Goal: Transaction & Acquisition: Purchase product/service

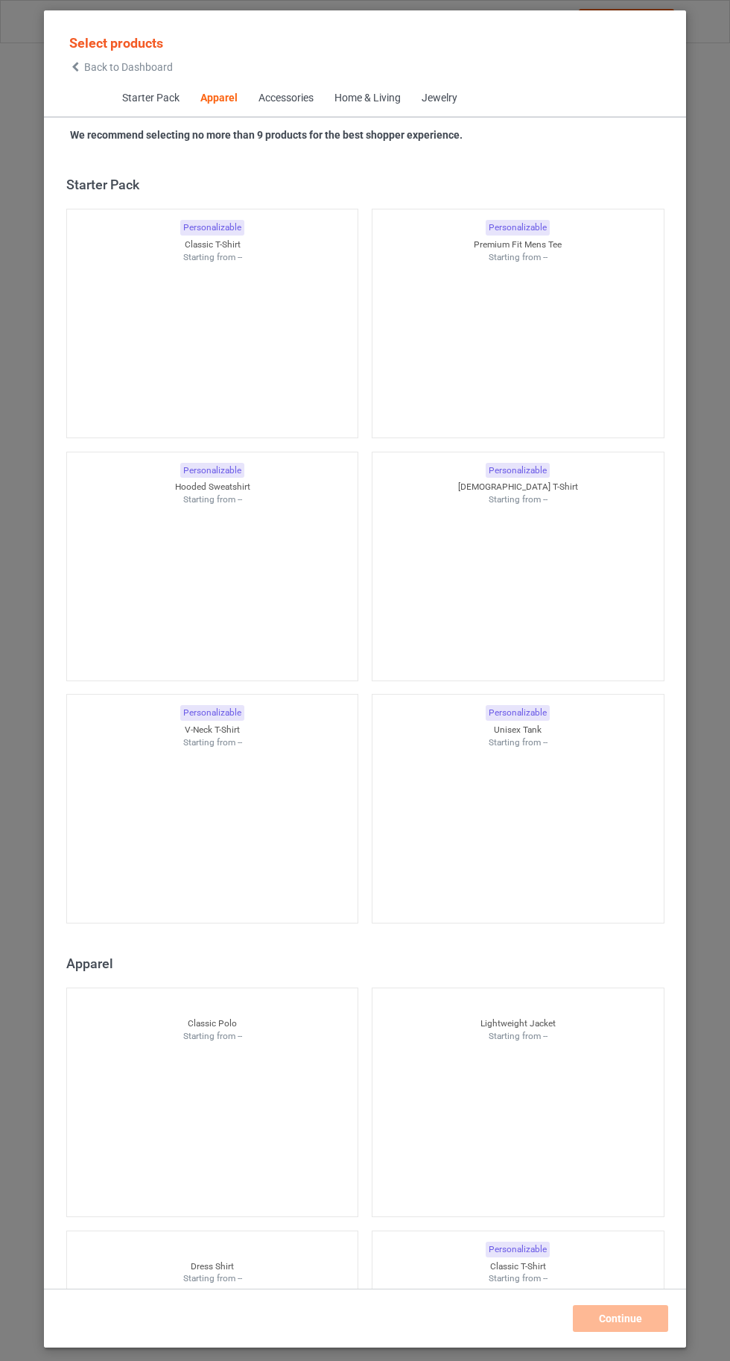
scroll to position [797, 0]
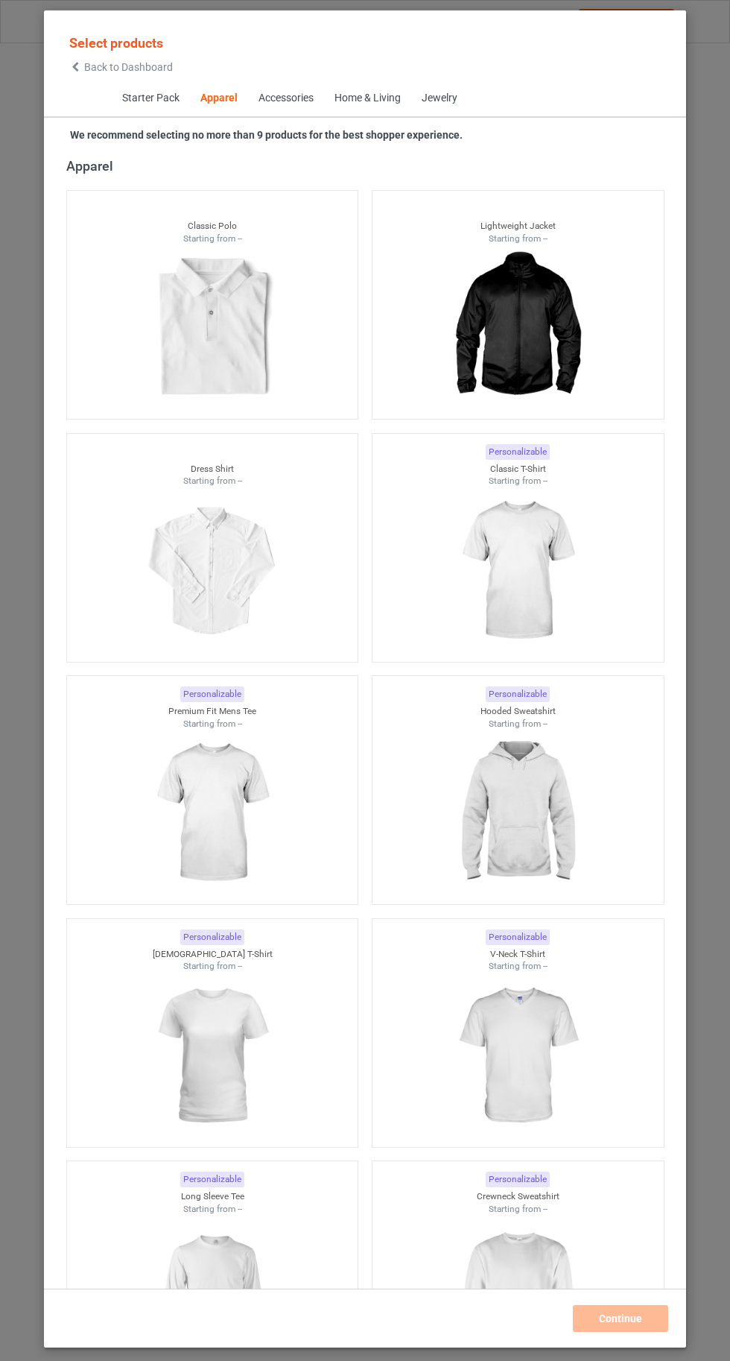
click at [546, 606] on img at bounding box center [517, 570] width 133 height 167
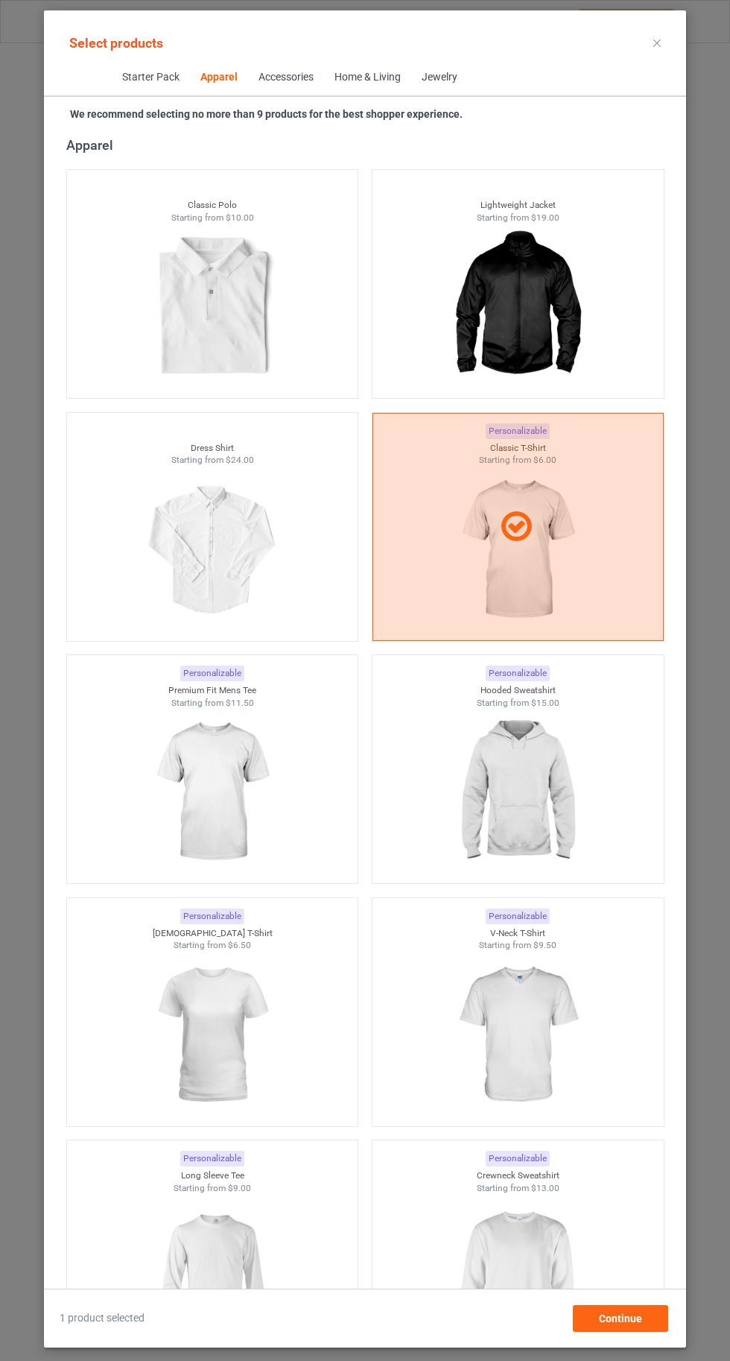
click at [493, 583] on div at bounding box center [518, 527] width 291 height 228
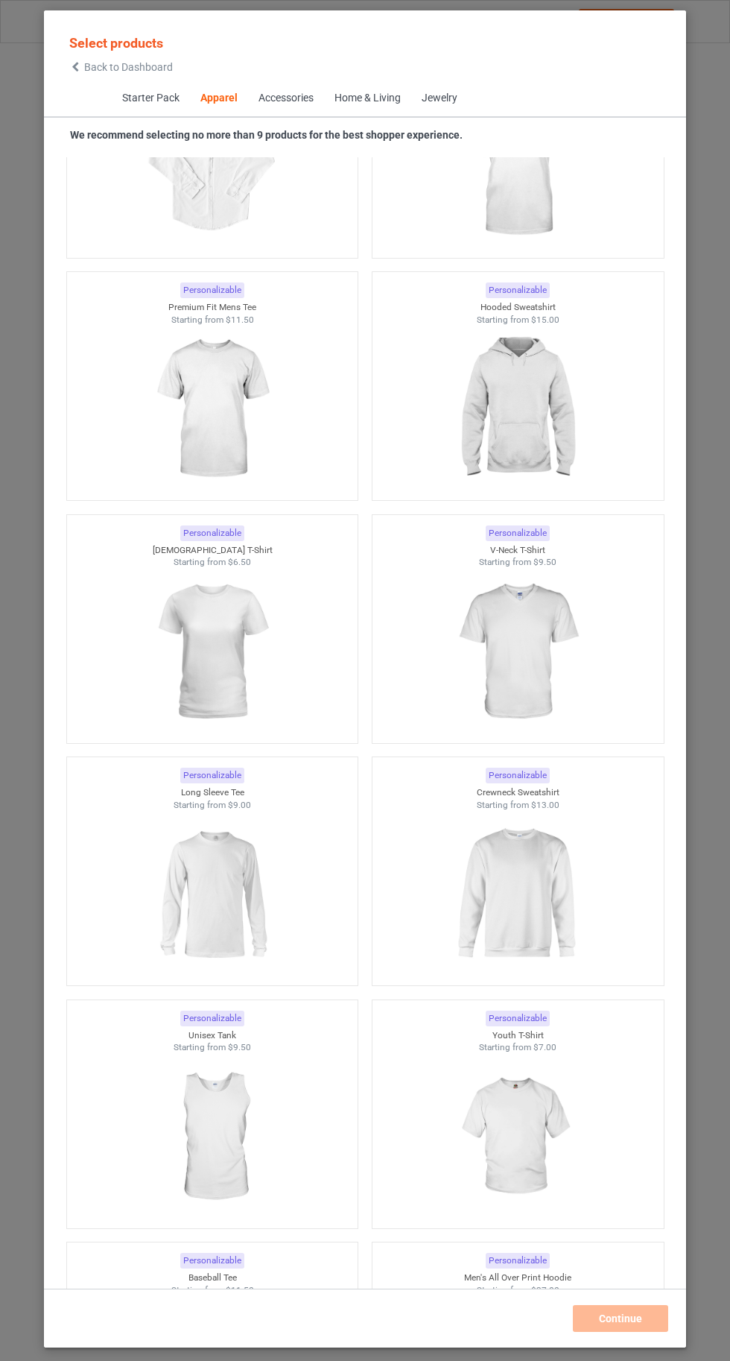
scroll to position [1178, 0]
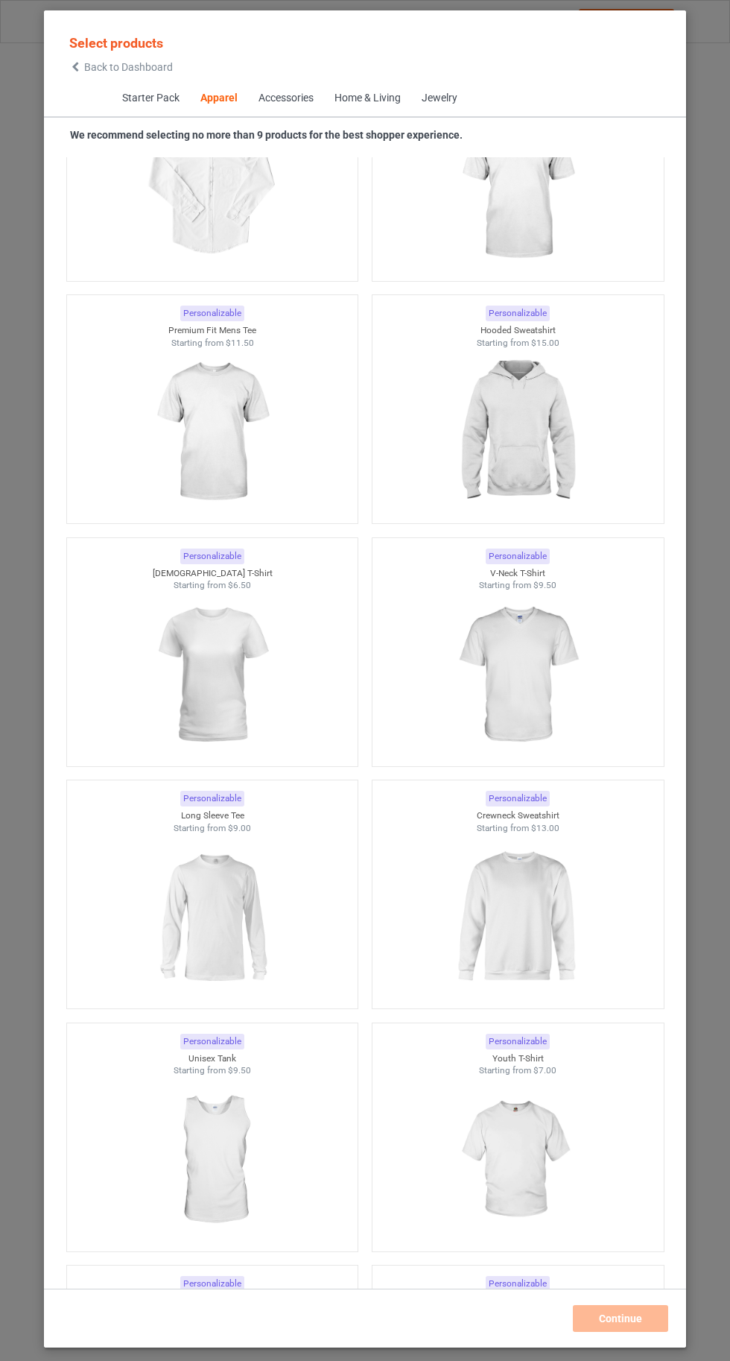
click at [213, 436] on img at bounding box center [211, 432] width 133 height 167
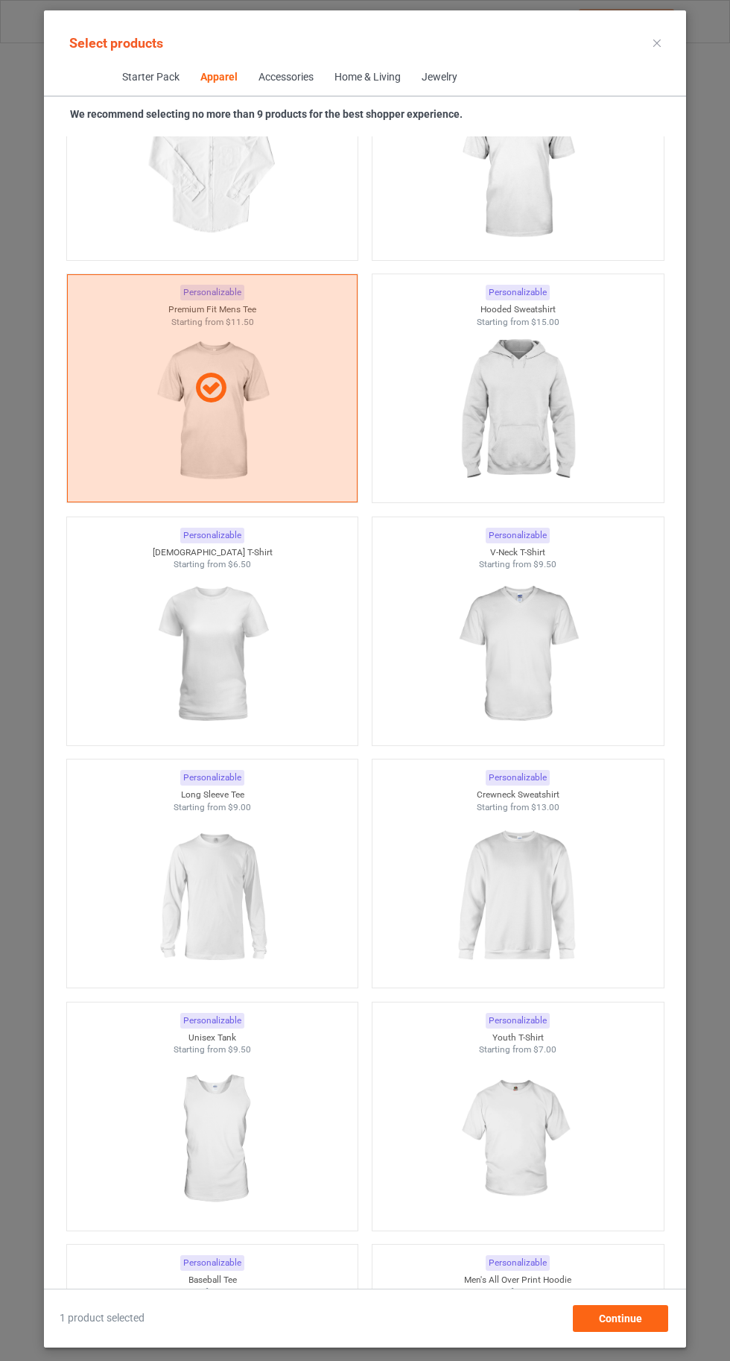
click at [532, 233] on img at bounding box center [517, 169] width 133 height 167
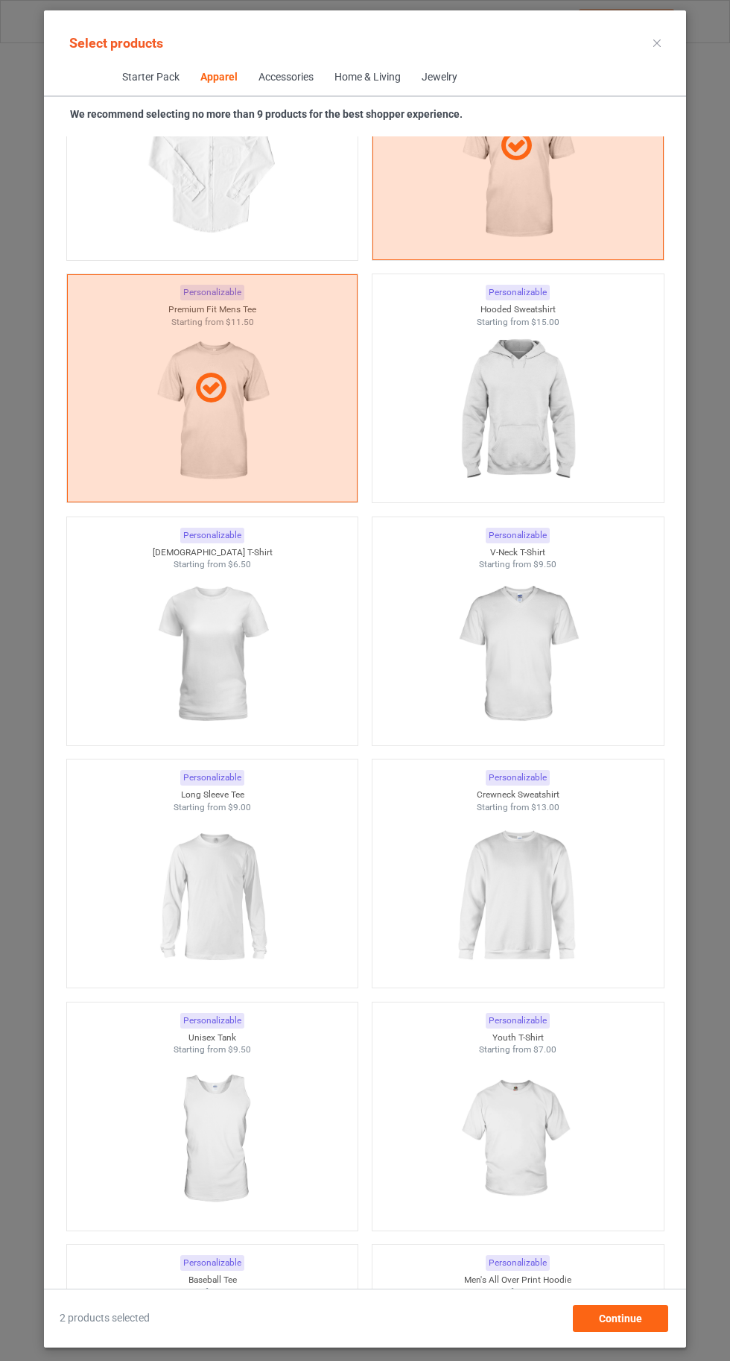
click at [514, 370] on img at bounding box center [517, 411] width 133 height 167
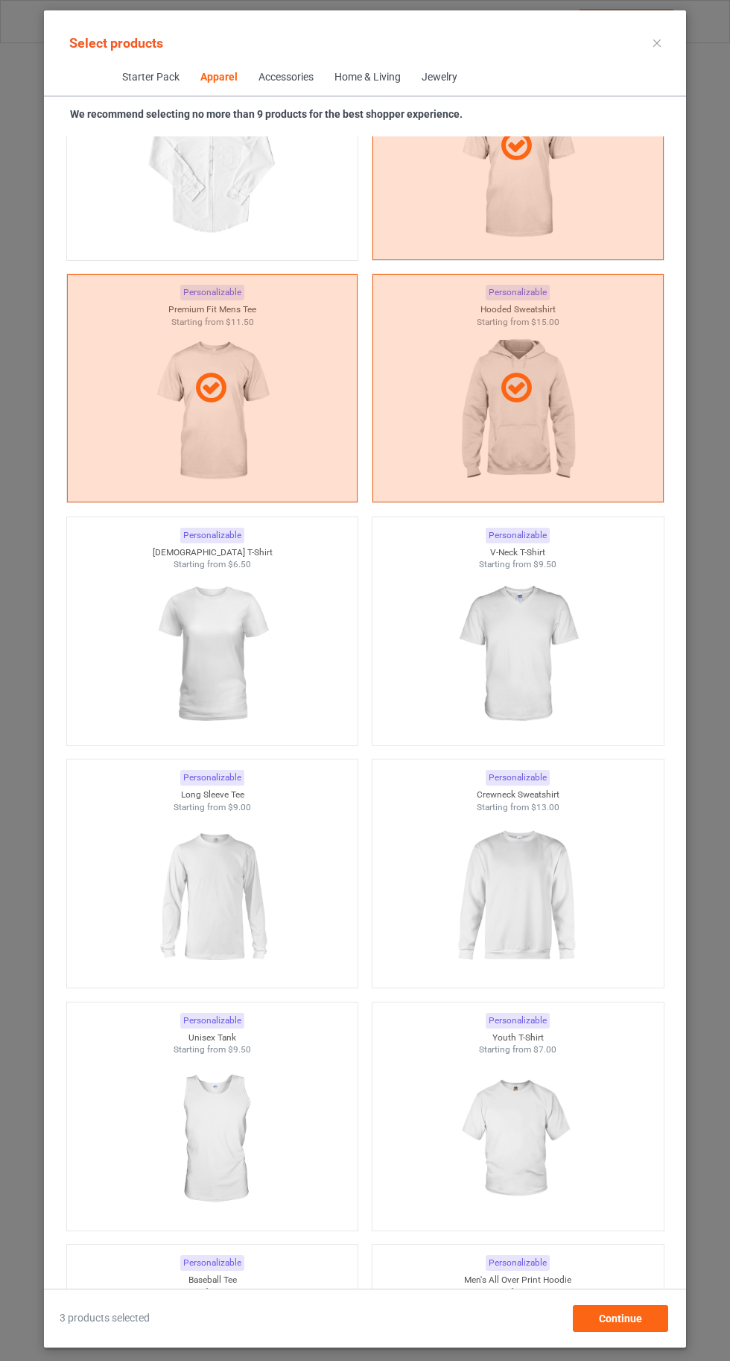
click at [529, 699] on img at bounding box center [517, 654] width 133 height 167
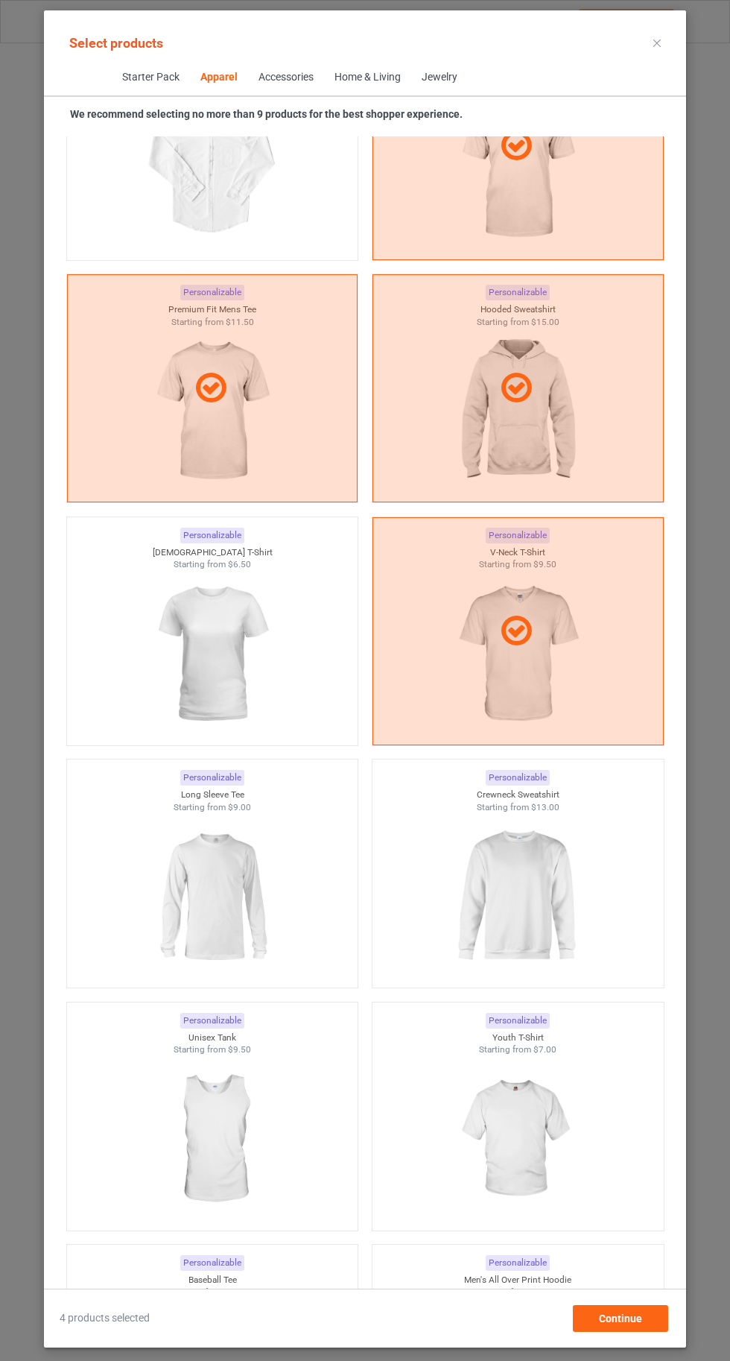
click at [204, 623] on img at bounding box center [211, 654] width 133 height 167
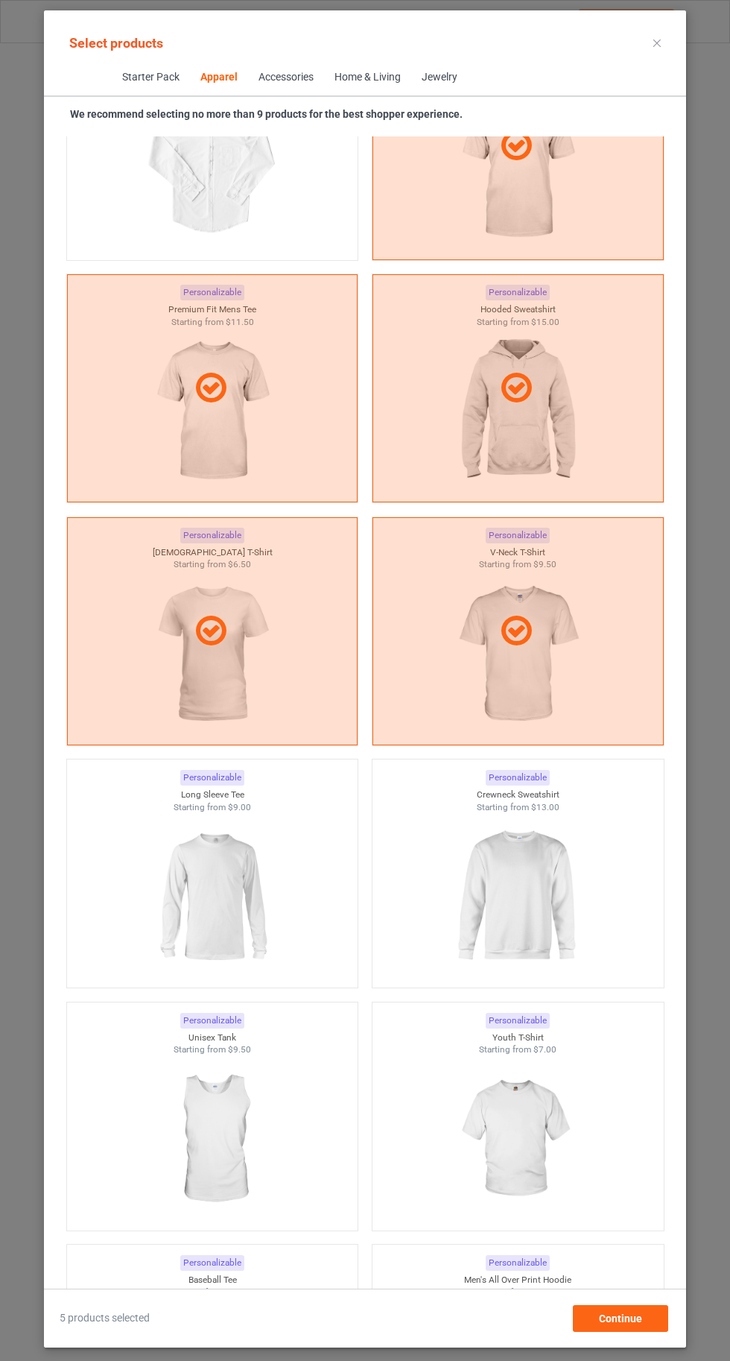
click at [221, 895] on img at bounding box center [211, 896] width 133 height 167
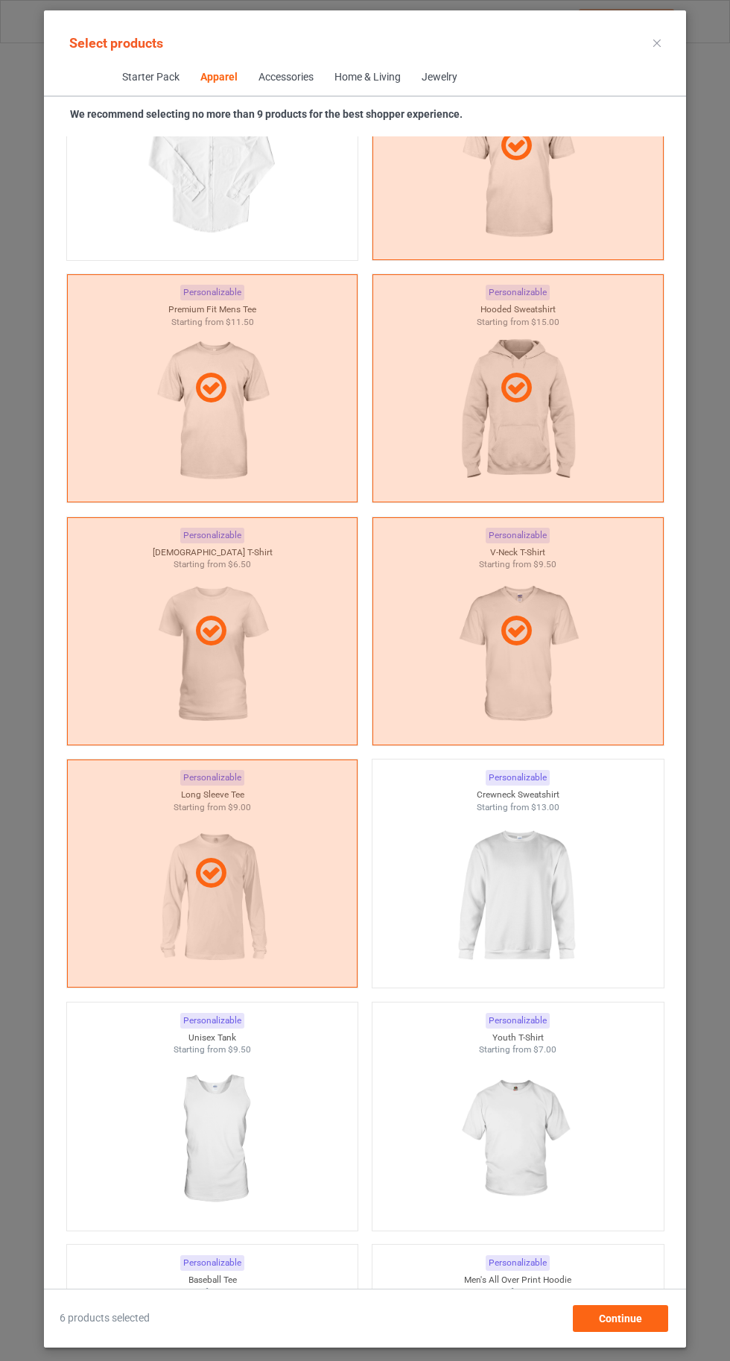
click at [554, 906] on img at bounding box center [517, 896] width 133 height 167
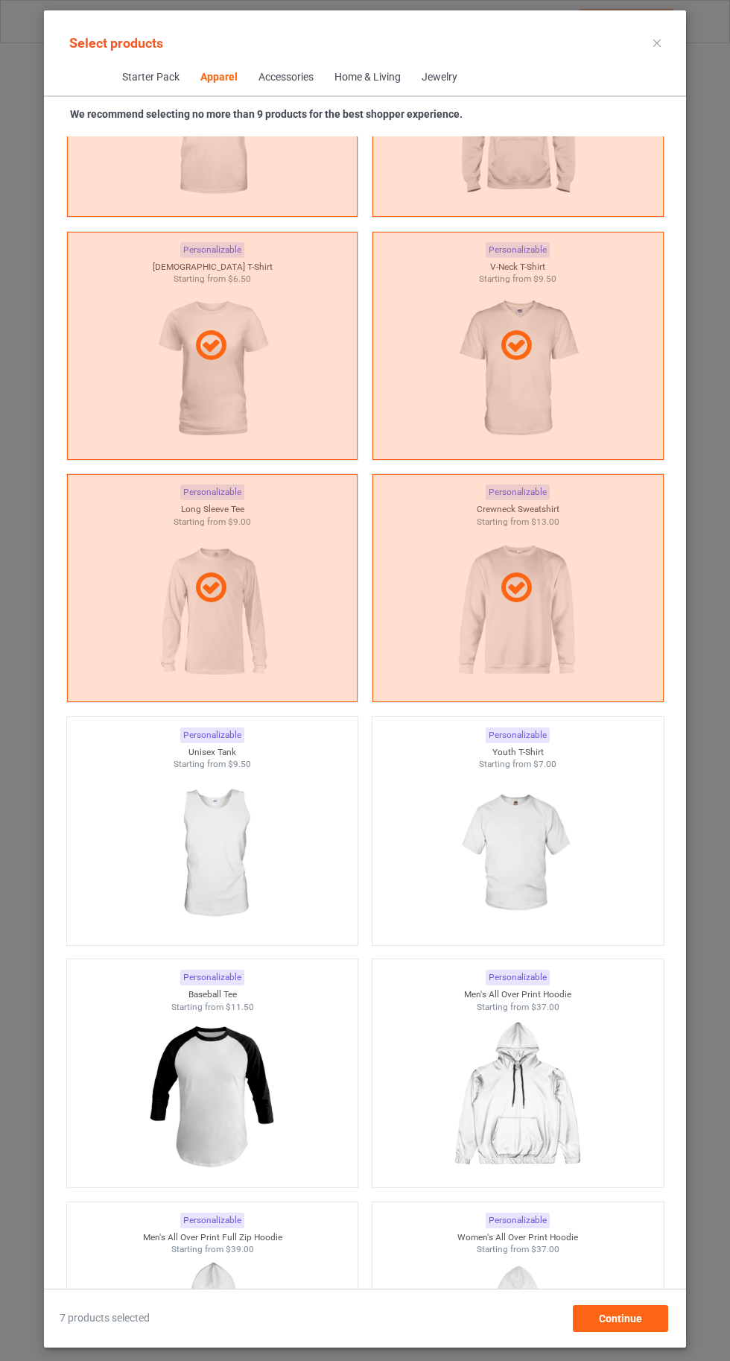
scroll to position [1475, 0]
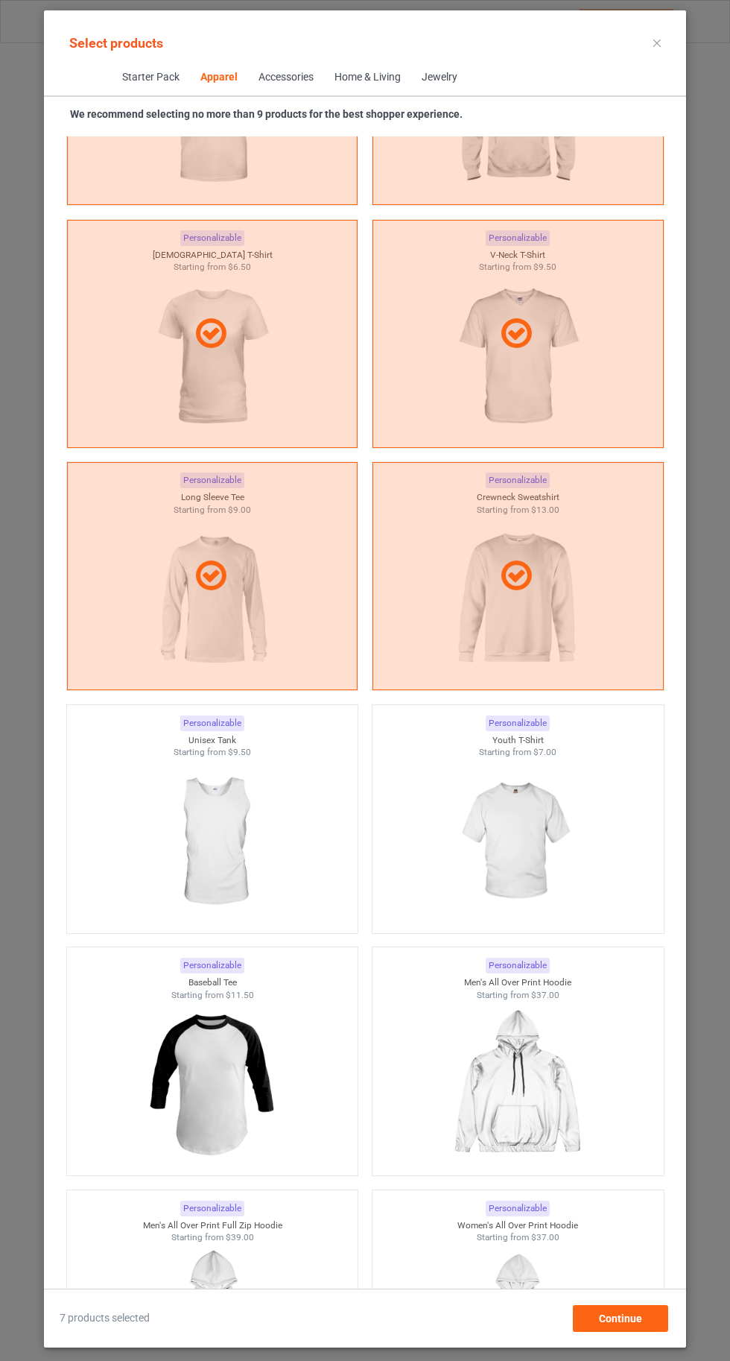
click at [548, 855] on img at bounding box center [517, 842] width 133 height 167
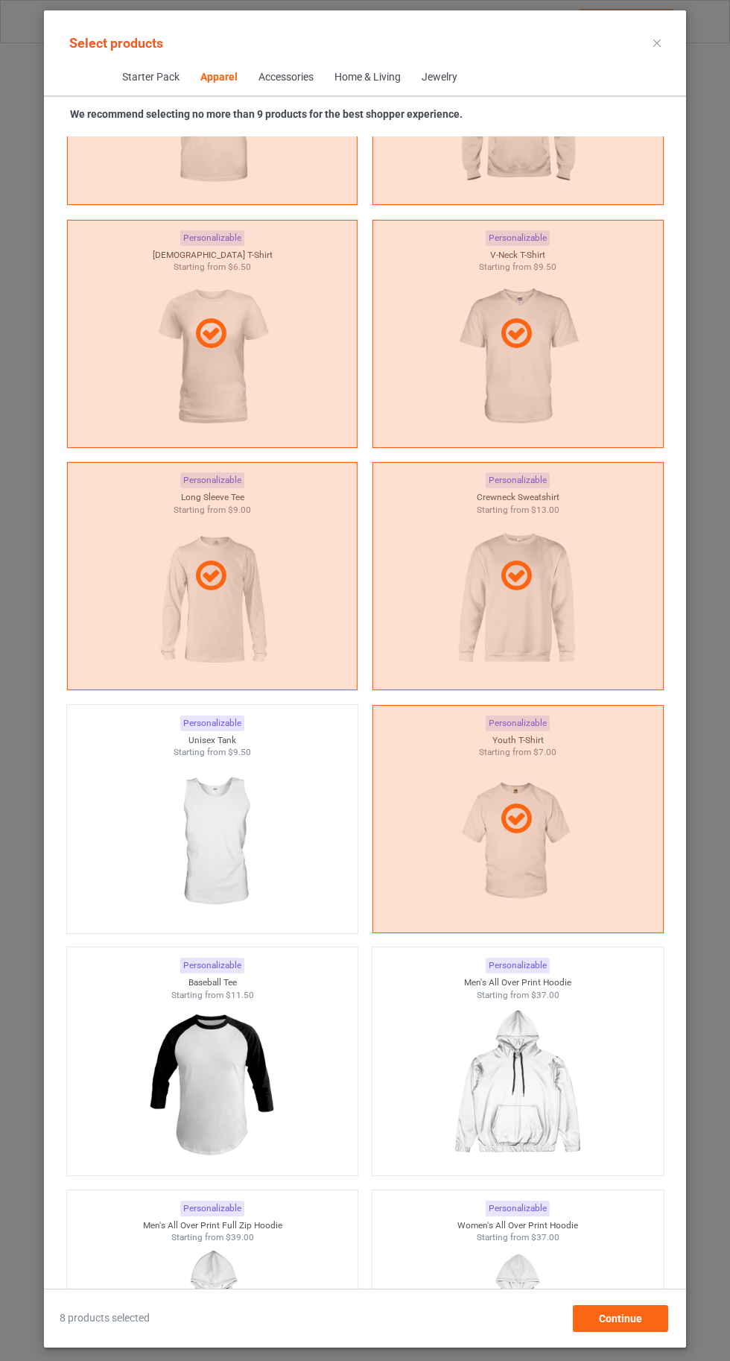
click at [219, 826] on img at bounding box center [211, 842] width 133 height 167
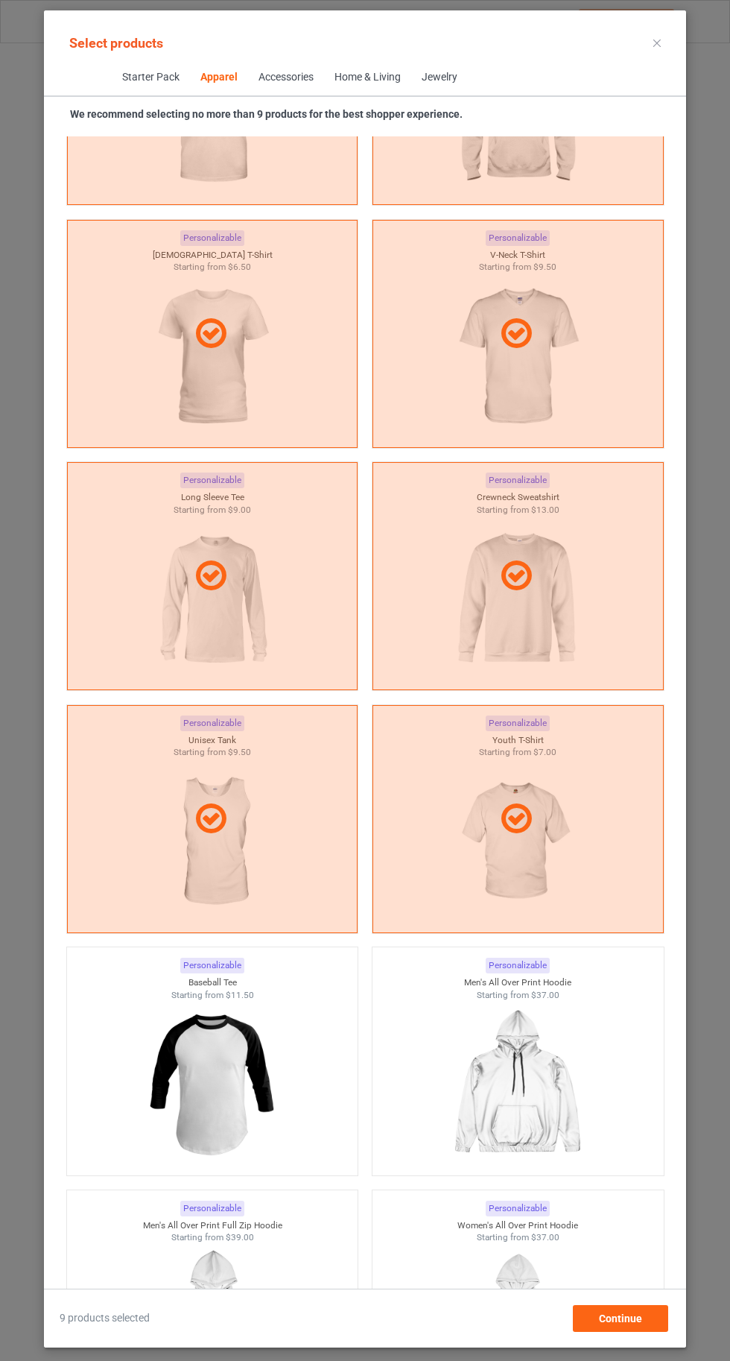
click at [657, 42] on icon at bounding box center [656, 42] width 7 height 7
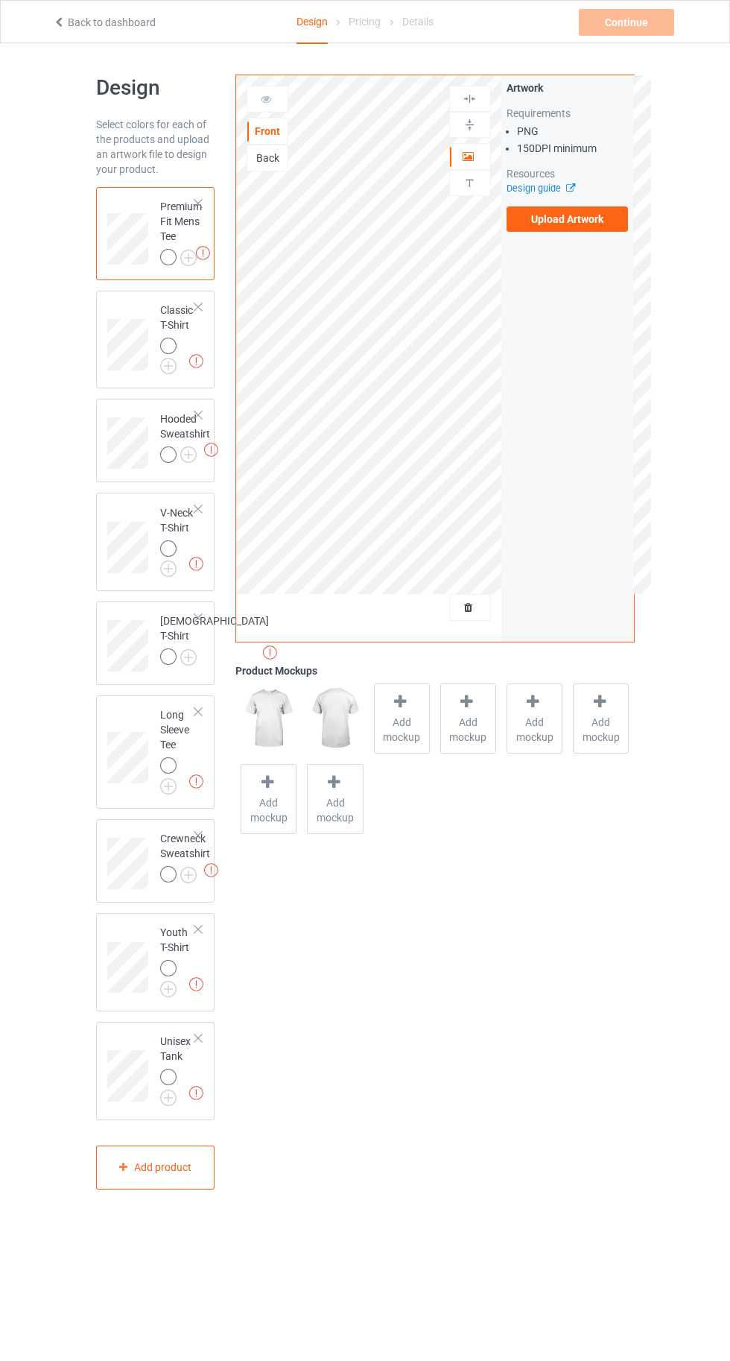
click at [0, 0] on img at bounding box center [0, 0] width 0 height 0
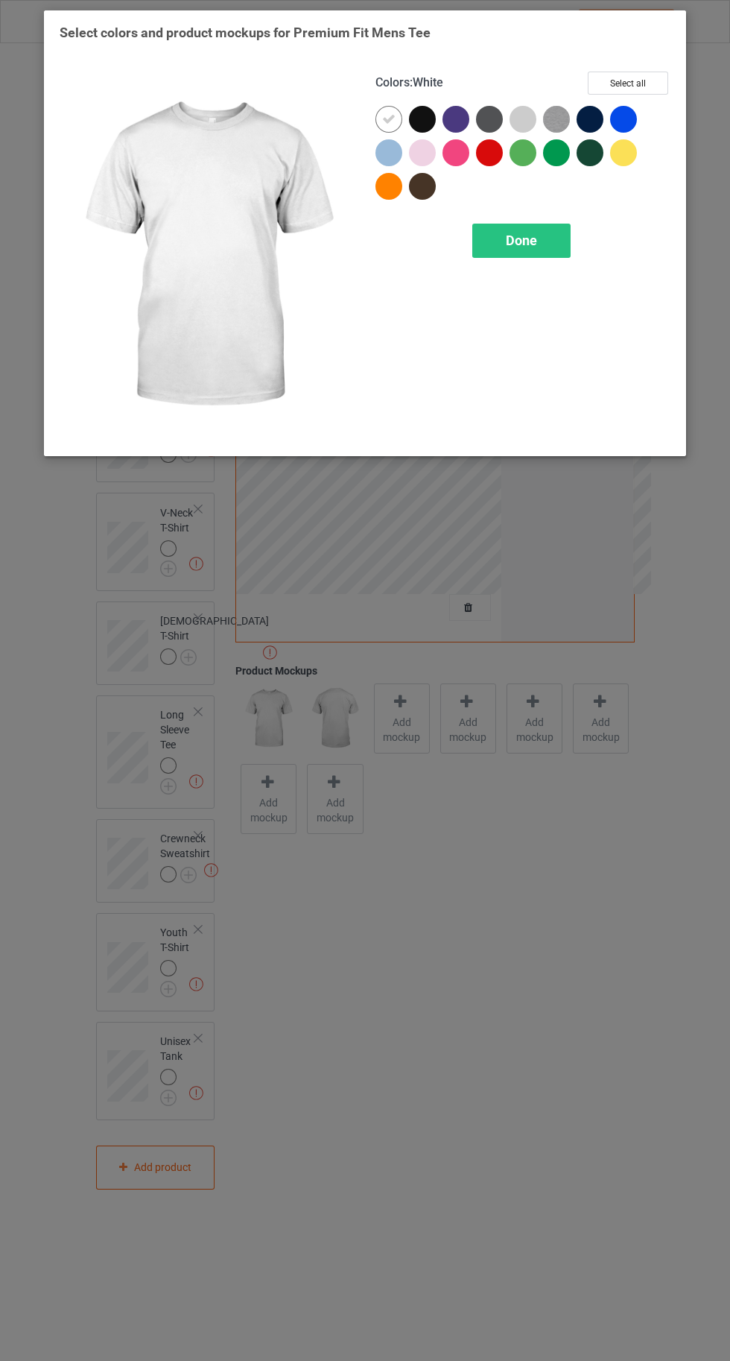
click at [519, 127] on div at bounding box center [523, 119] width 27 height 27
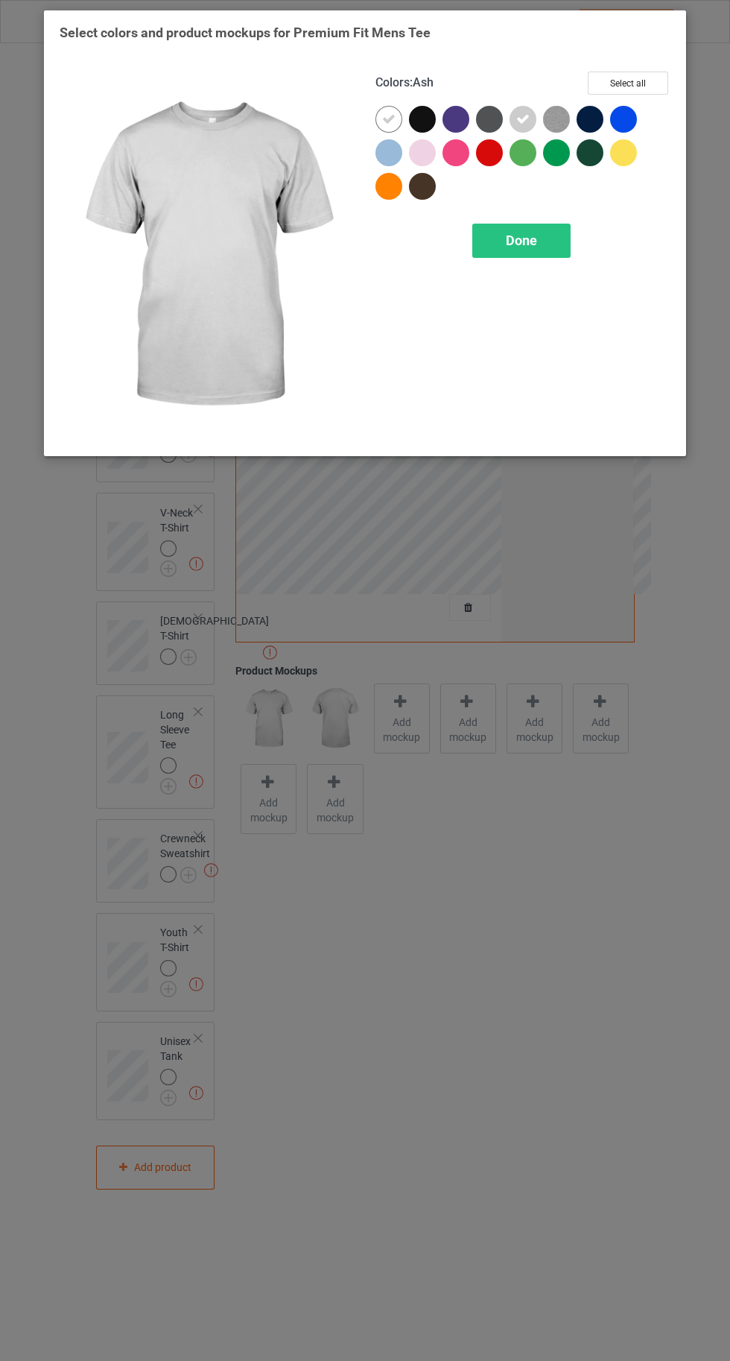
click at [547, 119] on img at bounding box center [556, 119] width 27 height 27
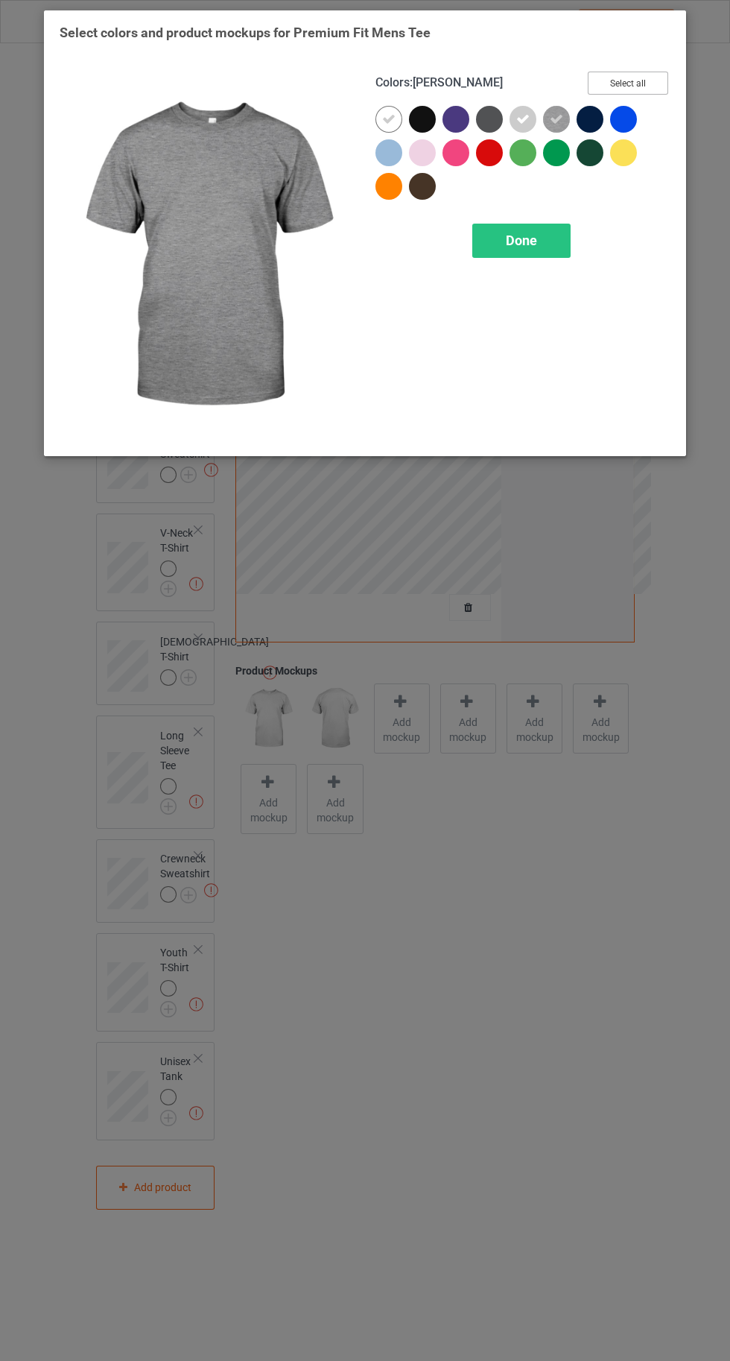
click at [621, 86] on button "Select all" at bounding box center [628, 83] width 80 height 23
click at [525, 239] on span "Done" at bounding box center [521, 240] width 31 height 16
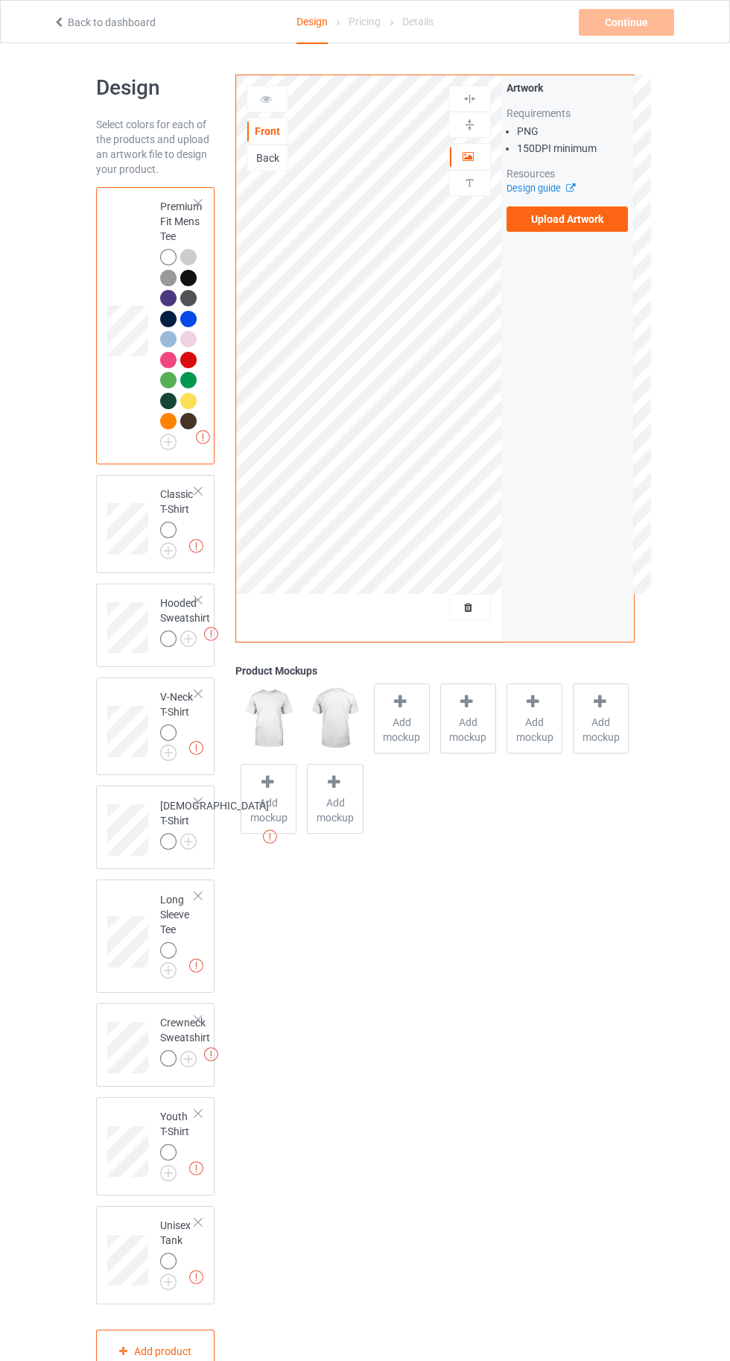
click at [0, 0] on img at bounding box center [0, 0] width 0 height 0
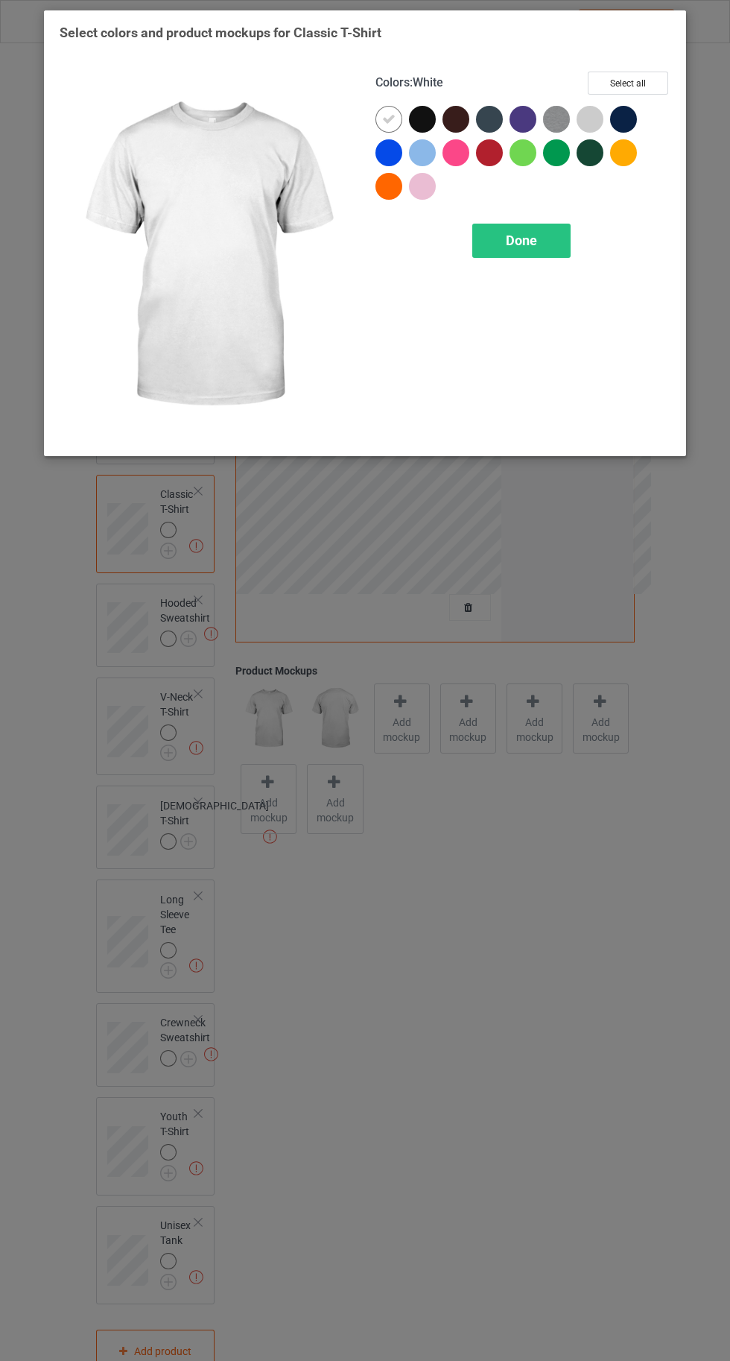
click at [583, 114] on div at bounding box center [590, 119] width 27 height 27
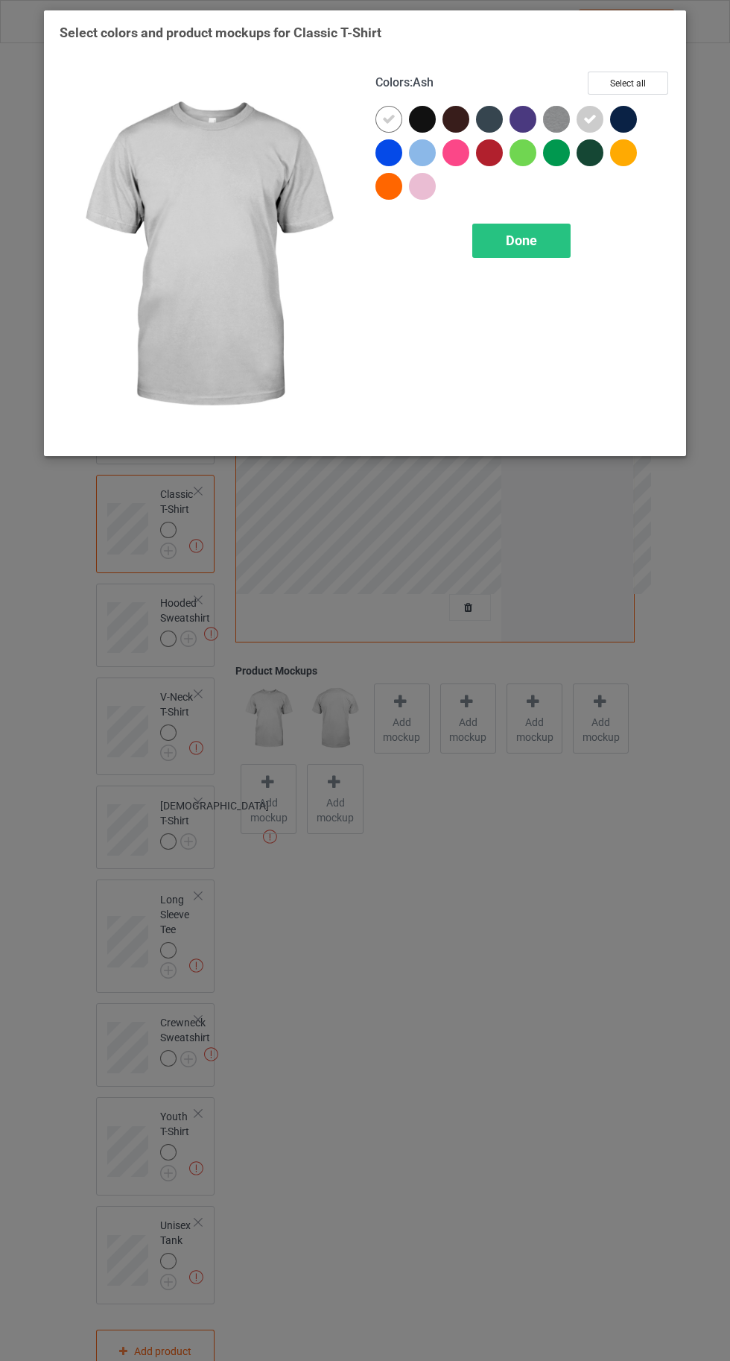
click at [559, 124] on img at bounding box center [556, 119] width 27 height 27
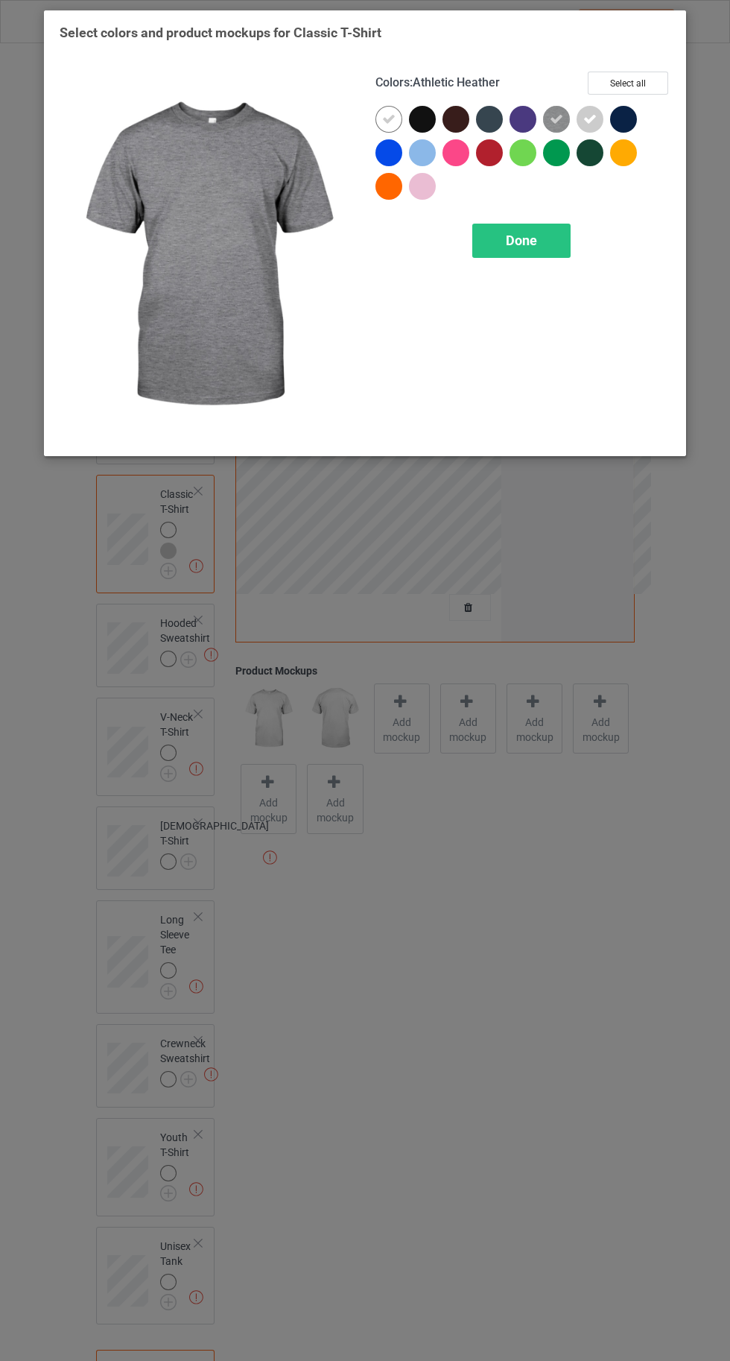
click at [611, 154] on div at bounding box center [623, 152] width 27 height 27
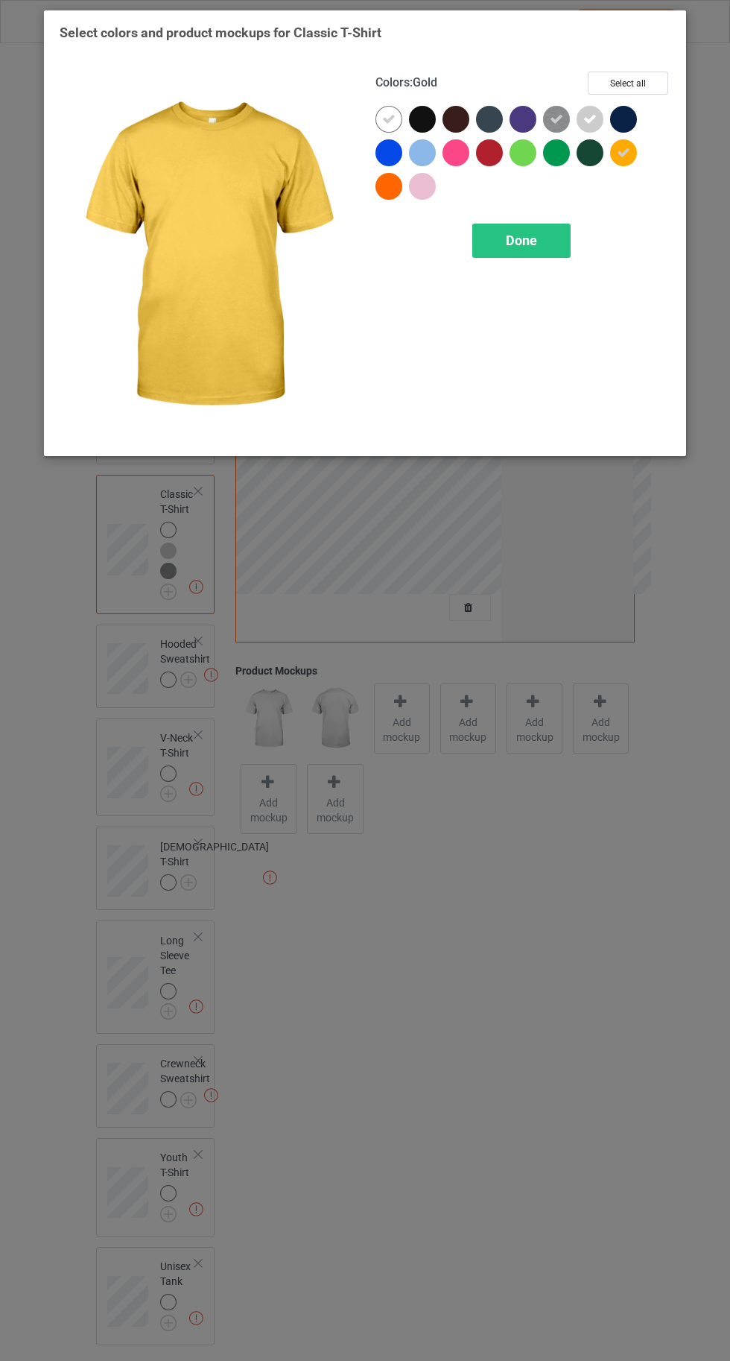
click at [417, 153] on div at bounding box center [422, 152] width 27 height 27
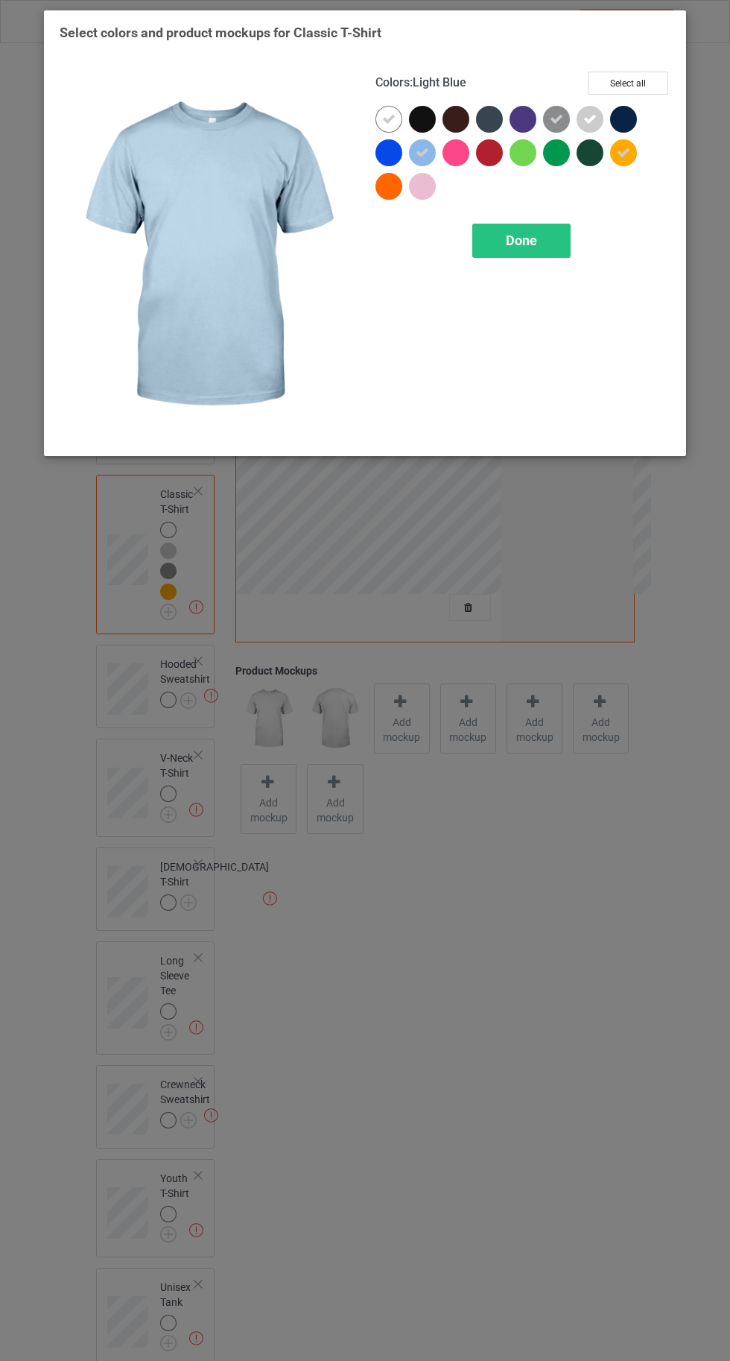
click at [409, 197] on div at bounding box center [426, 190] width 34 height 34
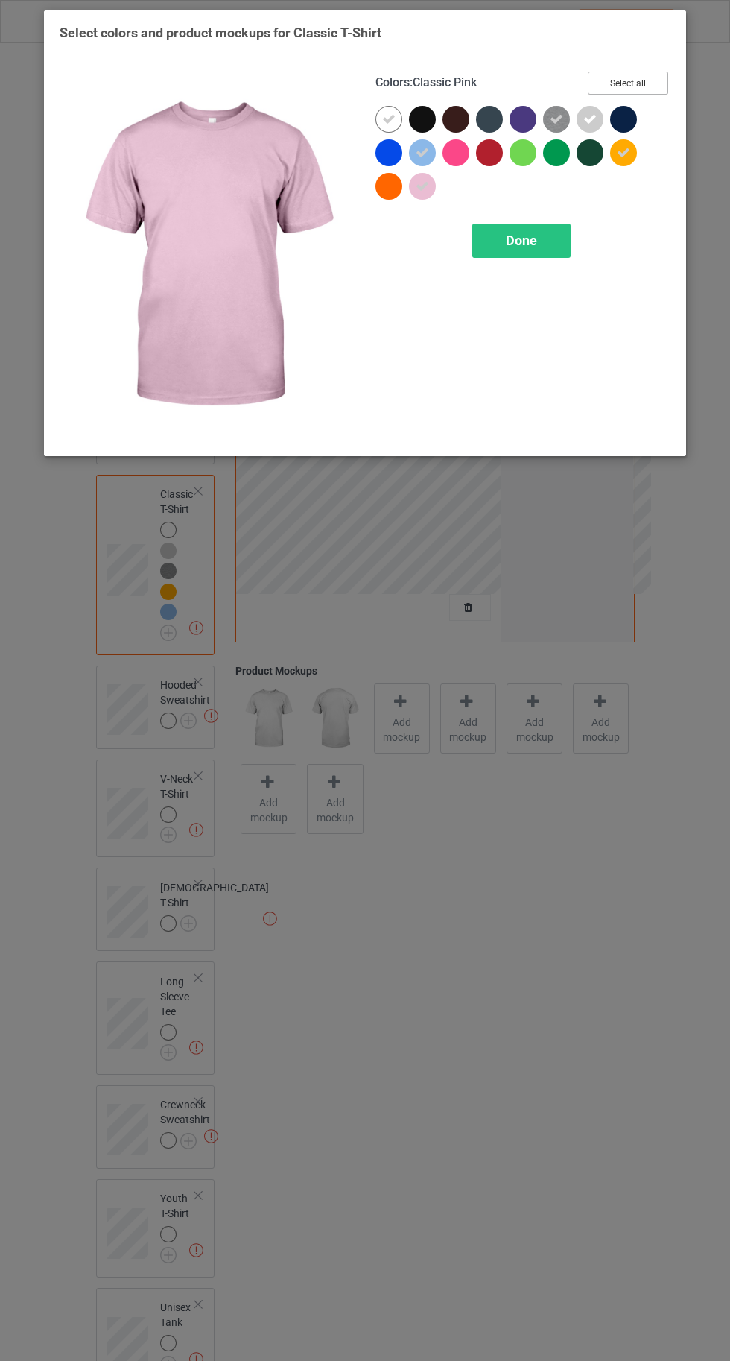
click at [619, 80] on button "Select all" at bounding box center [628, 83] width 80 height 23
click at [535, 247] on span "Done" at bounding box center [521, 240] width 31 height 16
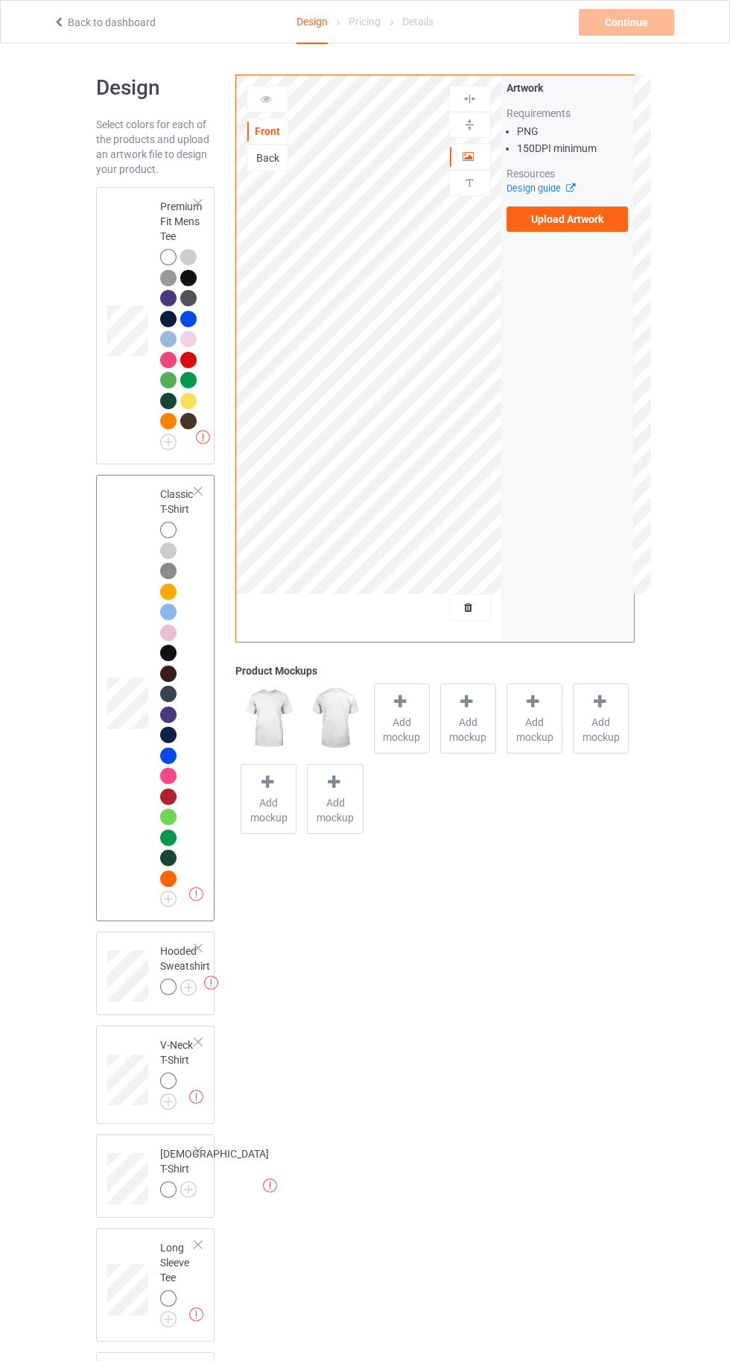
scroll to position [302, 0]
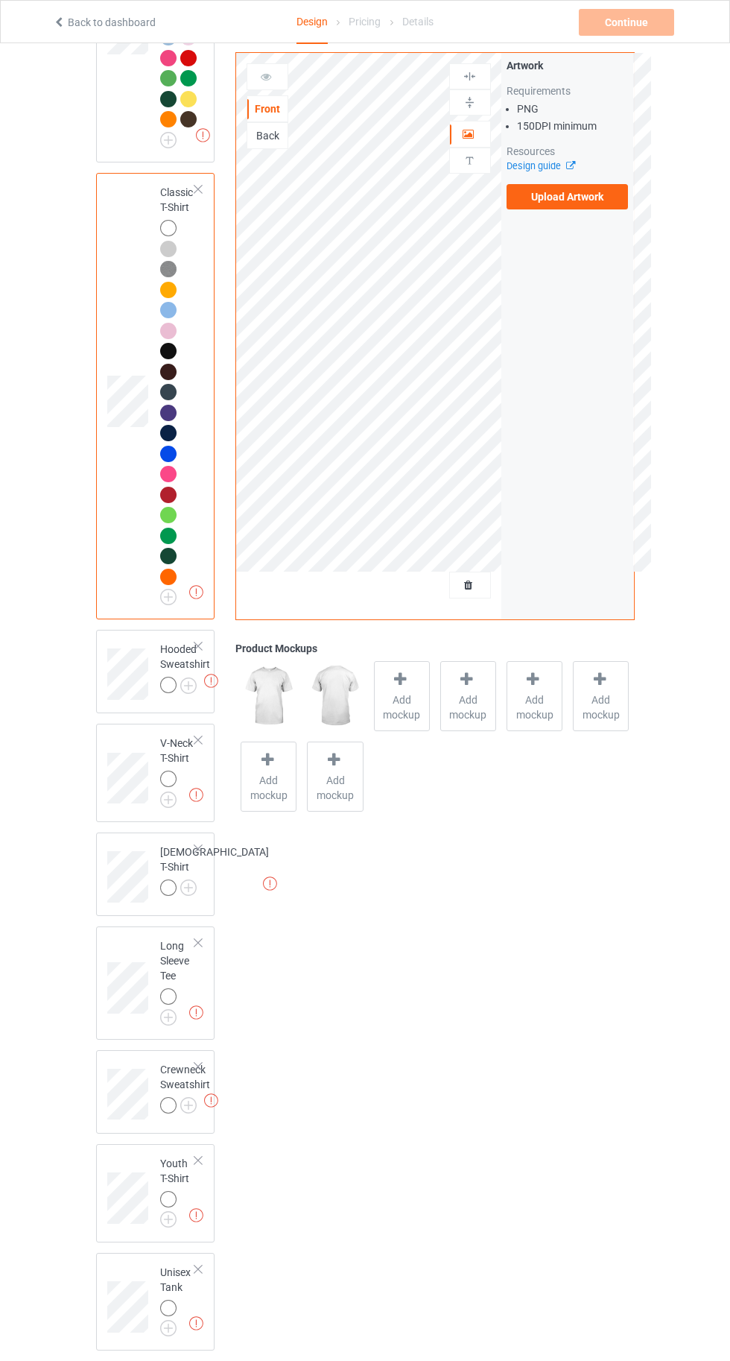
click at [0, 0] on img at bounding box center [0, 0] width 0 height 0
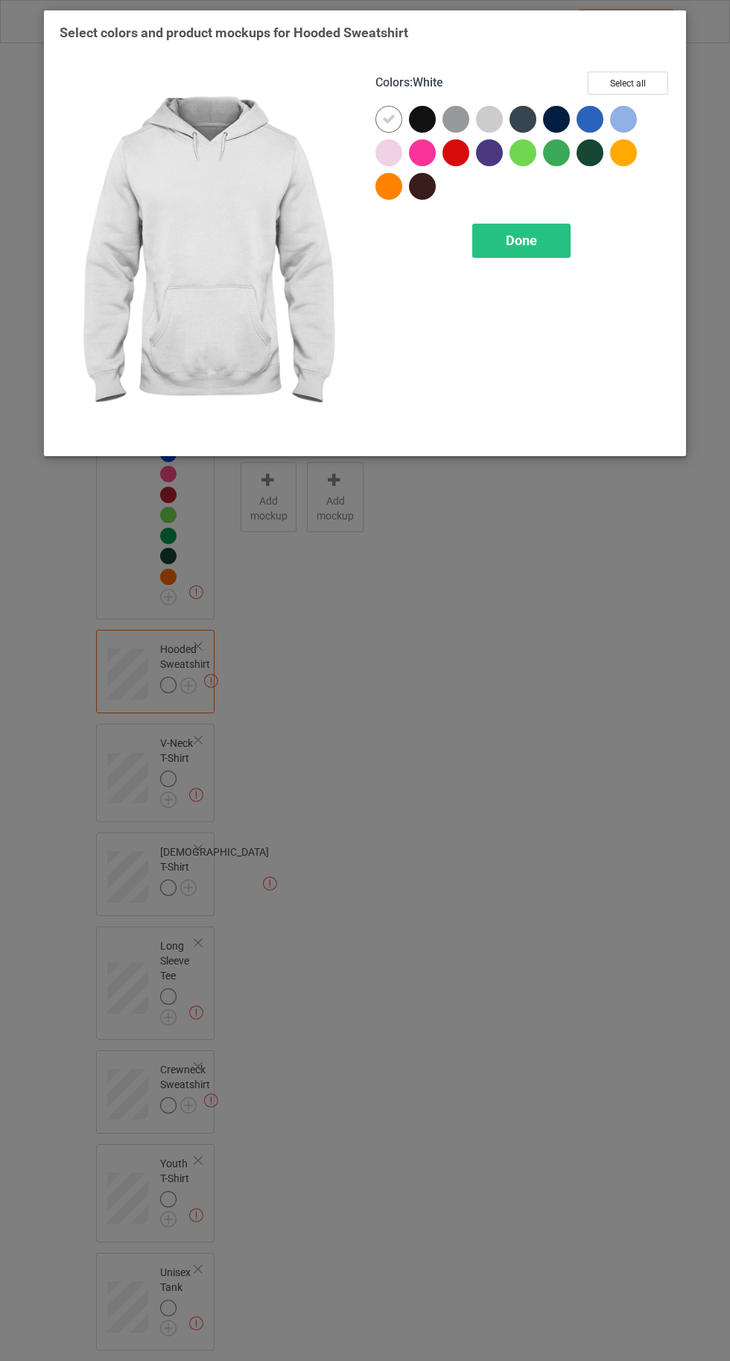
click at [487, 117] on div at bounding box center [489, 119] width 27 height 27
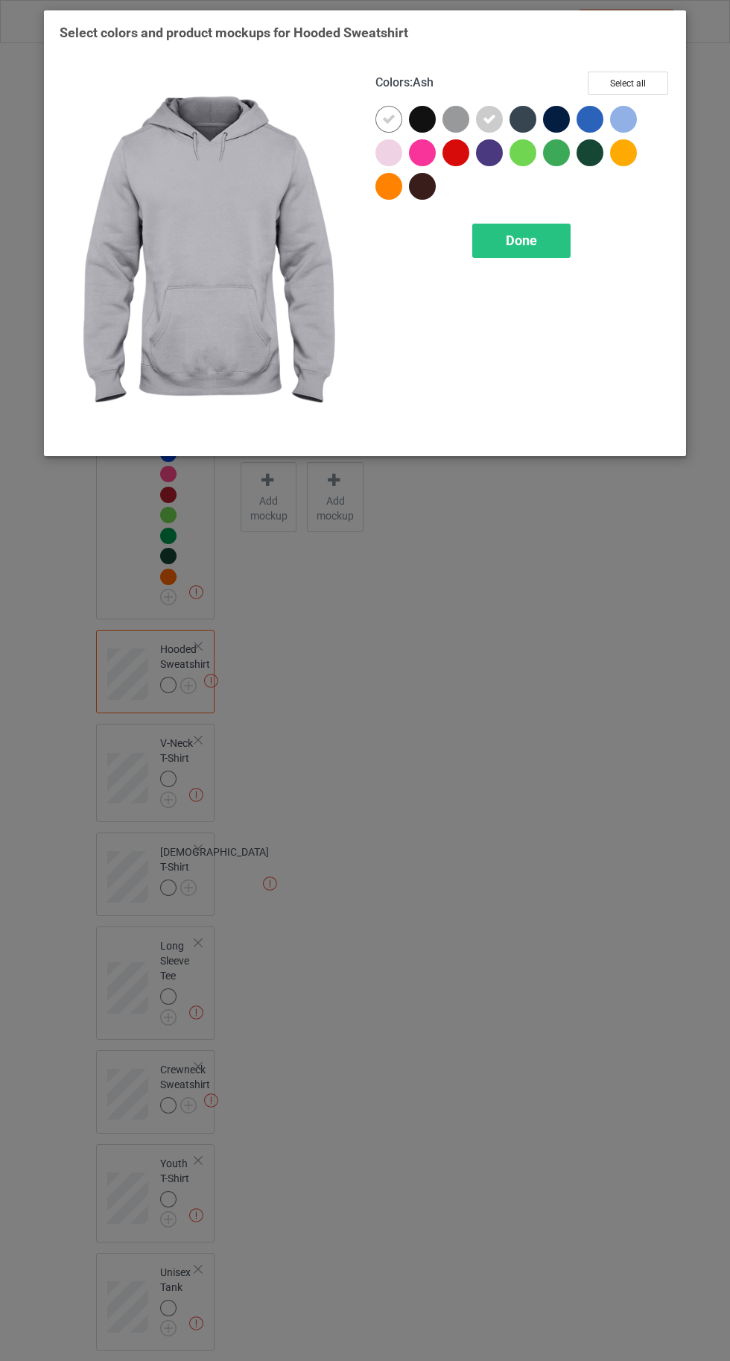
click at [452, 116] on div at bounding box center [456, 119] width 27 height 27
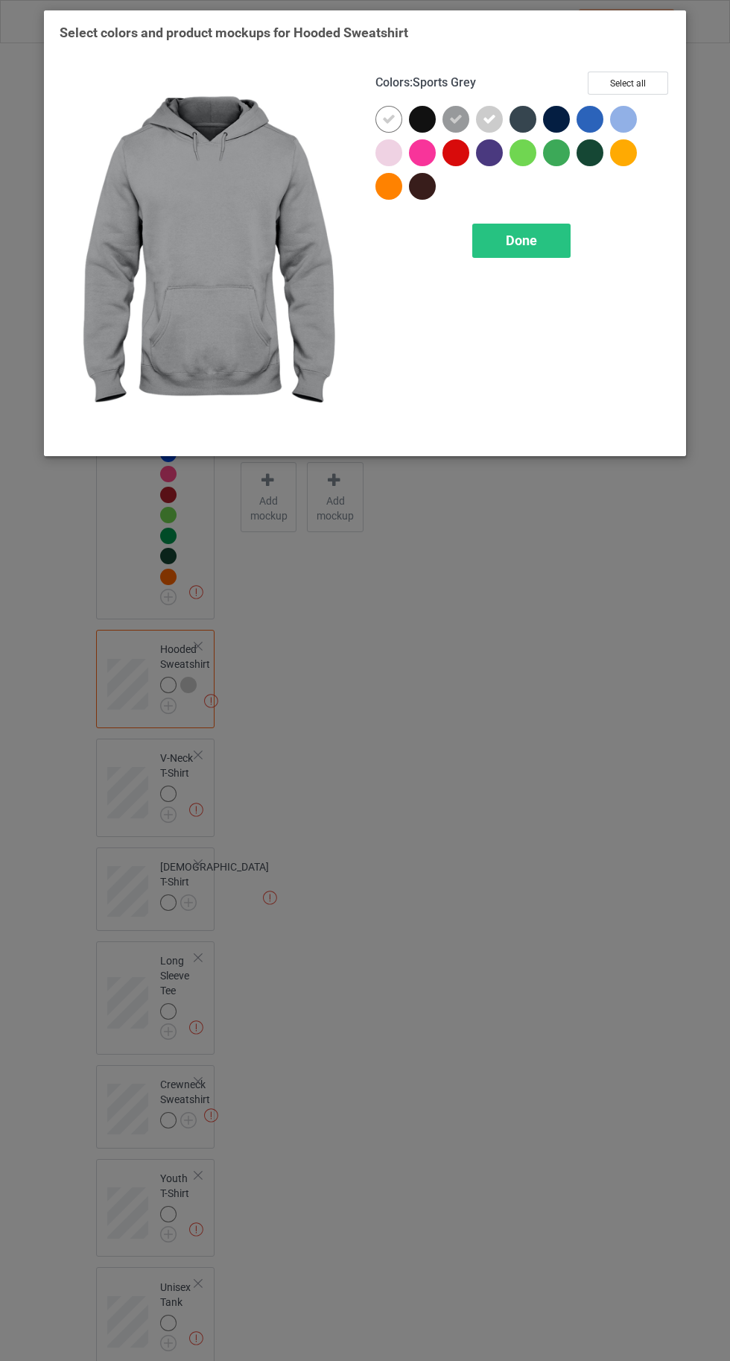
click at [636, 123] on div at bounding box center [623, 119] width 27 height 27
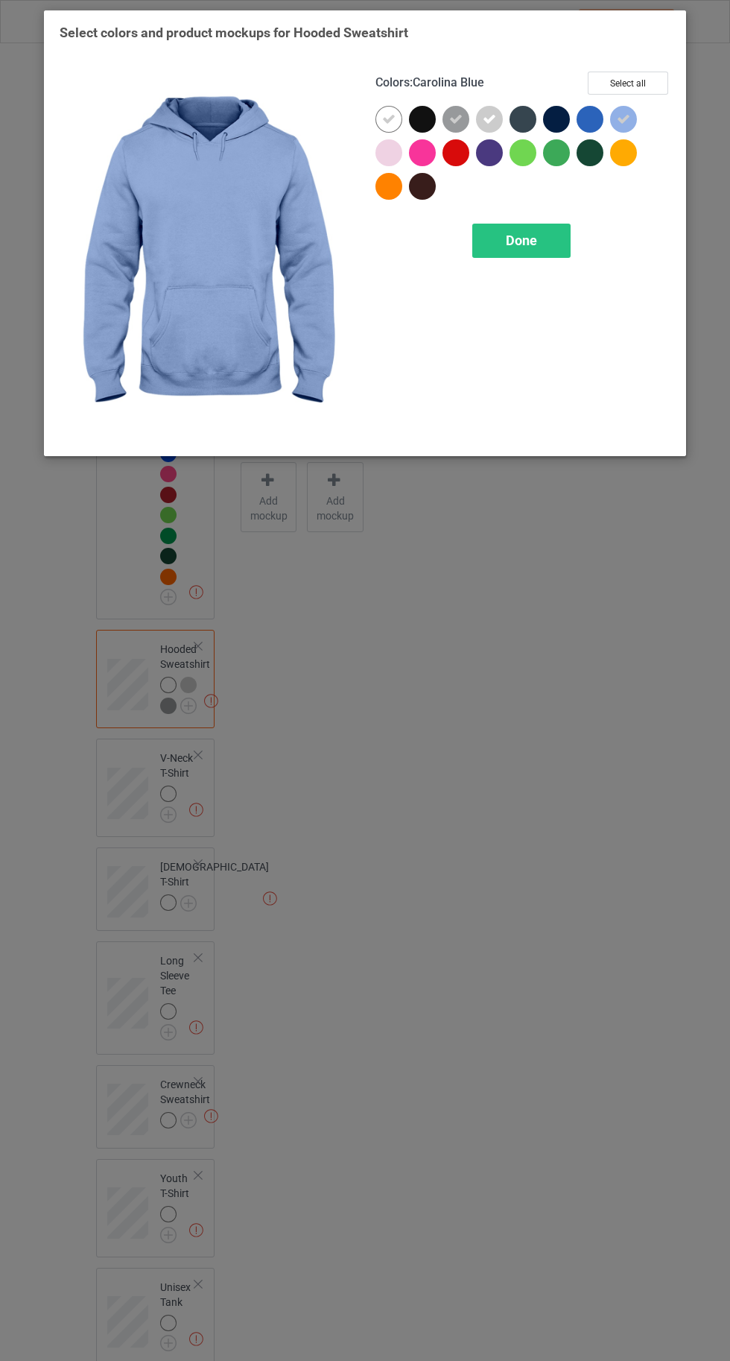
click at [637, 89] on button "Select all" at bounding box center [628, 83] width 80 height 23
click at [492, 253] on div "Done" at bounding box center [521, 241] width 98 height 34
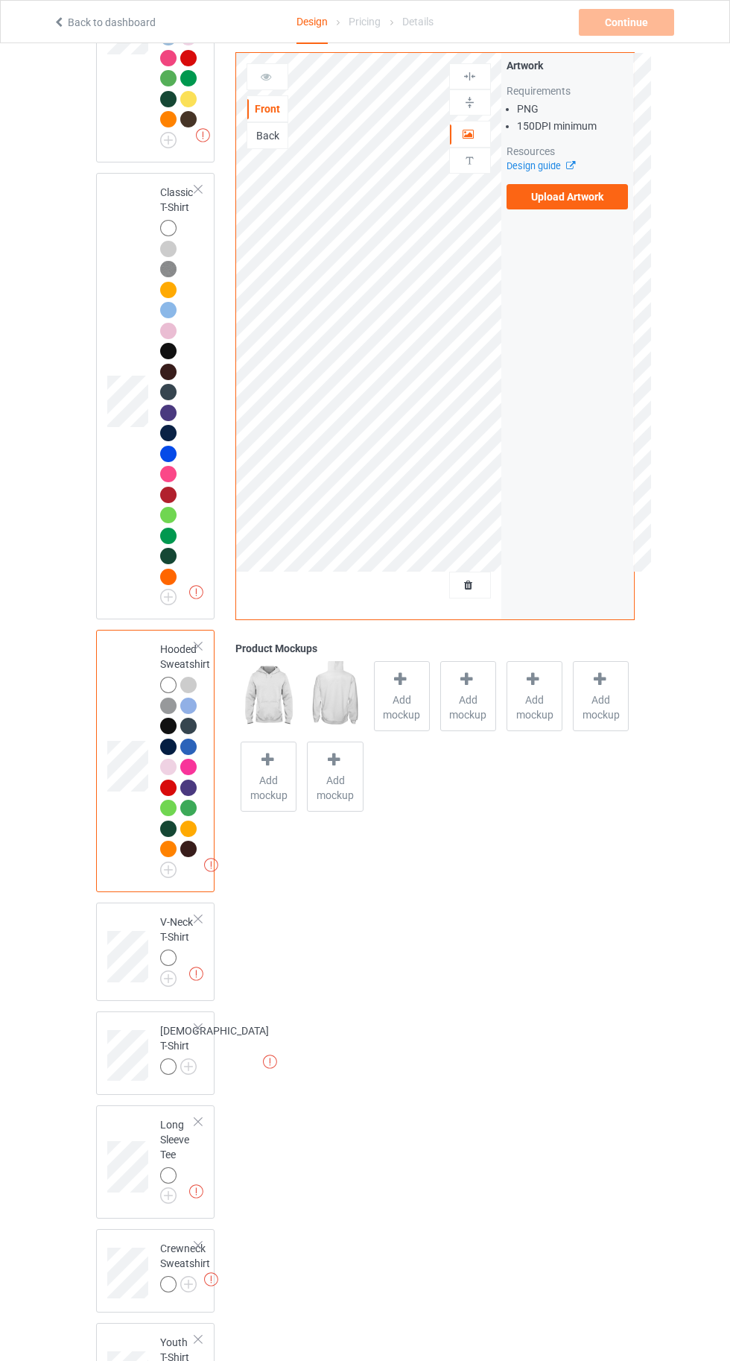
scroll to position [480, 0]
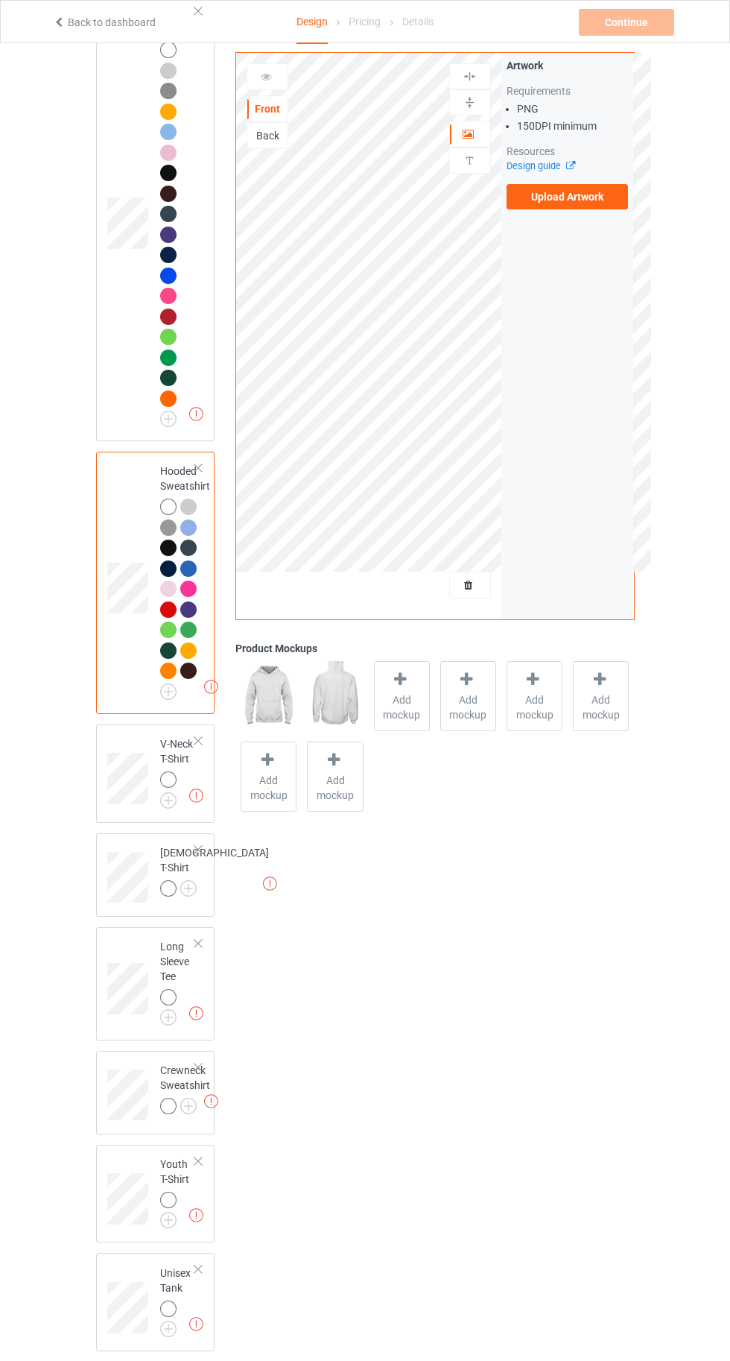
click at [0, 0] on img at bounding box center [0, 0] width 0 height 0
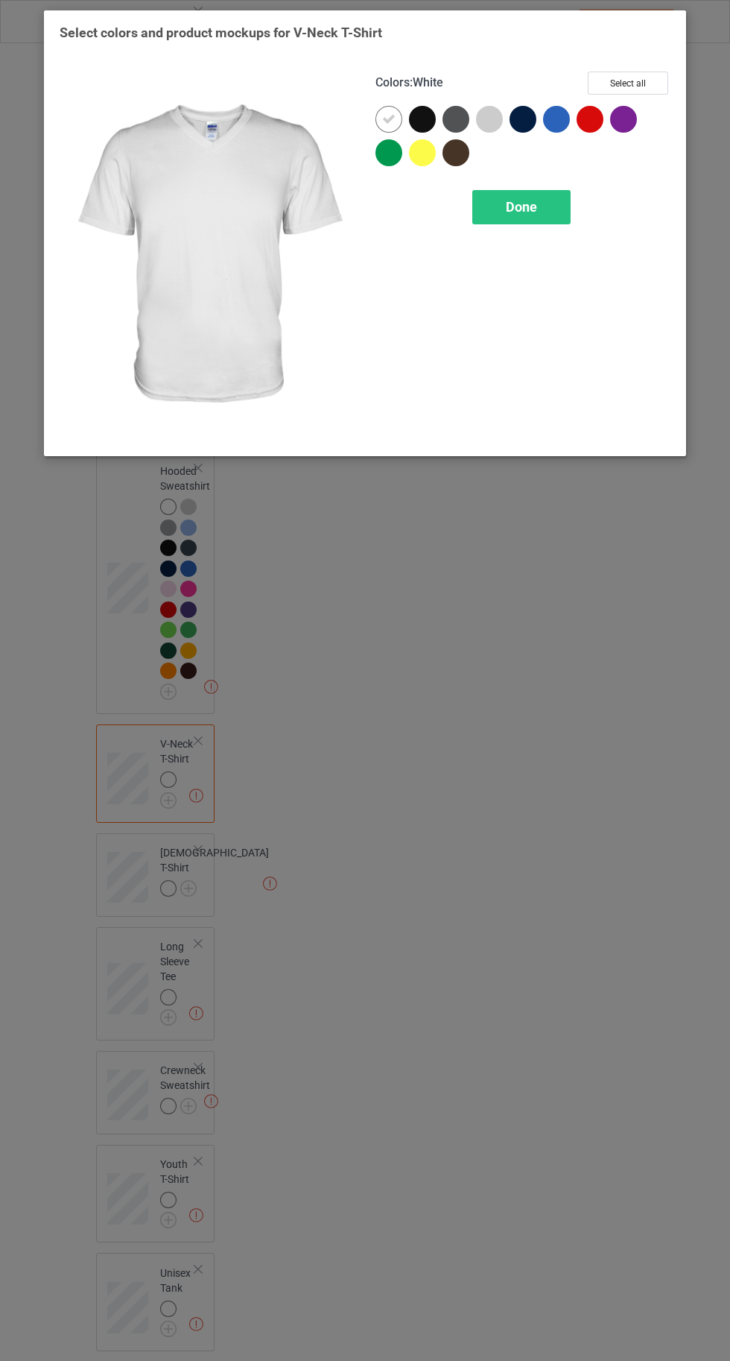
click at [416, 148] on div at bounding box center [422, 152] width 27 height 27
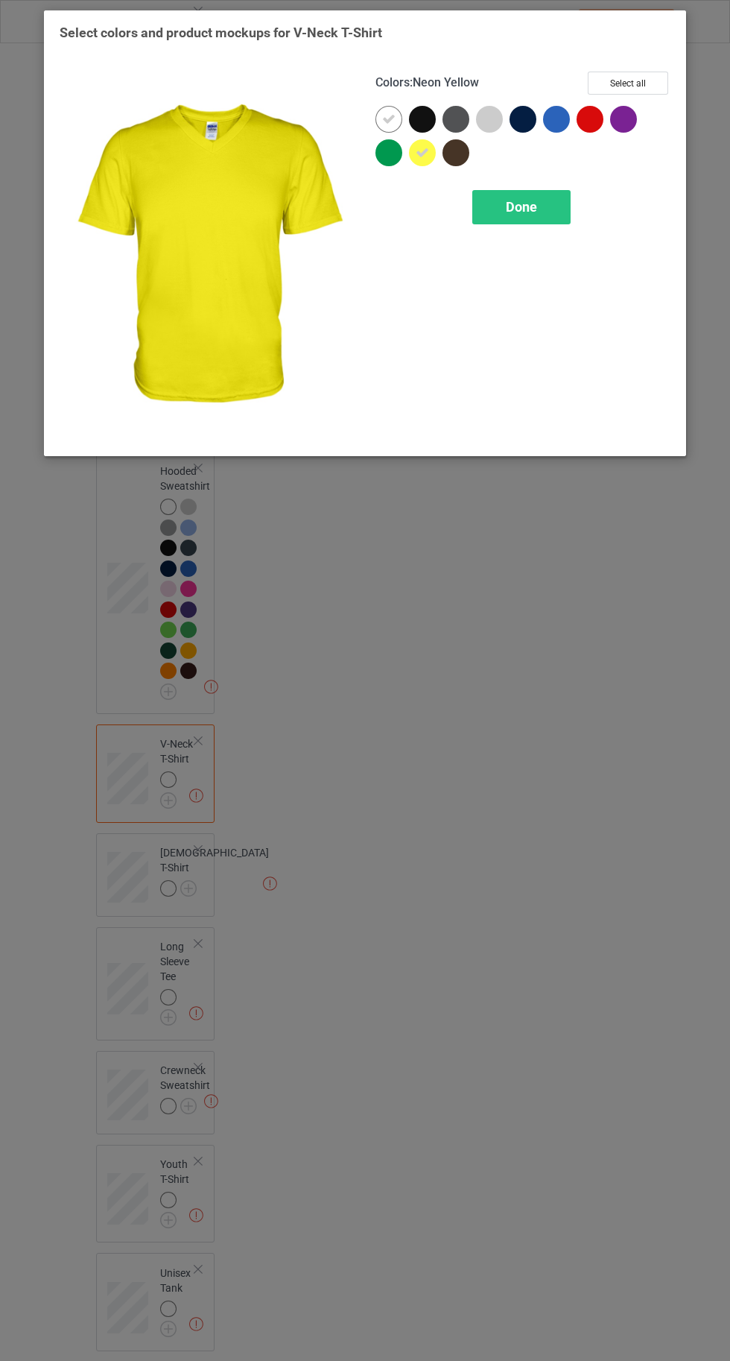
click at [511, 117] on div at bounding box center [523, 119] width 27 height 27
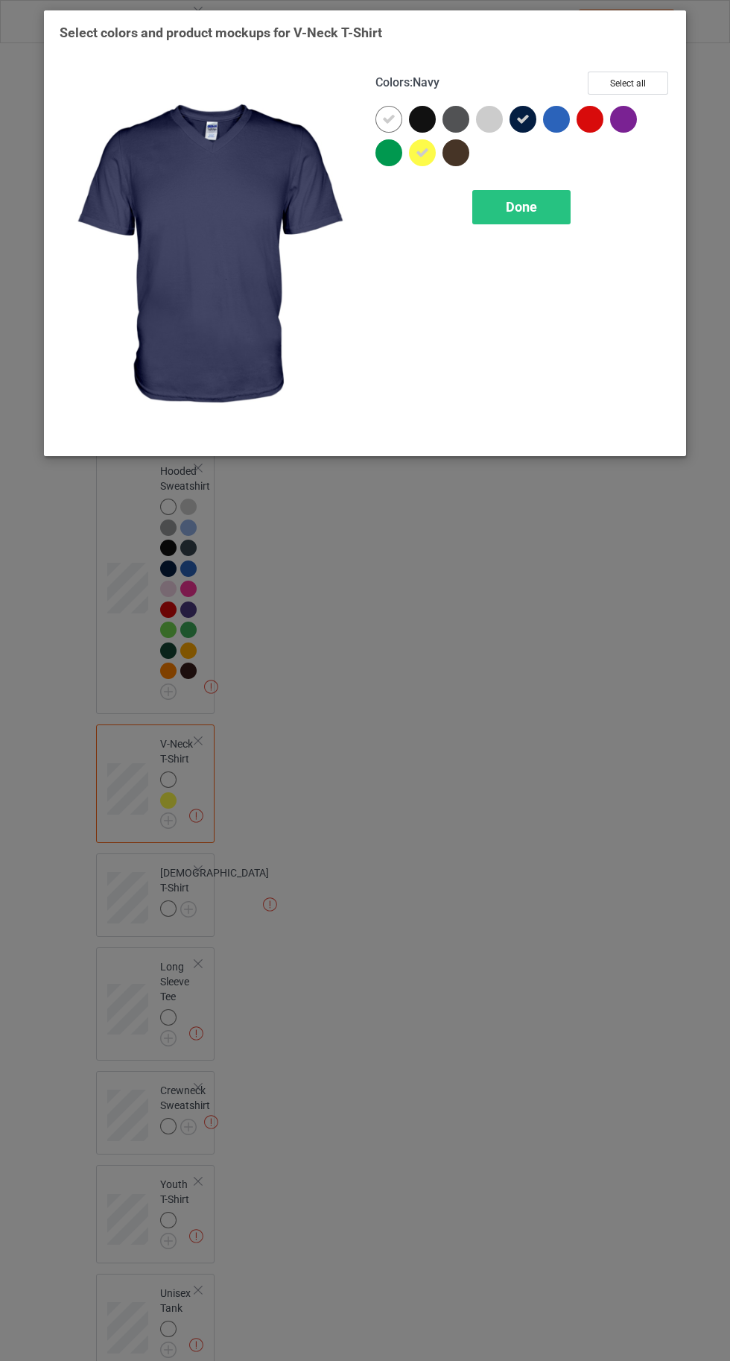
click at [561, 120] on div at bounding box center [556, 119] width 27 height 27
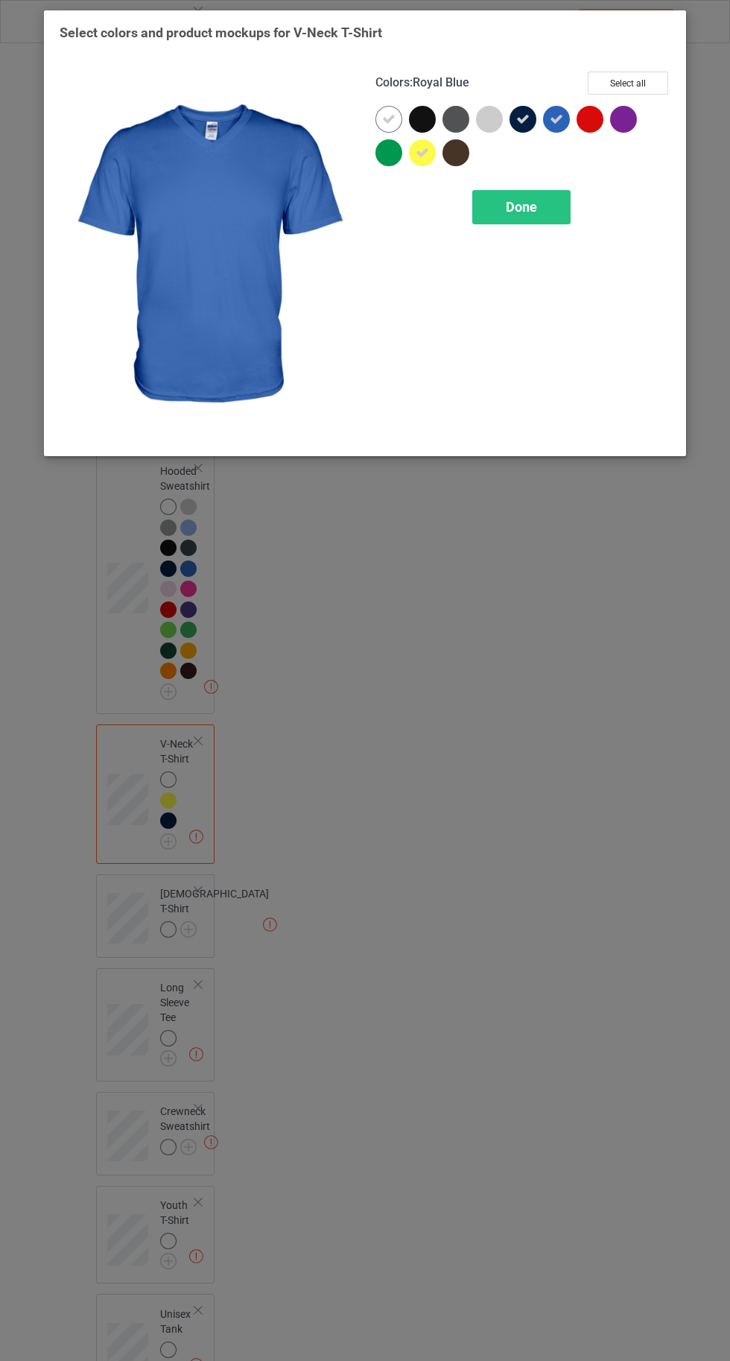
click at [478, 127] on div at bounding box center [493, 123] width 34 height 34
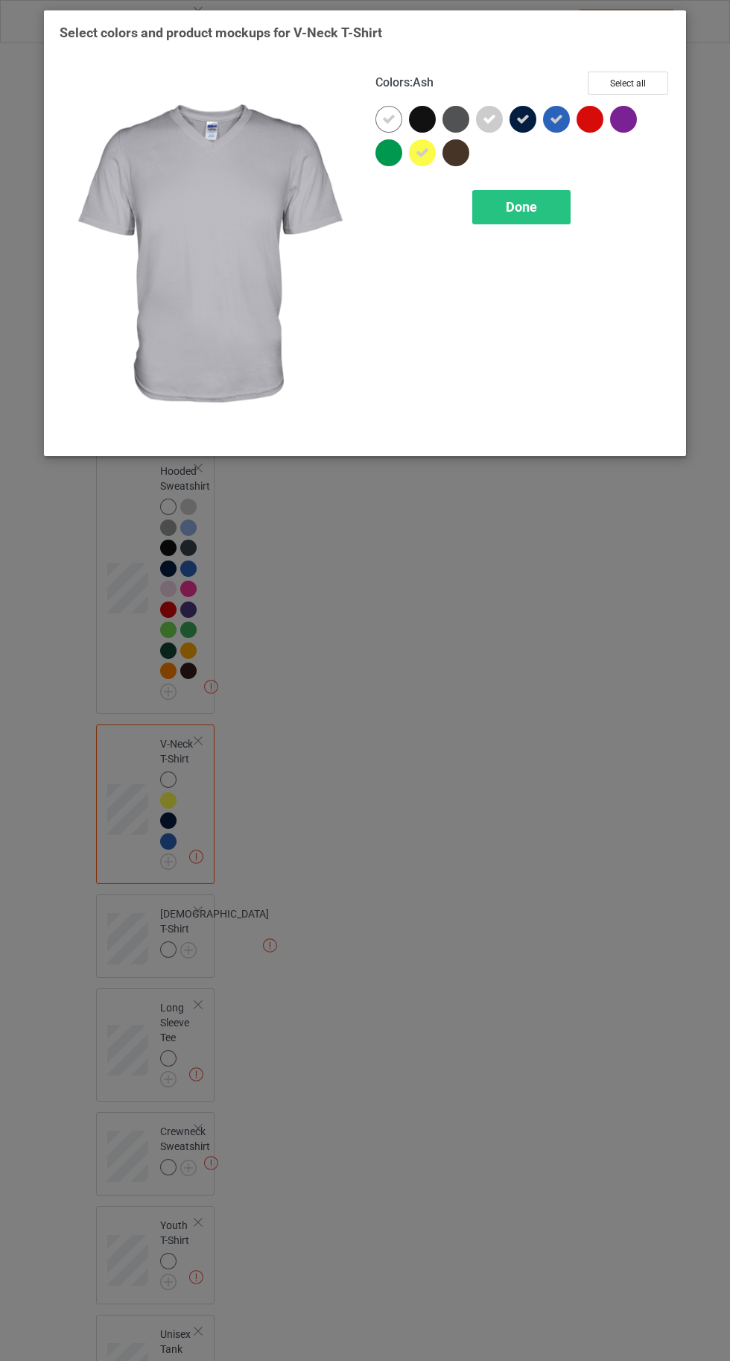
click at [519, 214] on div "Done" at bounding box center [521, 207] width 98 height 34
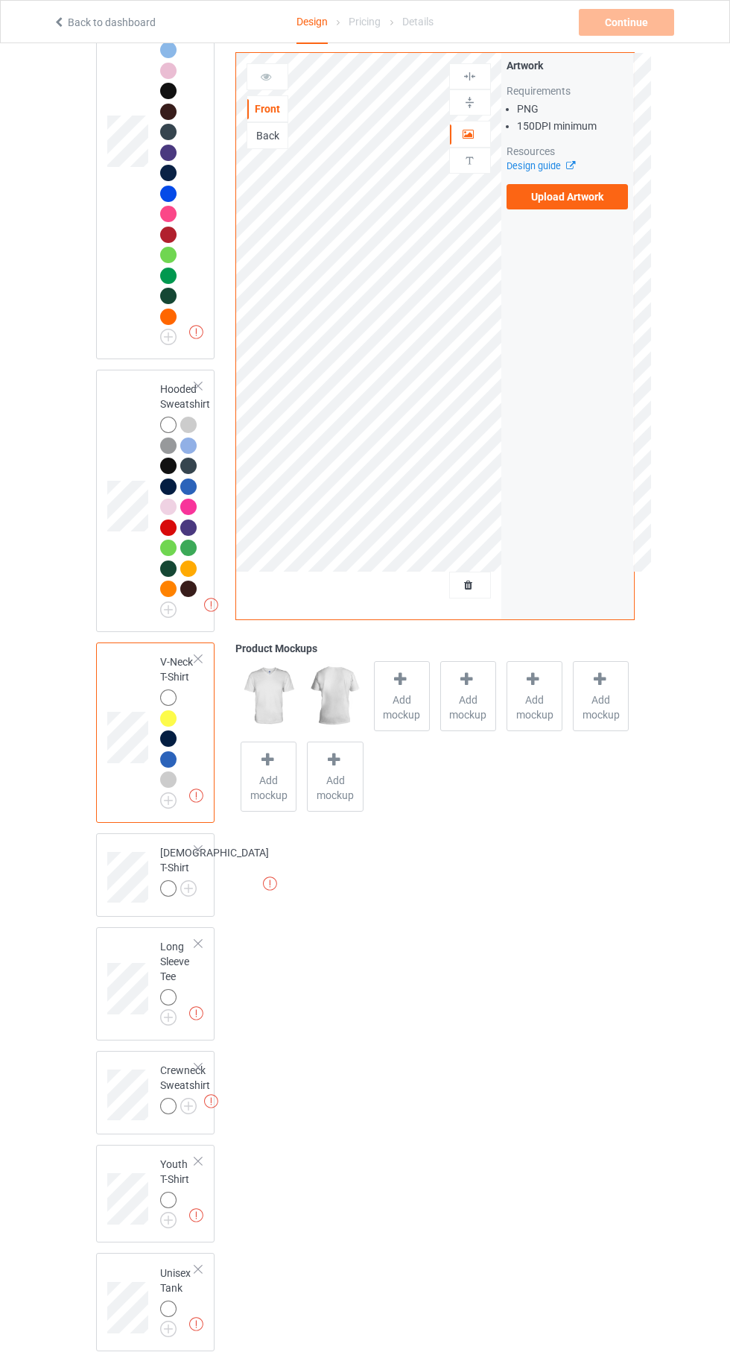
scroll to position [561, 0]
click at [0, 0] on img at bounding box center [0, 0] width 0 height 0
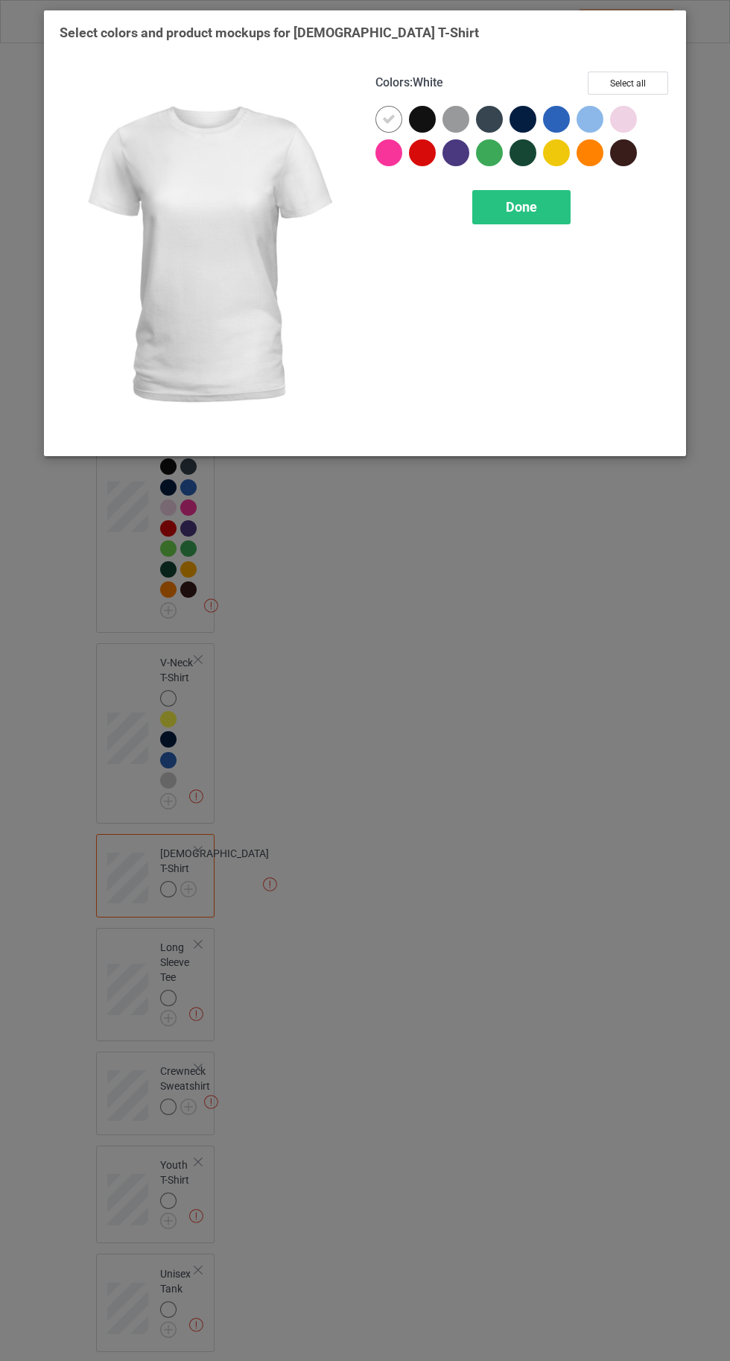
click at [455, 121] on div at bounding box center [456, 119] width 27 height 27
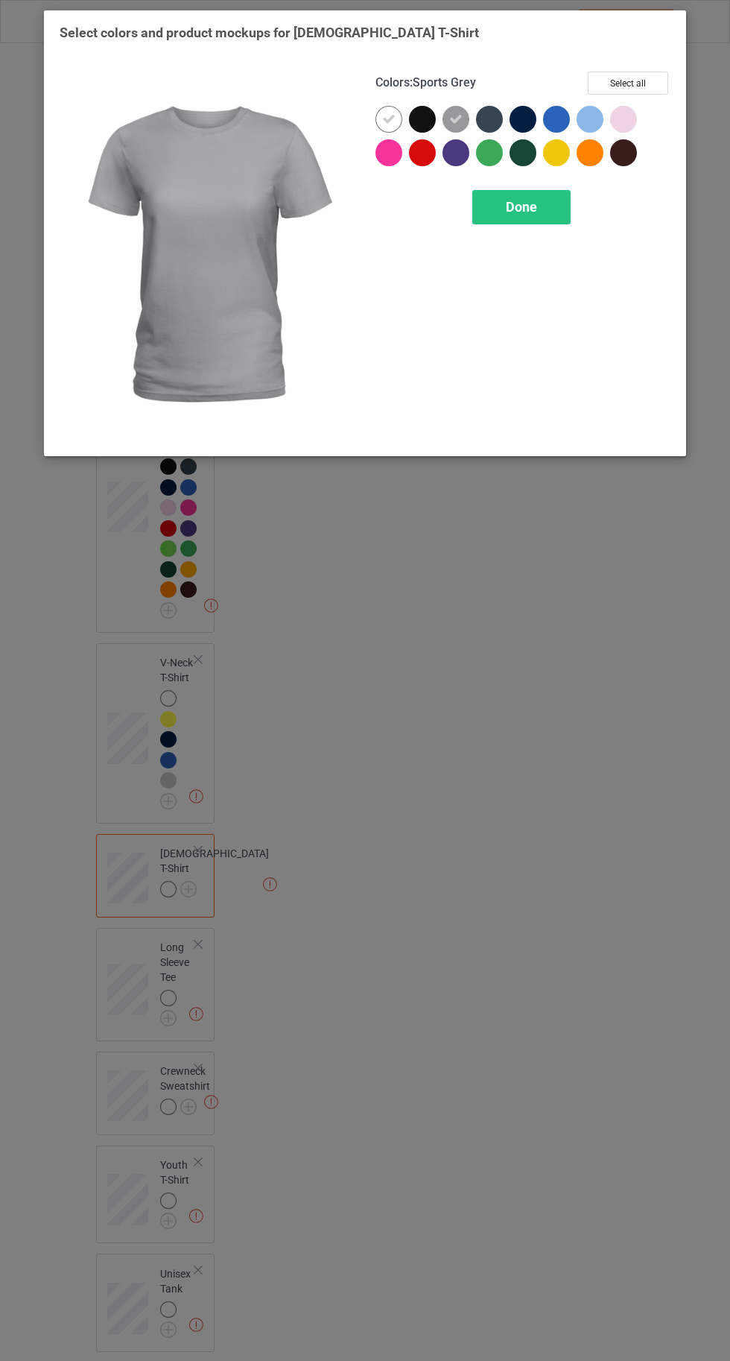
click at [582, 115] on div at bounding box center [590, 119] width 27 height 27
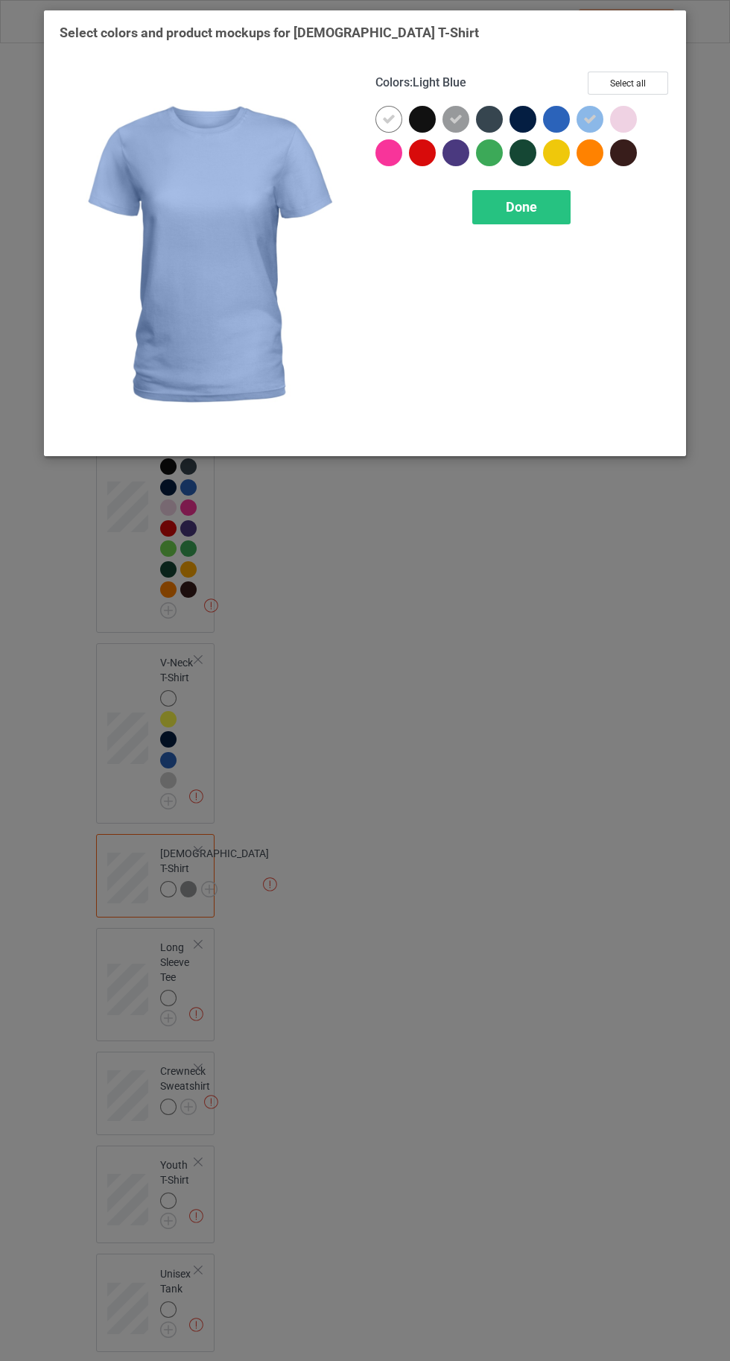
click at [556, 113] on div at bounding box center [556, 119] width 27 height 27
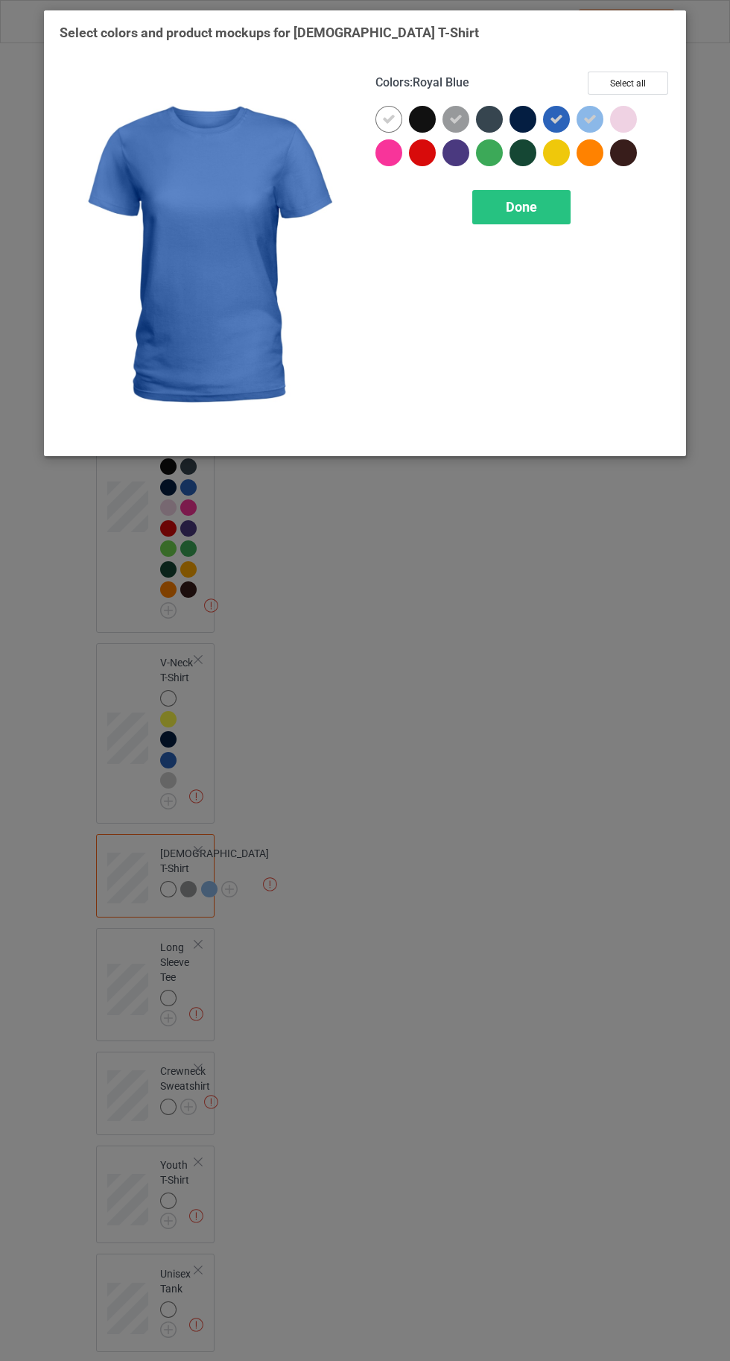
click at [557, 153] on div at bounding box center [556, 152] width 27 height 27
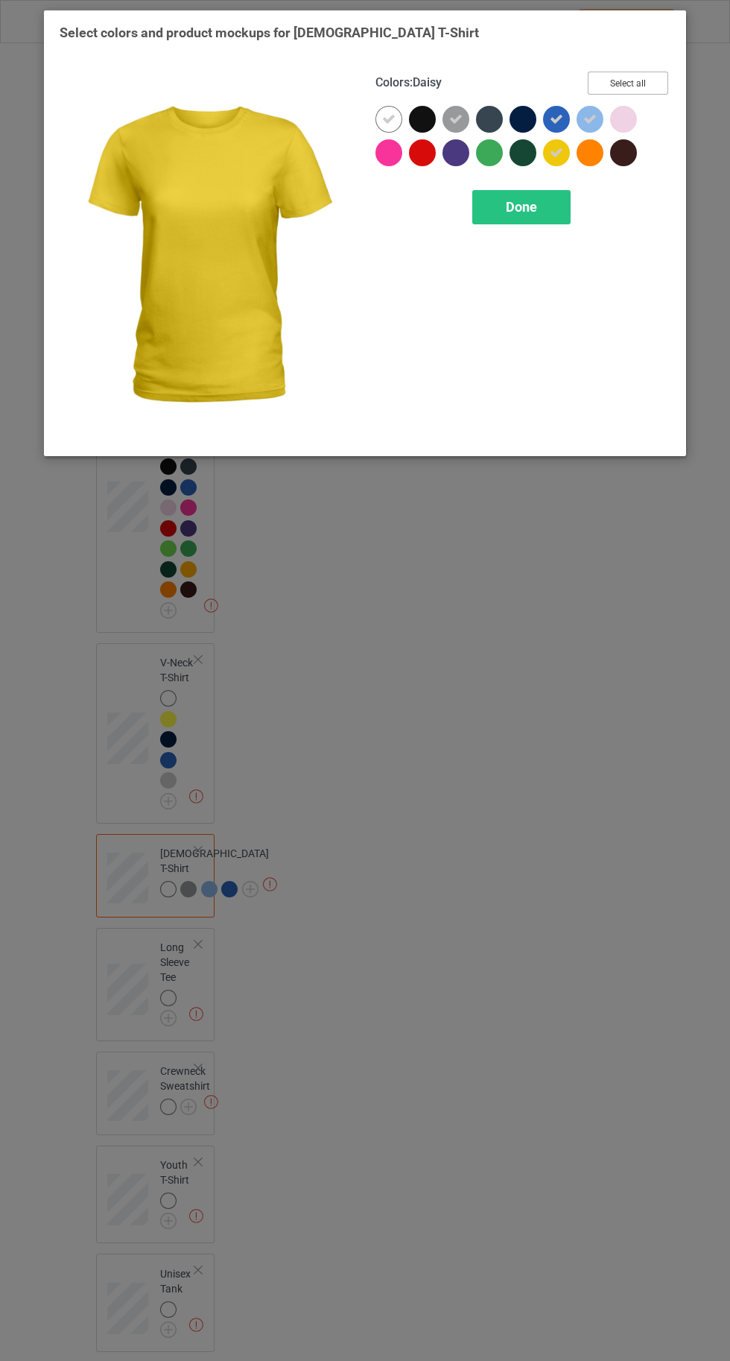
click at [639, 80] on button "Select all" at bounding box center [628, 83] width 80 height 23
click at [502, 211] on div "Done" at bounding box center [521, 207] width 98 height 34
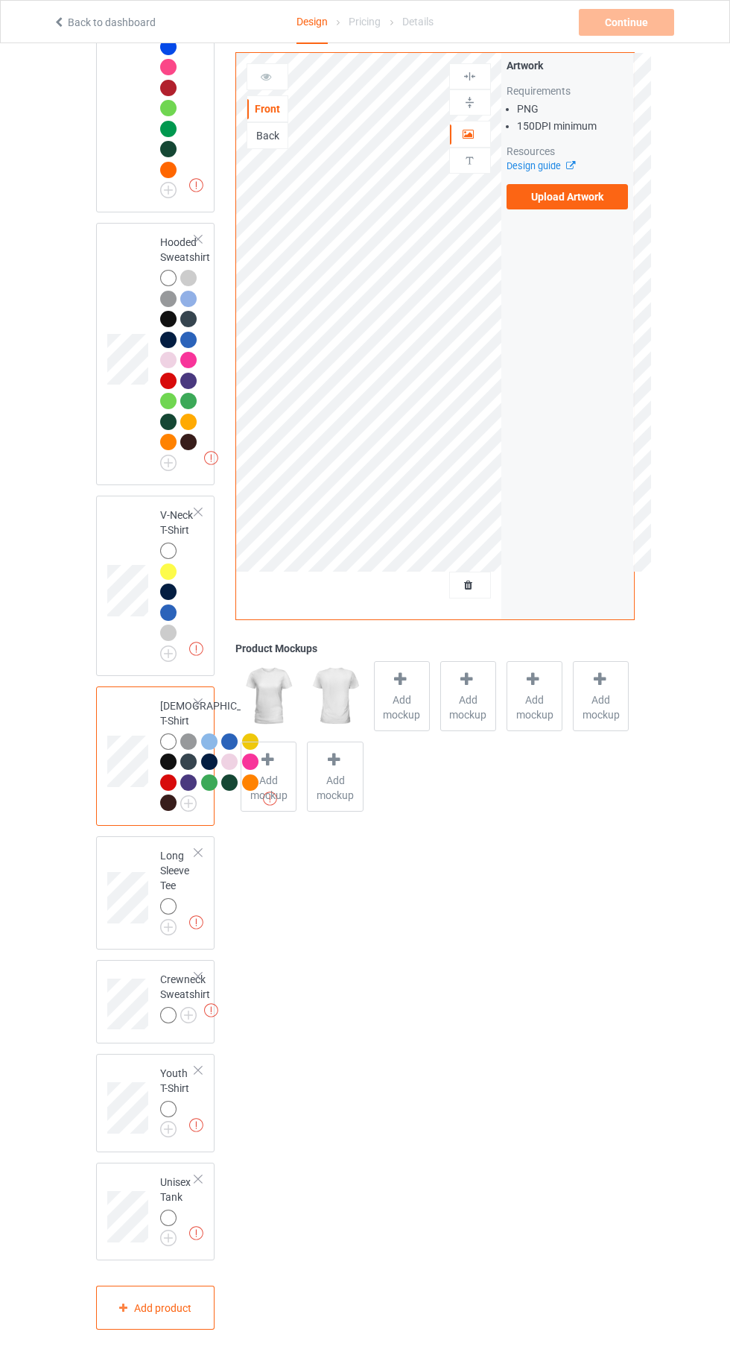
scroll to position [870, 0]
click at [0, 0] on img at bounding box center [0, 0] width 0 height 0
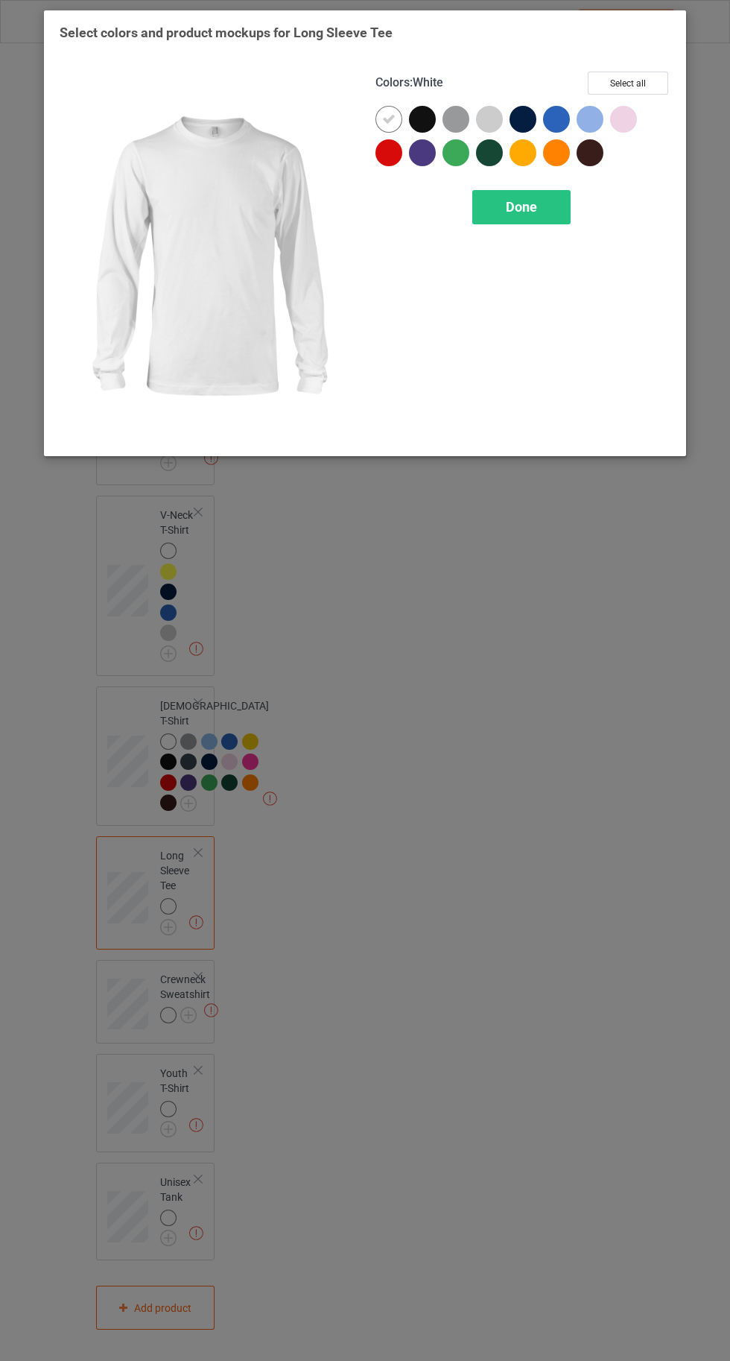
click at [490, 113] on div at bounding box center [489, 119] width 27 height 27
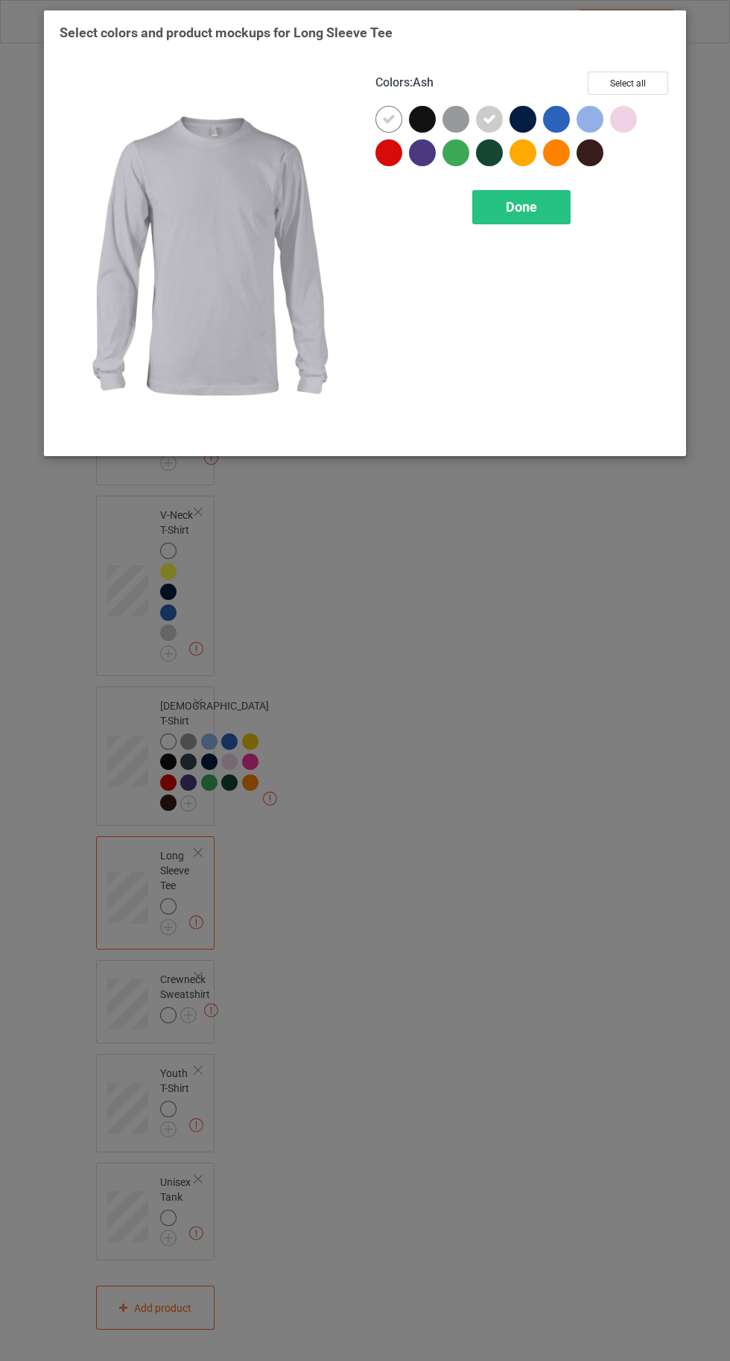
click at [445, 115] on div at bounding box center [456, 119] width 27 height 27
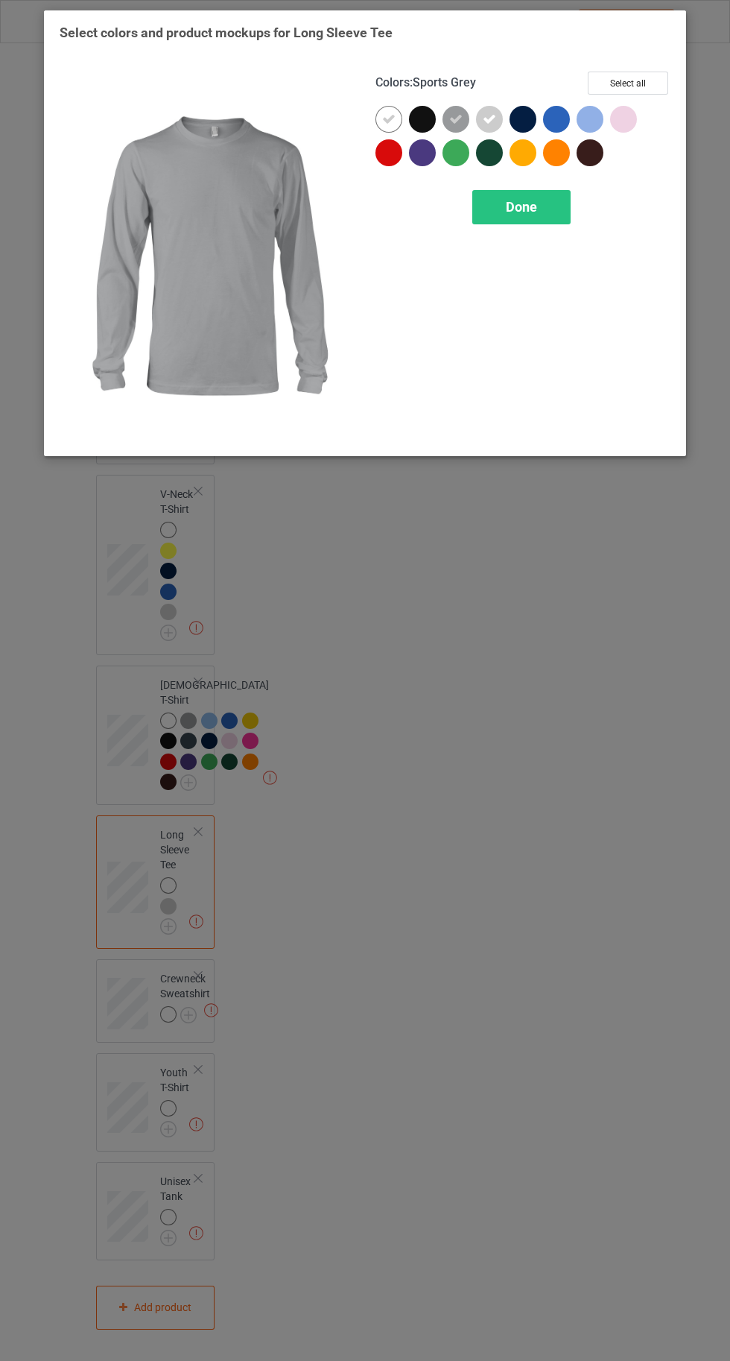
click at [598, 120] on div at bounding box center [590, 119] width 27 height 27
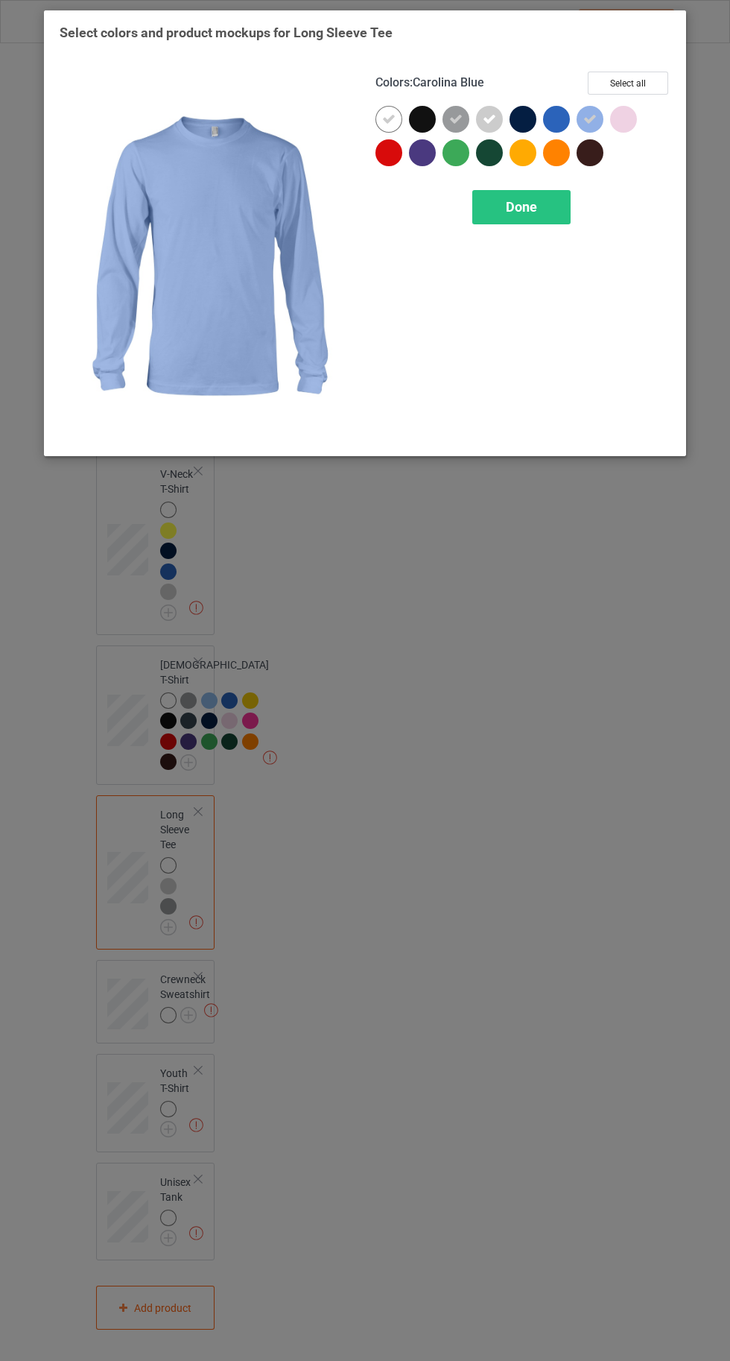
click at [553, 119] on div at bounding box center [556, 119] width 27 height 27
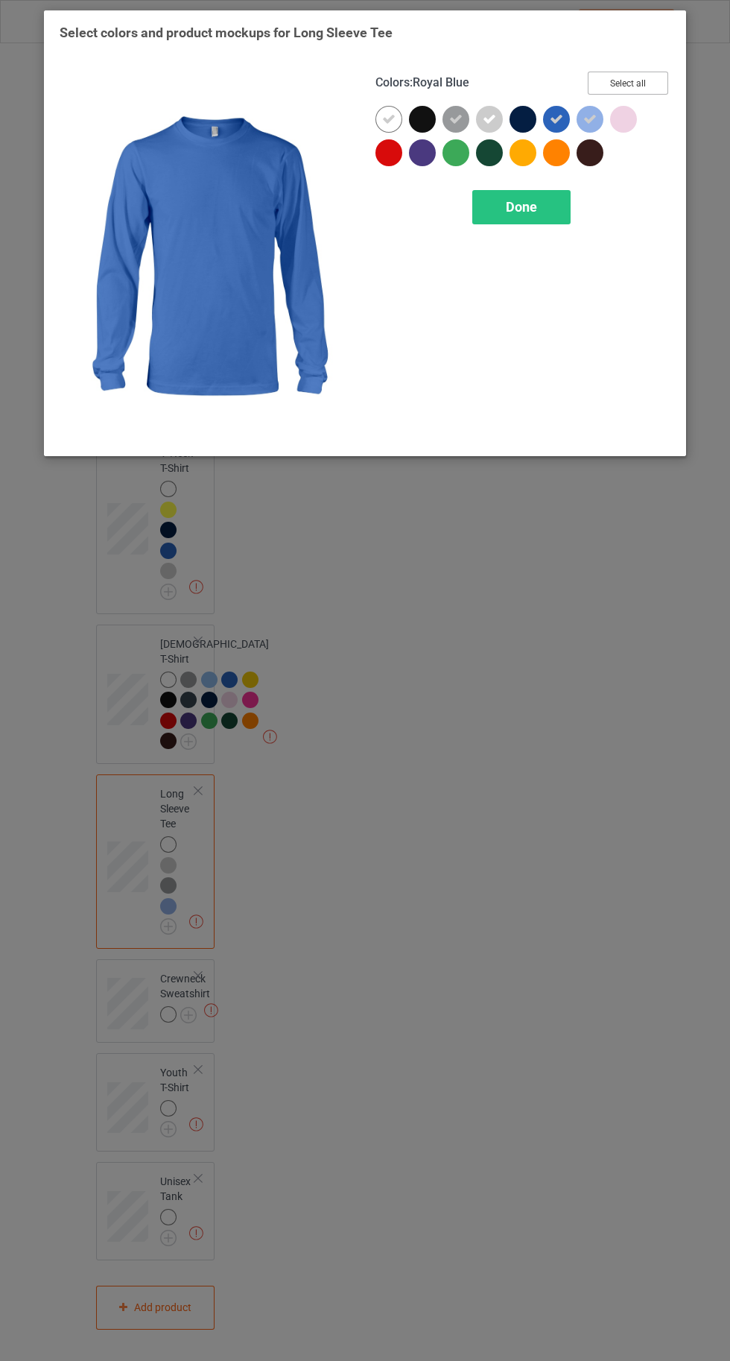
click at [634, 82] on button "Select all" at bounding box center [628, 83] width 80 height 23
click at [518, 206] on span "Done" at bounding box center [521, 207] width 31 height 16
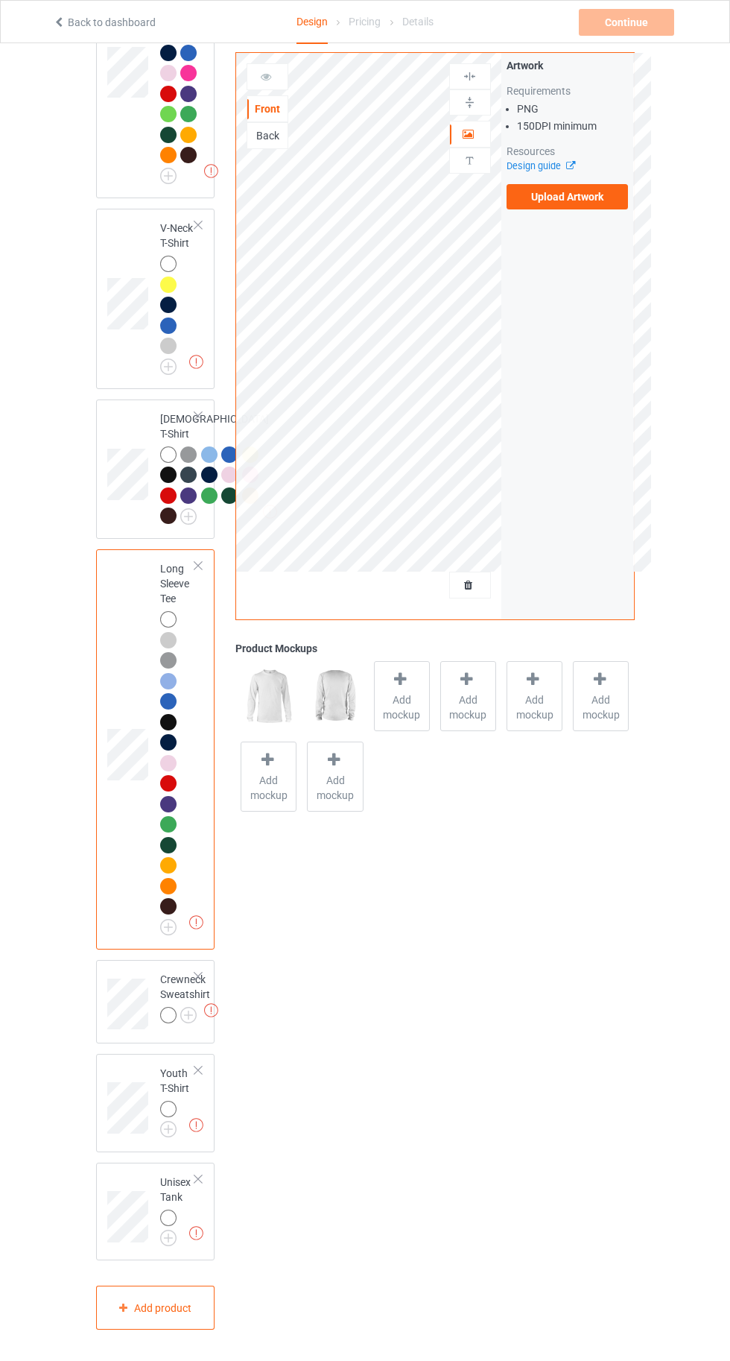
scroll to position [1156, 0]
click at [0, 0] on img at bounding box center [0, 0] width 0 height 0
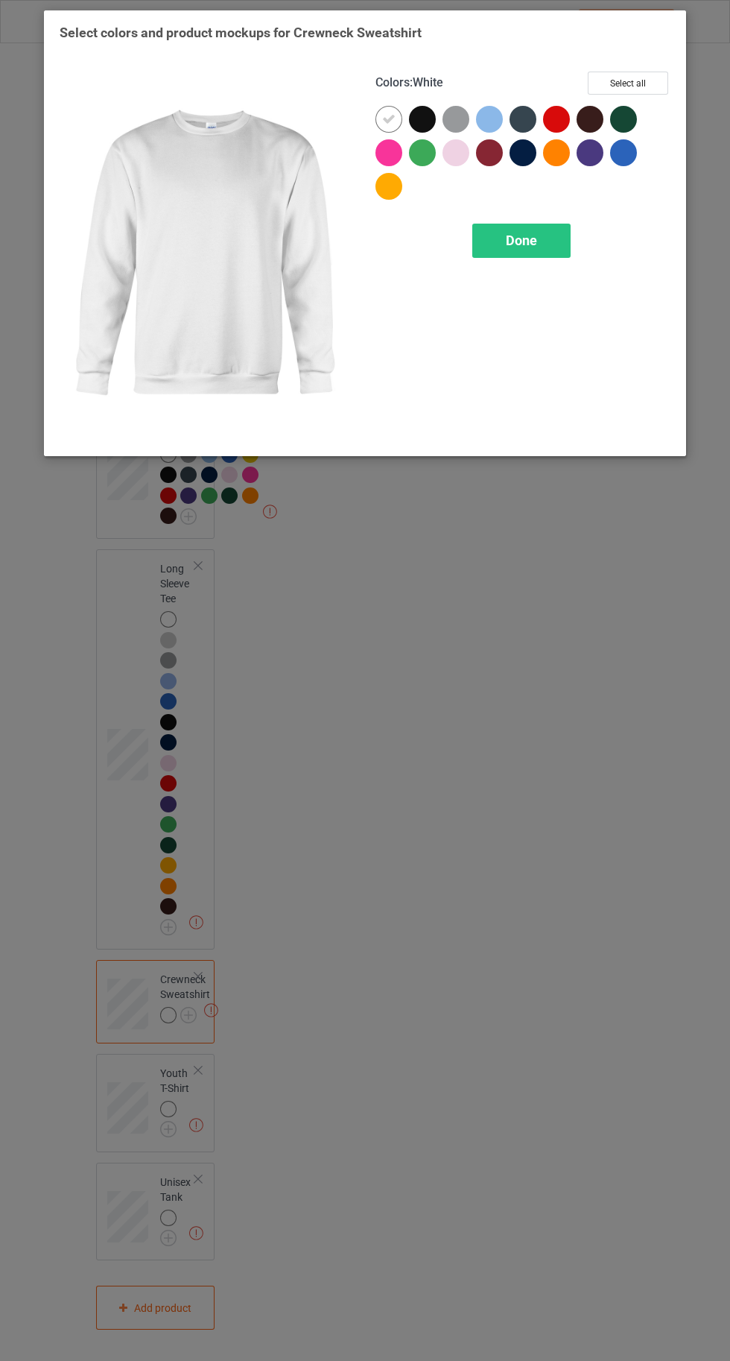
click at [463, 121] on div at bounding box center [456, 119] width 27 height 27
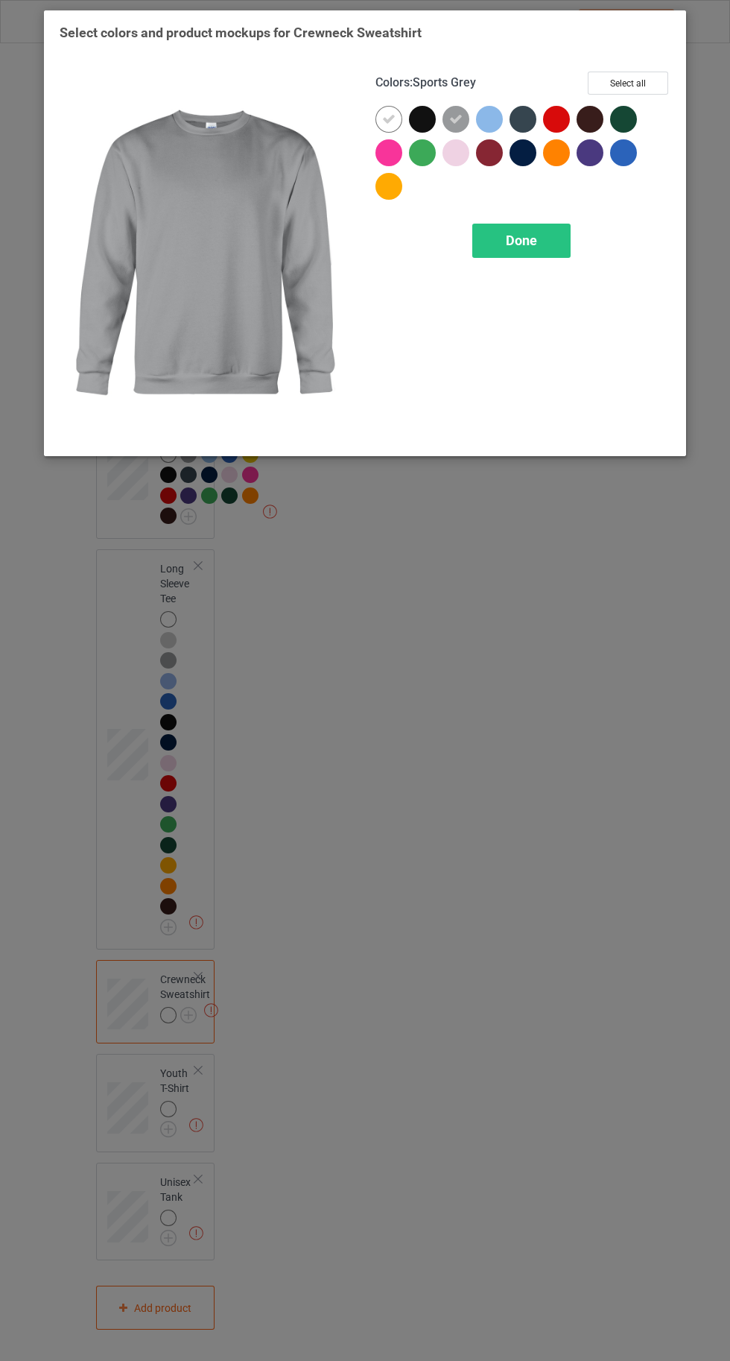
click at [456, 118] on icon at bounding box center [455, 119] width 13 height 13
click at [447, 115] on div at bounding box center [456, 119] width 27 height 27
click at [487, 114] on div at bounding box center [489, 119] width 27 height 27
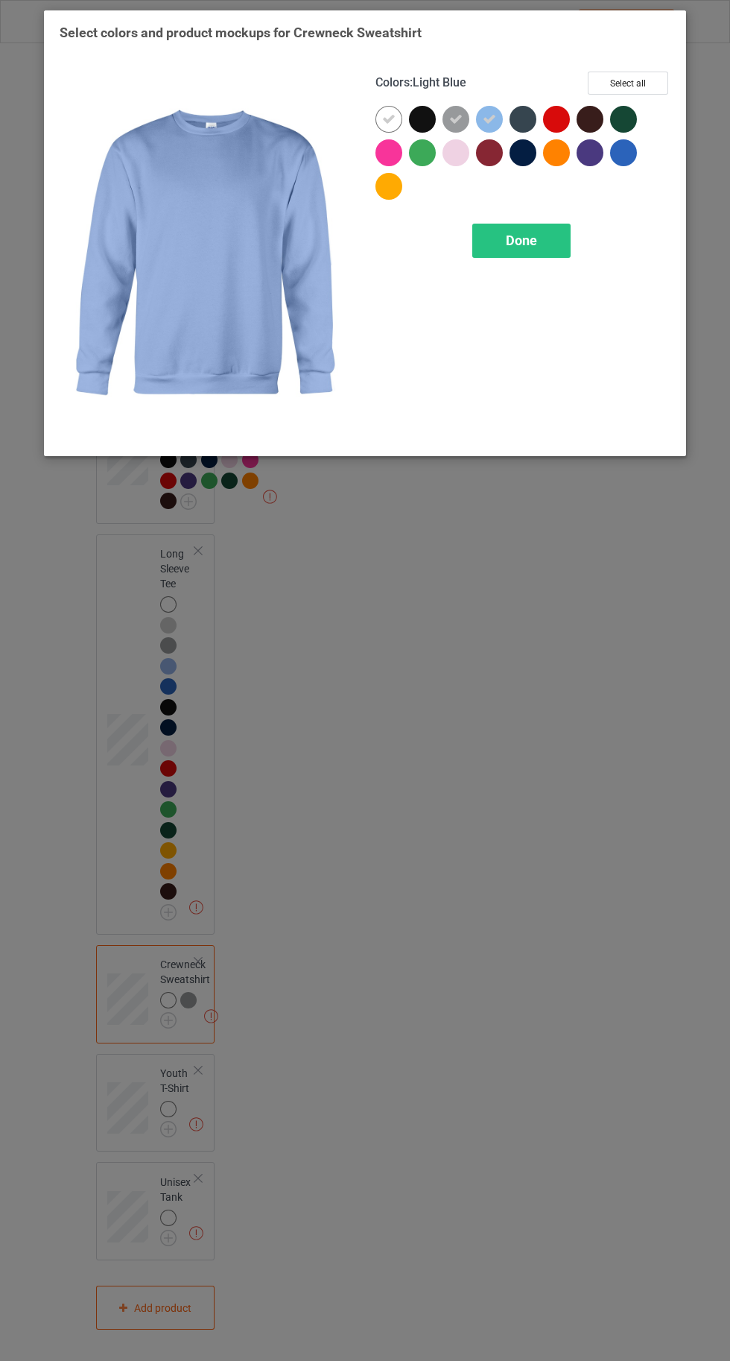
click at [452, 155] on div at bounding box center [456, 152] width 27 height 27
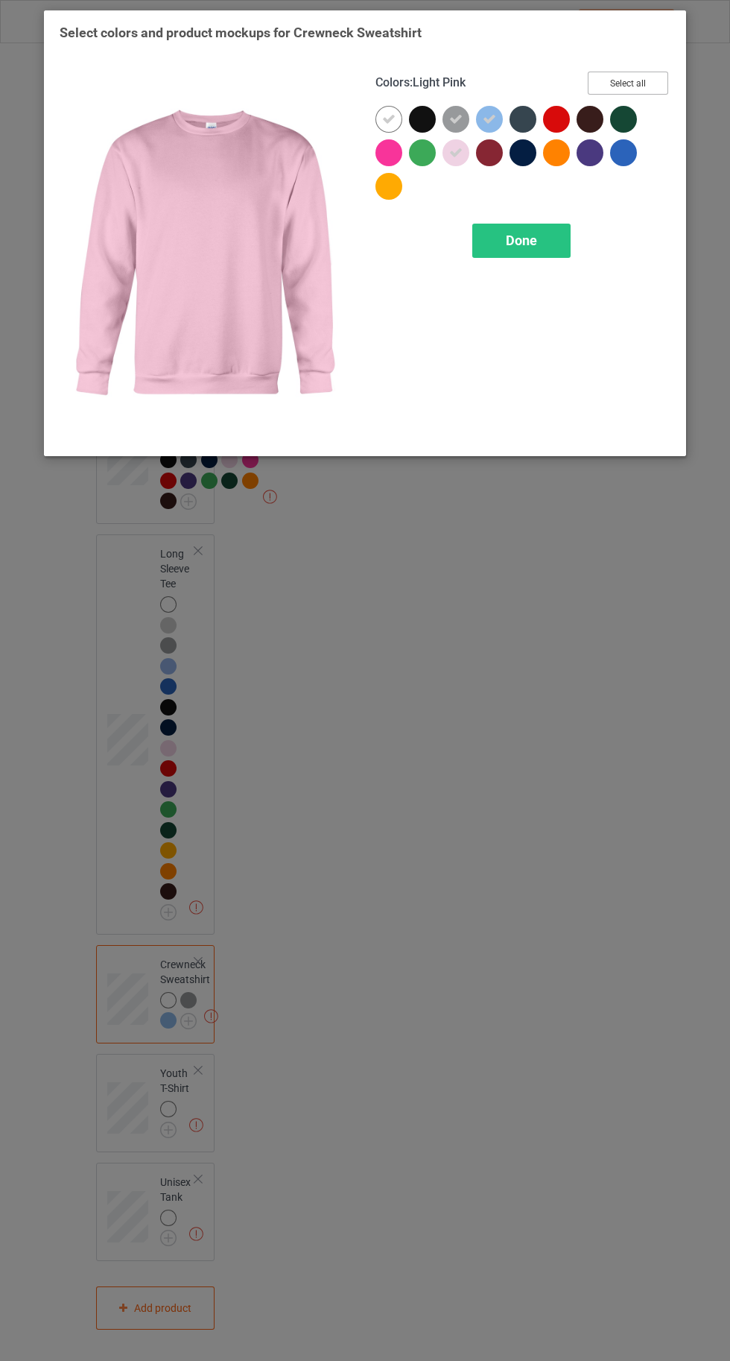
click at [609, 83] on button "Select all" at bounding box center [628, 83] width 80 height 23
click at [510, 242] on span "Done" at bounding box center [521, 240] width 31 height 16
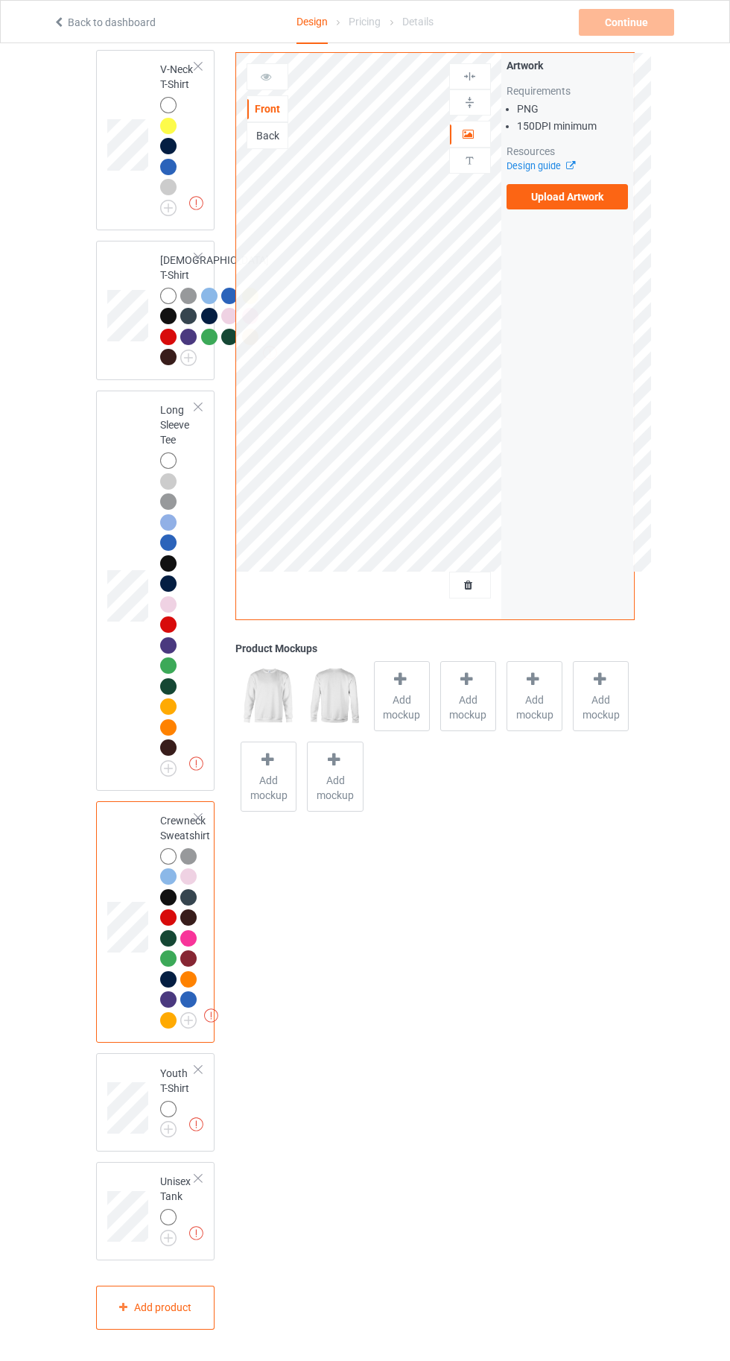
scroll to position [1314, 0]
click at [0, 0] on img at bounding box center [0, 0] width 0 height 0
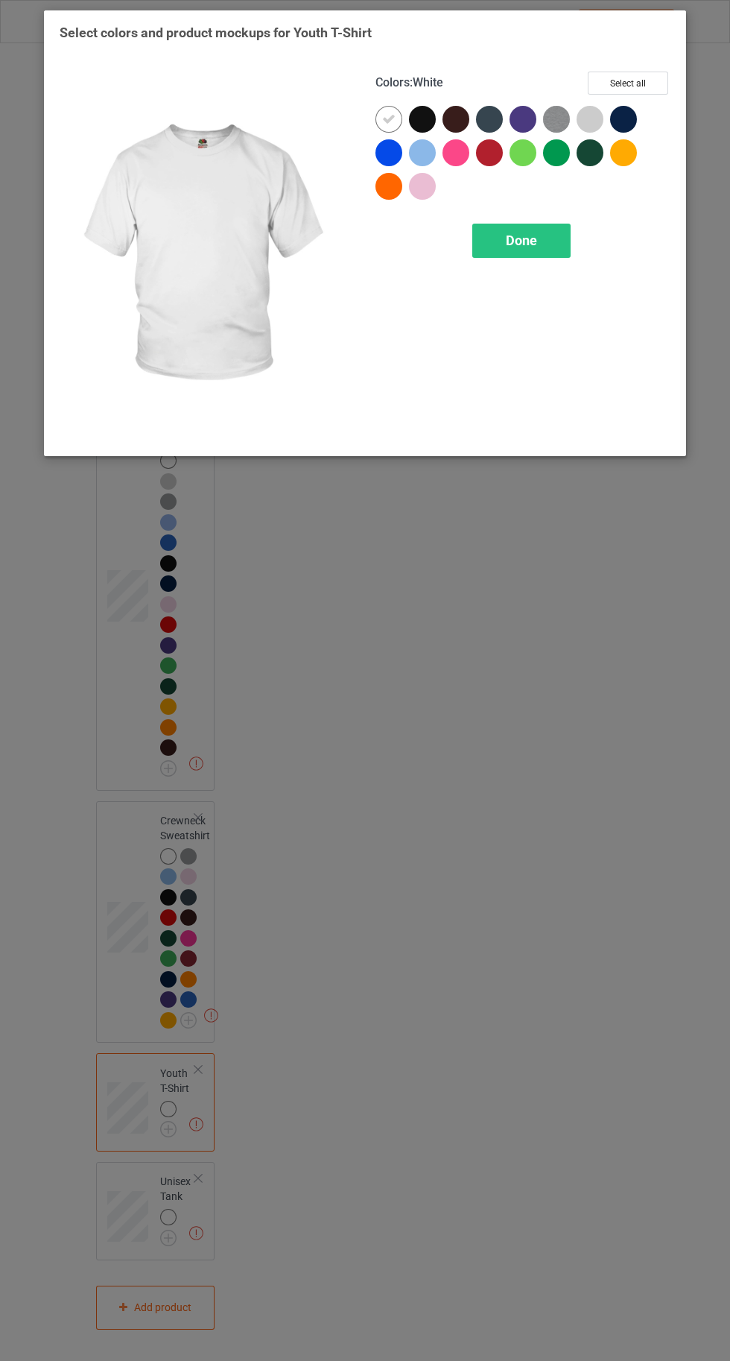
click at [585, 125] on div at bounding box center [590, 119] width 27 height 27
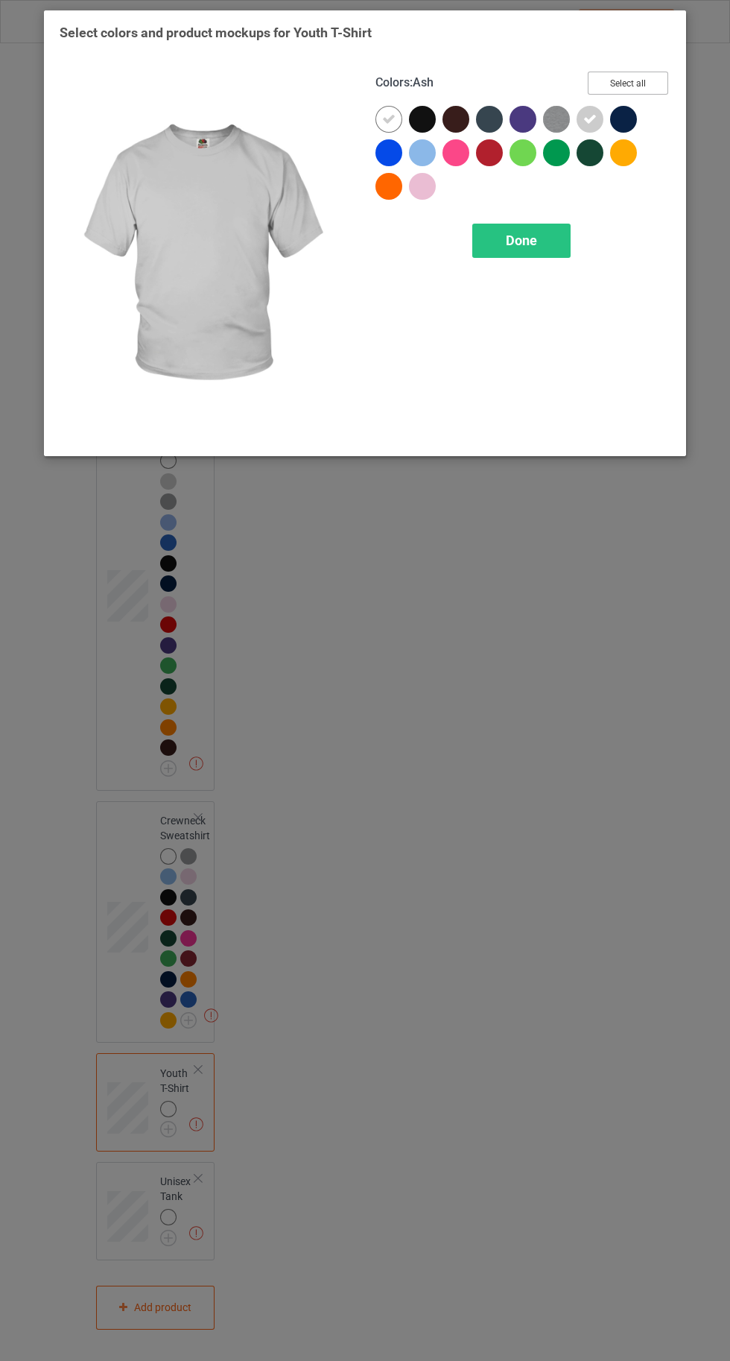
click at [645, 79] on button "Select all" at bounding box center [628, 83] width 80 height 23
click at [532, 227] on div "Done" at bounding box center [521, 241] width 98 height 34
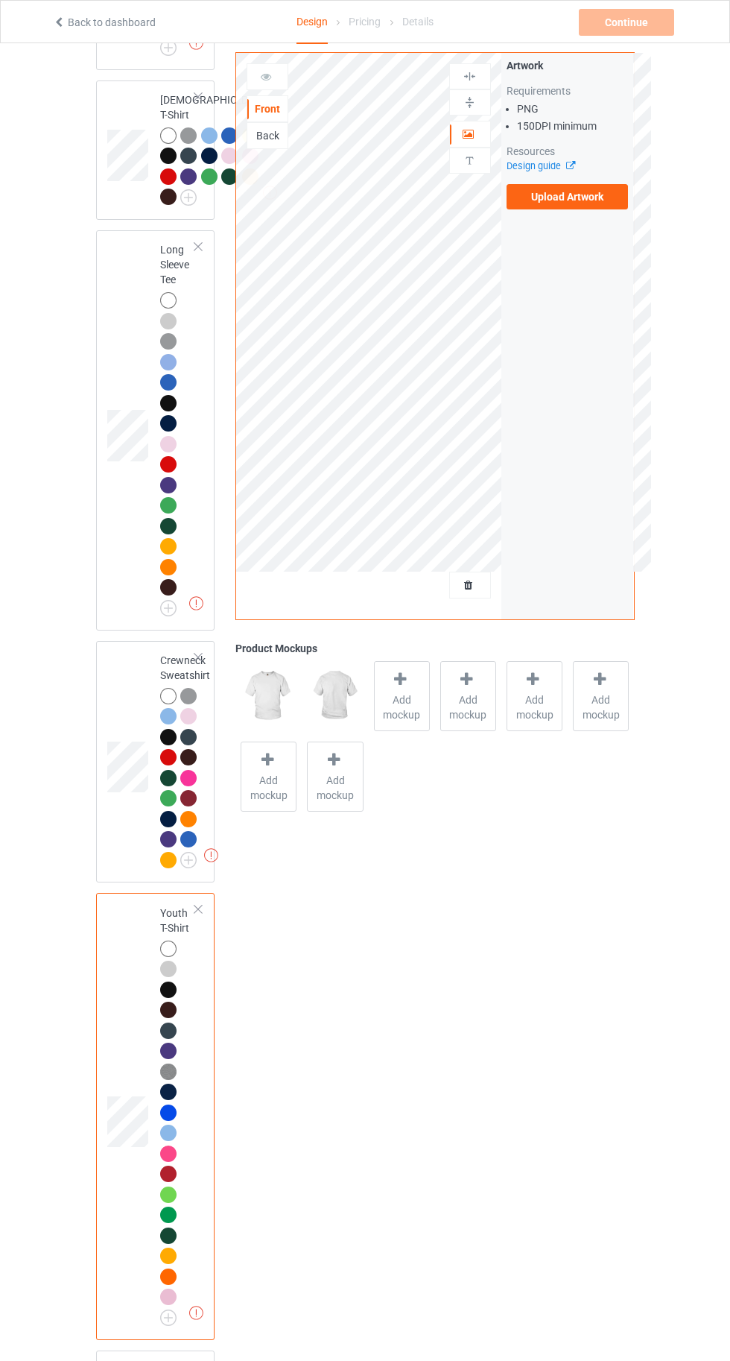
scroll to position [1663, 0]
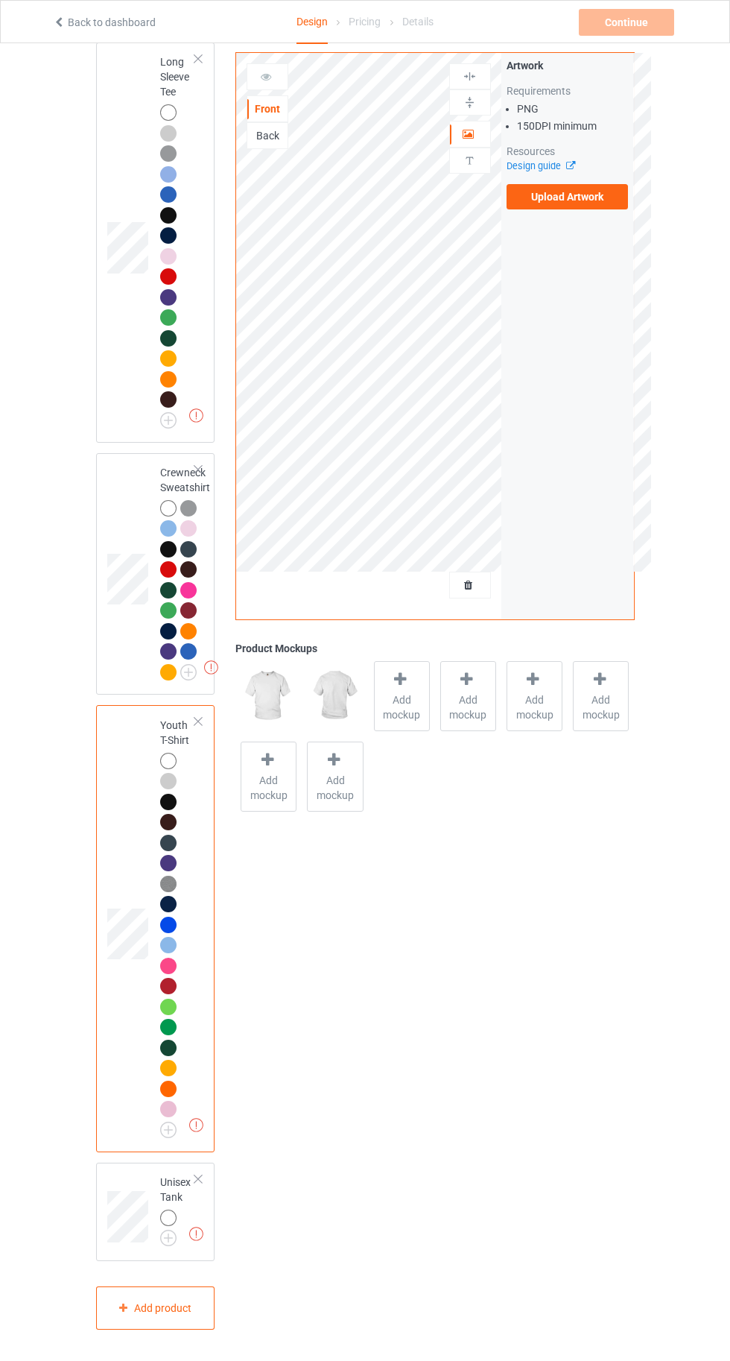
click at [0, 0] on img at bounding box center [0, 0] width 0 height 0
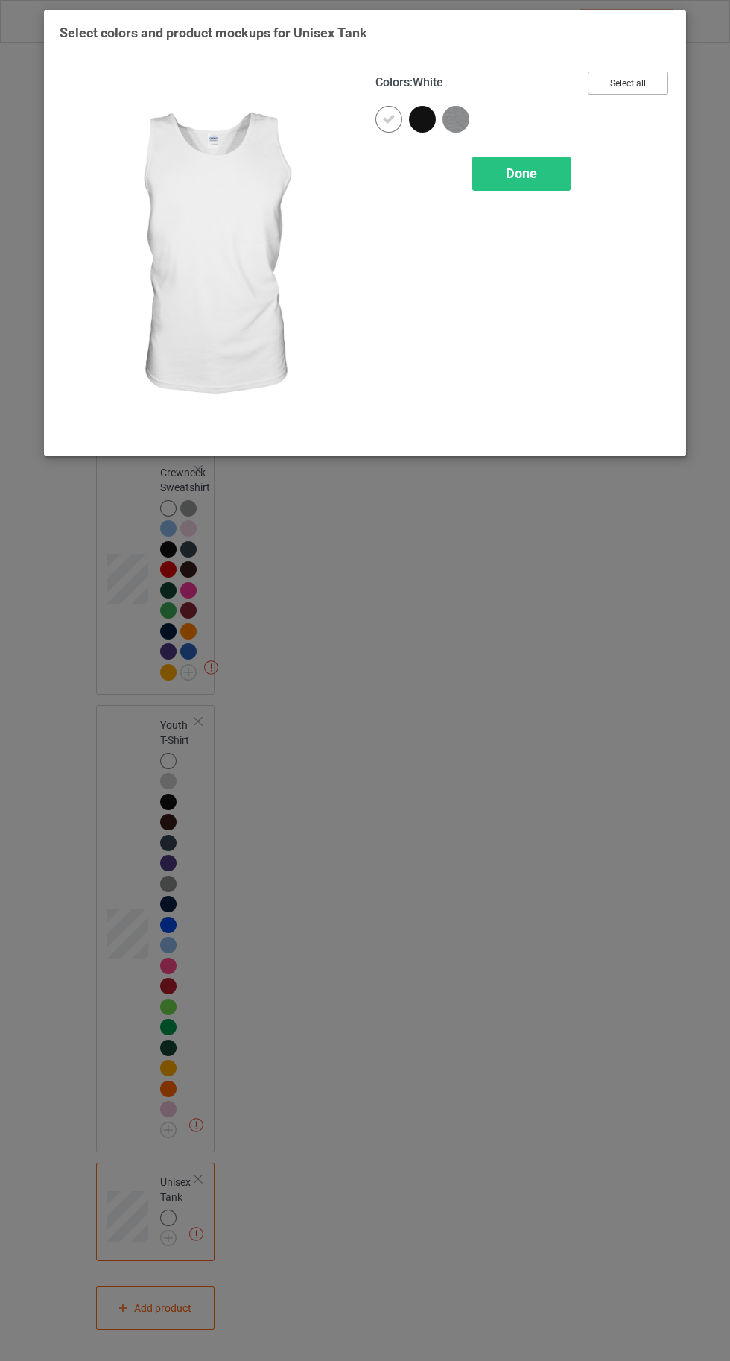
click at [641, 79] on button "Select all" at bounding box center [628, 83] width 80 height 23
click at [521, 174] on span "Done" at bounding box center [521, 173] width 31 height 16
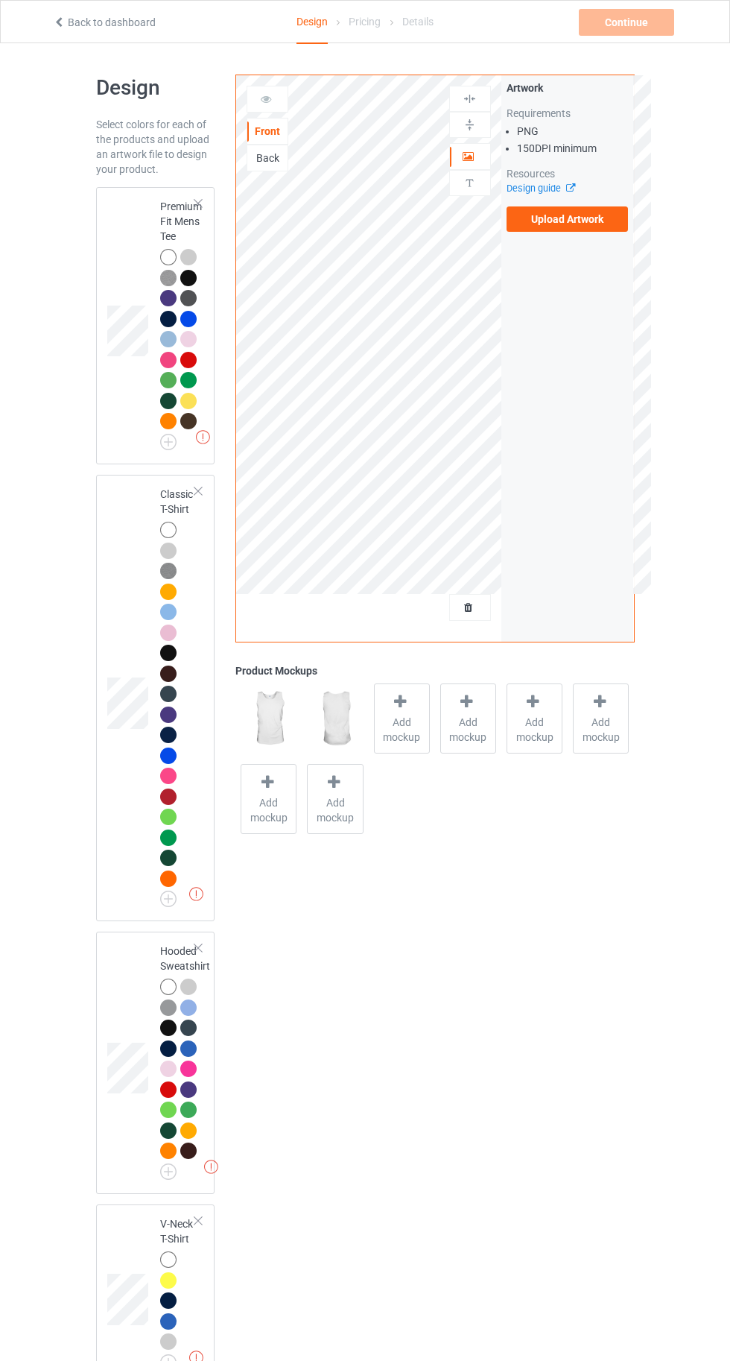
click at [164, 256] on div at bounding box center [168, 257] width 16 height 16
click at [399, 724] on span "Add mockup" at bounding box center [402, 730] width 54 height 30
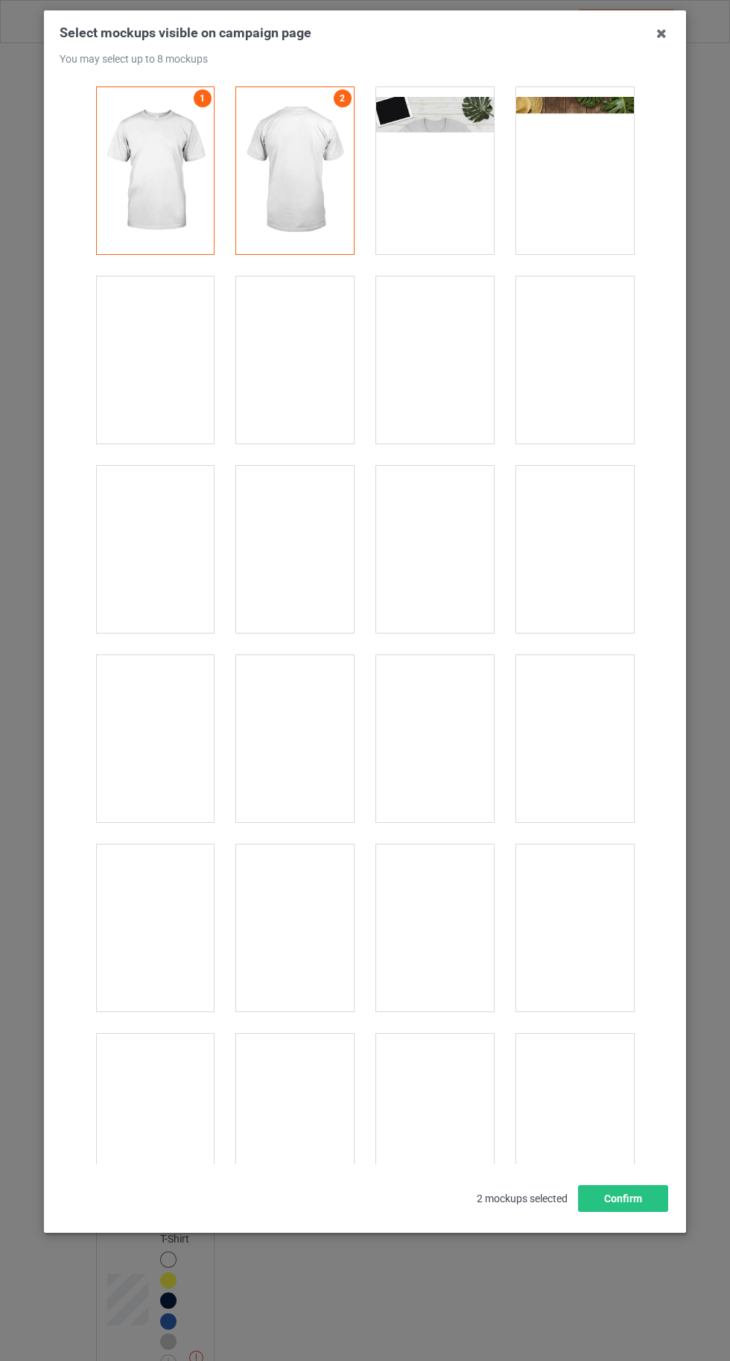
click at [452, 194] on div at bounding box center [435, 170] width 118 height 167
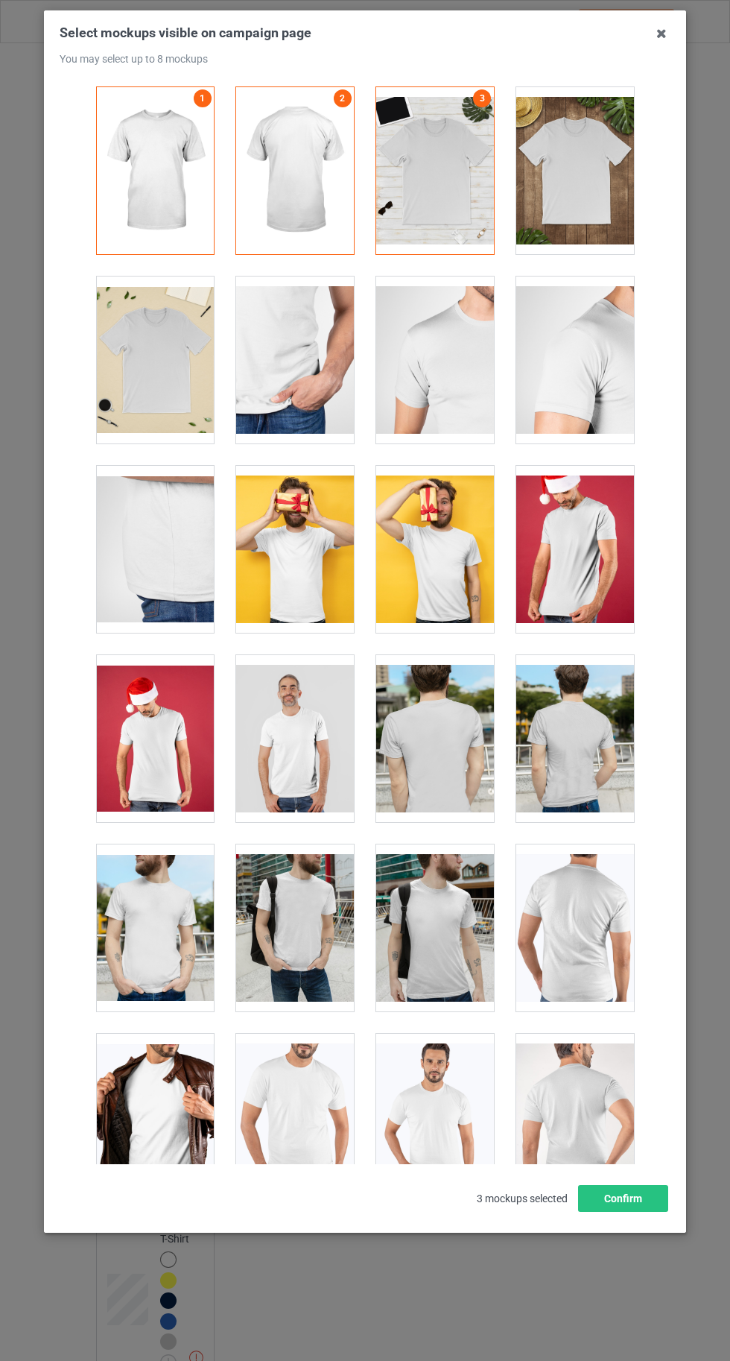
click at [138, 367] on div at bounding box center [155, 359] width 118 height 167
click at [656, 37] on icon at bounding box center [662, 34] width 24 height 24
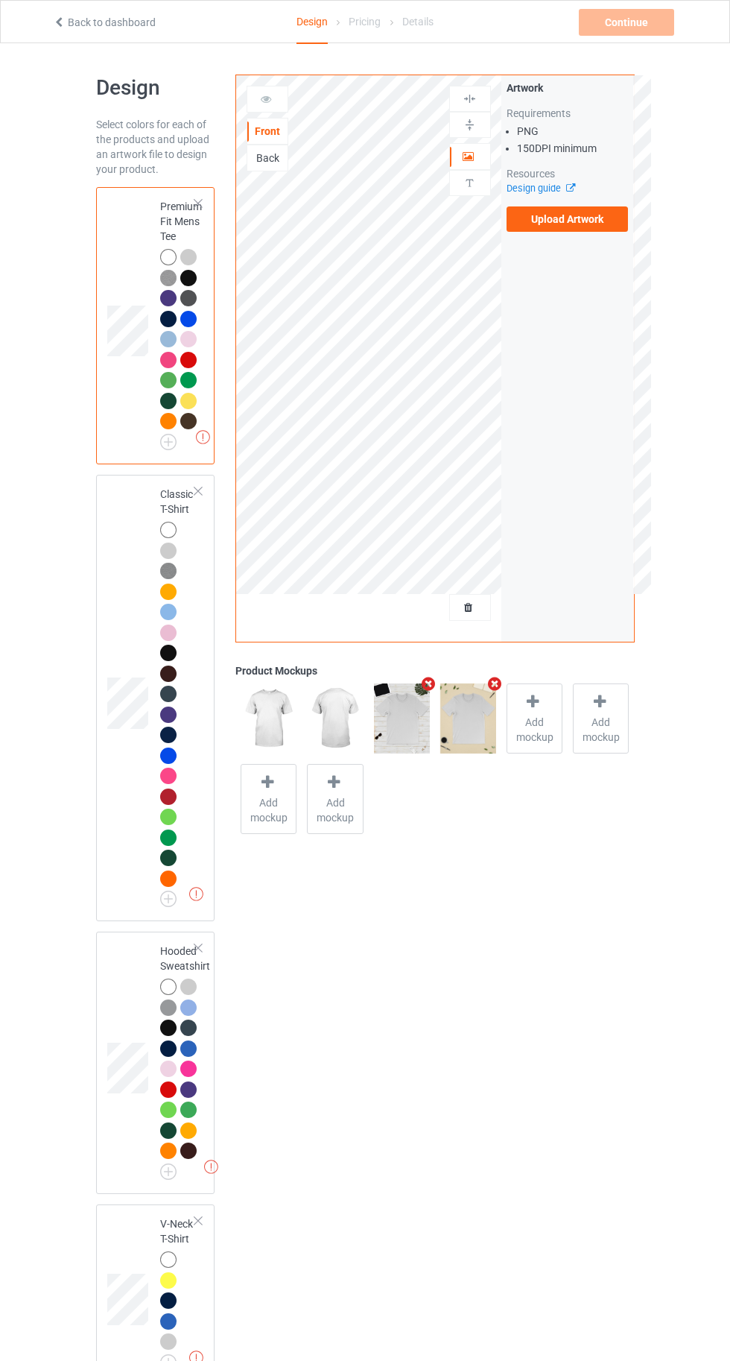
click at [167, 529] on div at bounding box center [168, 530] width 16 height 16
click at [397, 704] on icon at bounding box center [400, 702] width 19 height 16
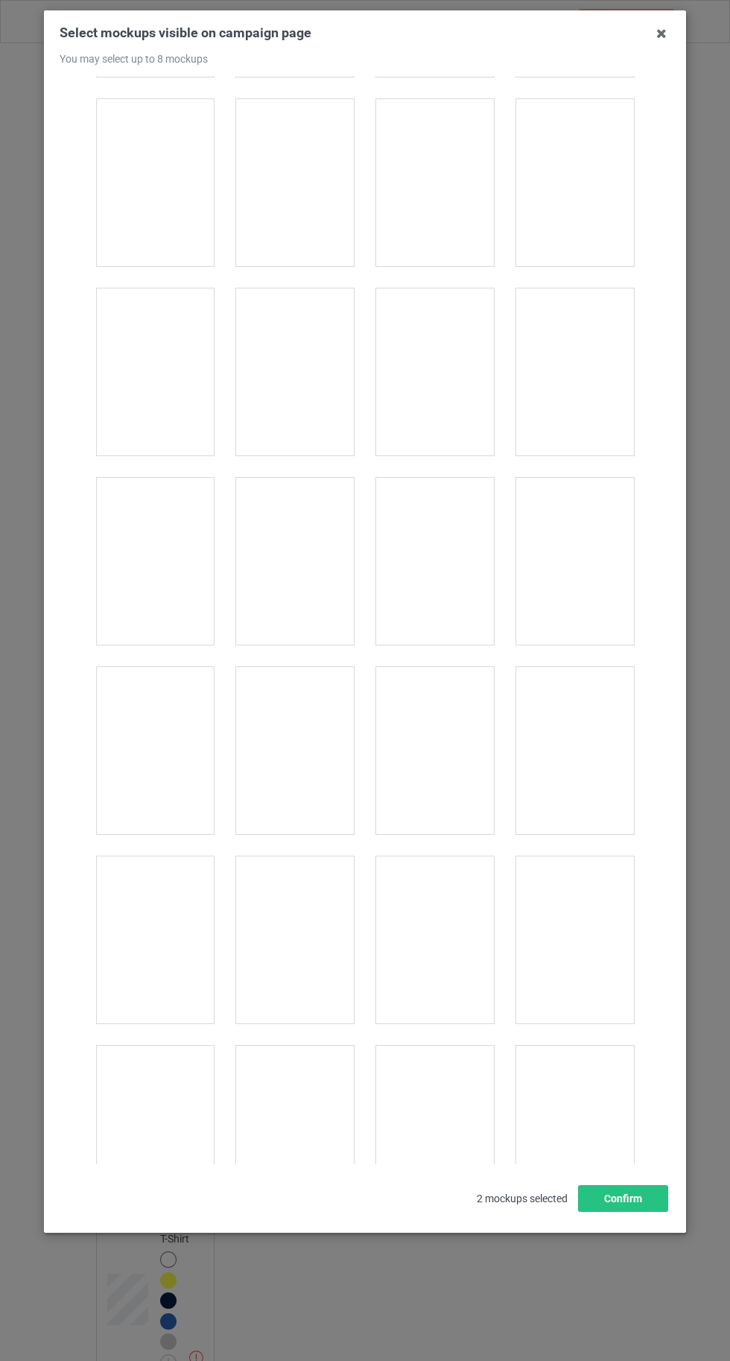
scroll to position [20546, 0]
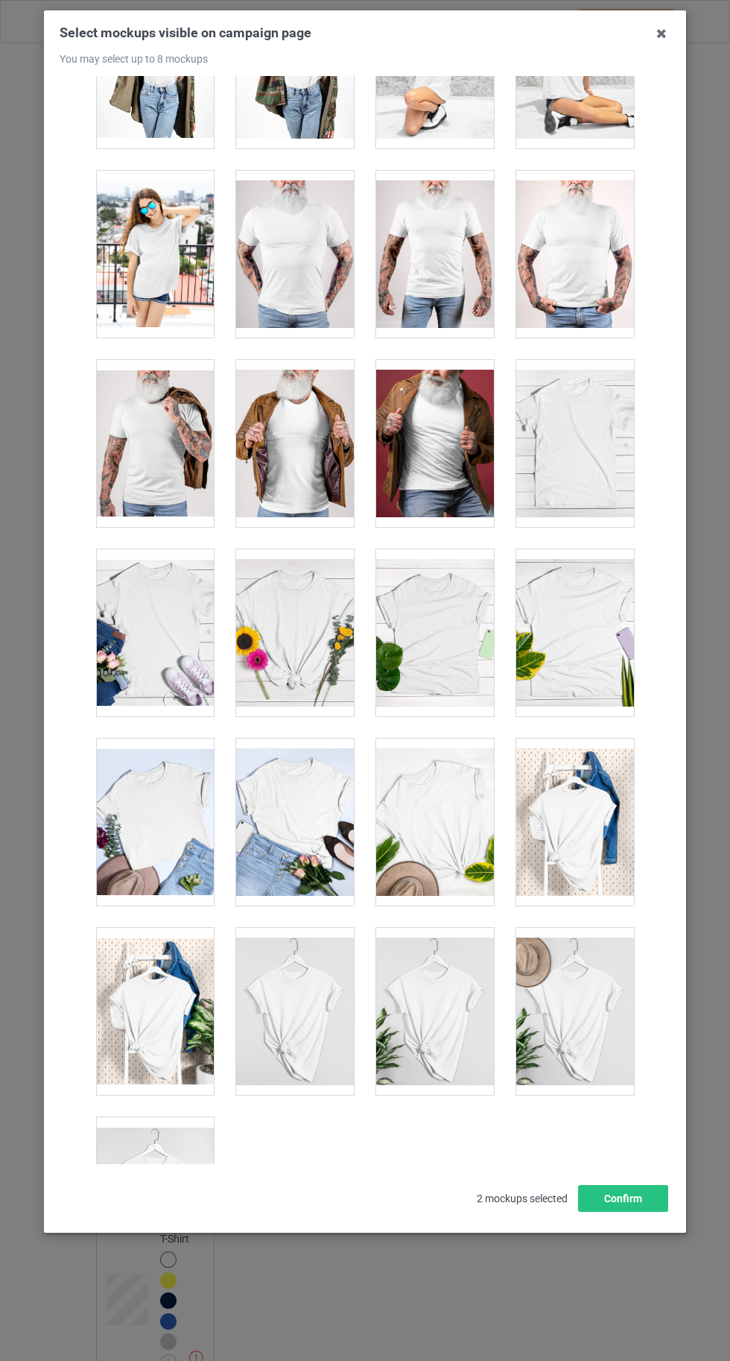
click at [151, 1183] on div at bounding box center [155, 1200] width 118 height 167
click at [636, 1212] on button "Confirm" at bounding box center [623, 1198] width 90 height 27
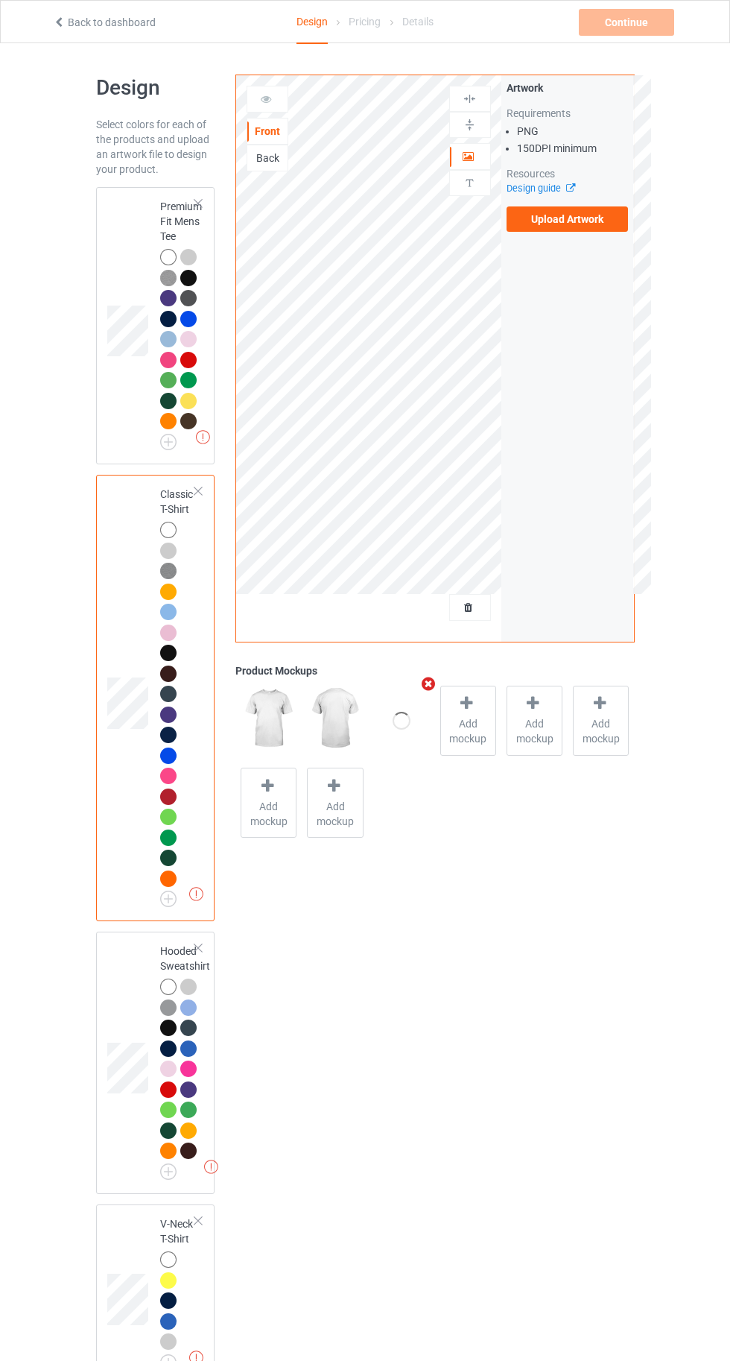
click at [566, 219] on label "Upload Artwork" at bounding box center [568, 218] width 122 height 25
click at [0, 0] on input "Upload Artwork" at bounding box center [0, 0] width 0 height 0
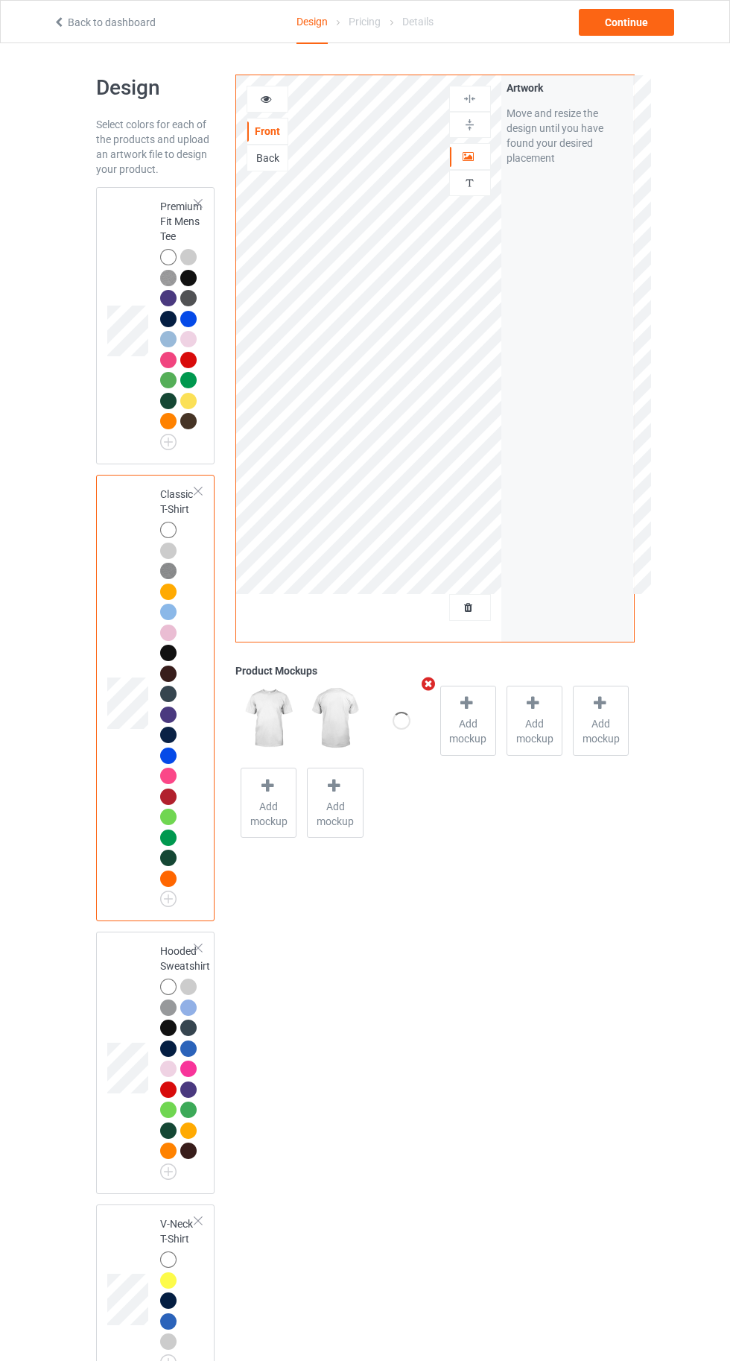
click at [168, 256] on div at bounding box center [168, 257] width 16 height 16
click at [266, 96] on icon at bounding box center [266, 97] width 13 height 10
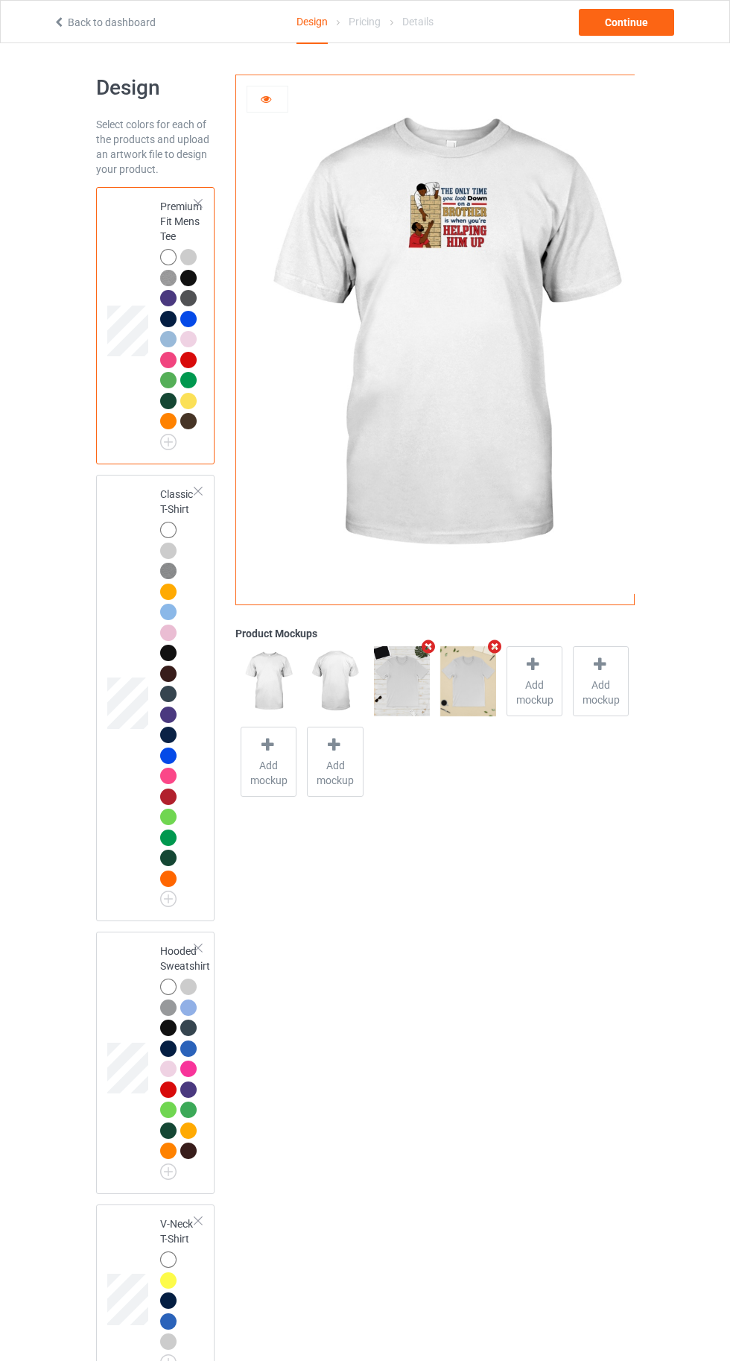
click at [165, 256] on div at bounding box center [168, 257] width 16 height 16
click at [136, 595] on td at bounding box center [129, 698] width 45 height 434
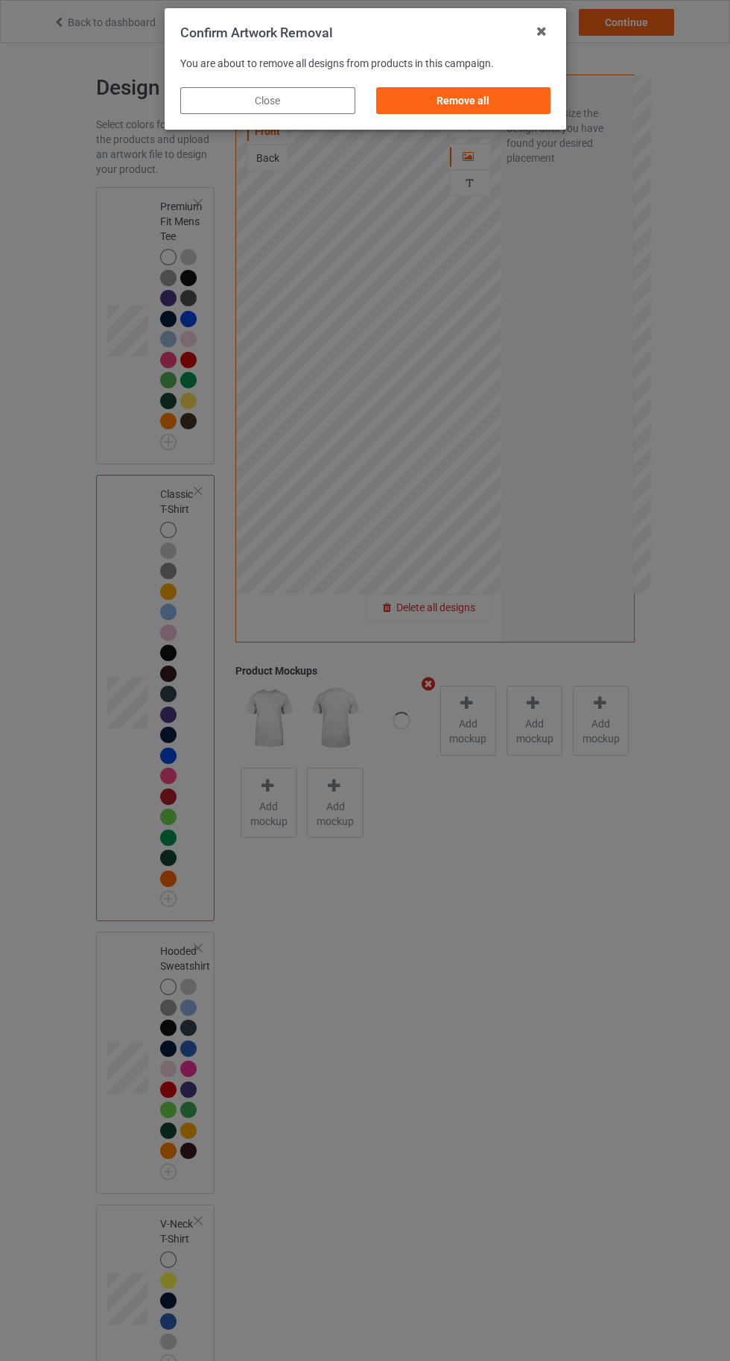
click at [457, 96] on div "Remove all" at bounding box center [463, 100] width 175 height 27
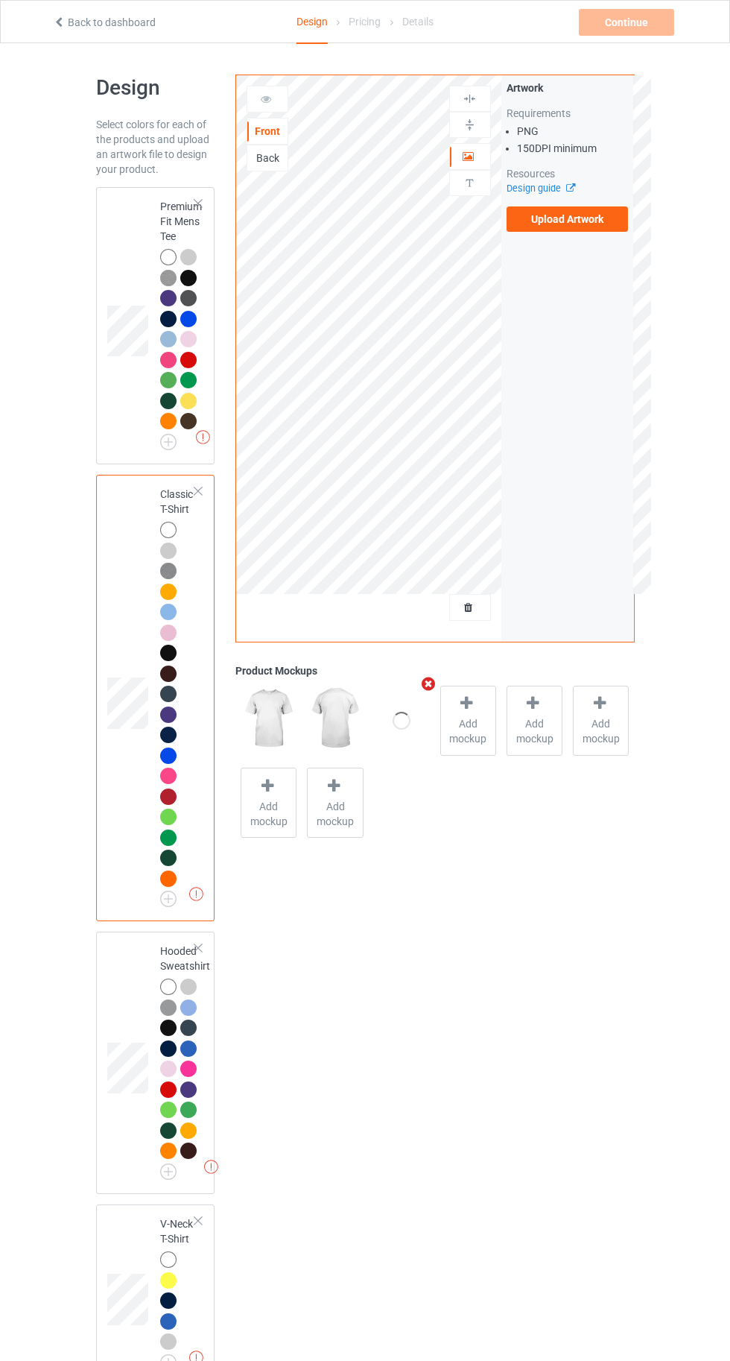
click at [561, 219] on label "Upload Artwork" at bounding box center [568, 218] width 122 height 25
click at [0, 0] on input "Upload Artwork" at bounding box center [0, 0] width 0 height 0
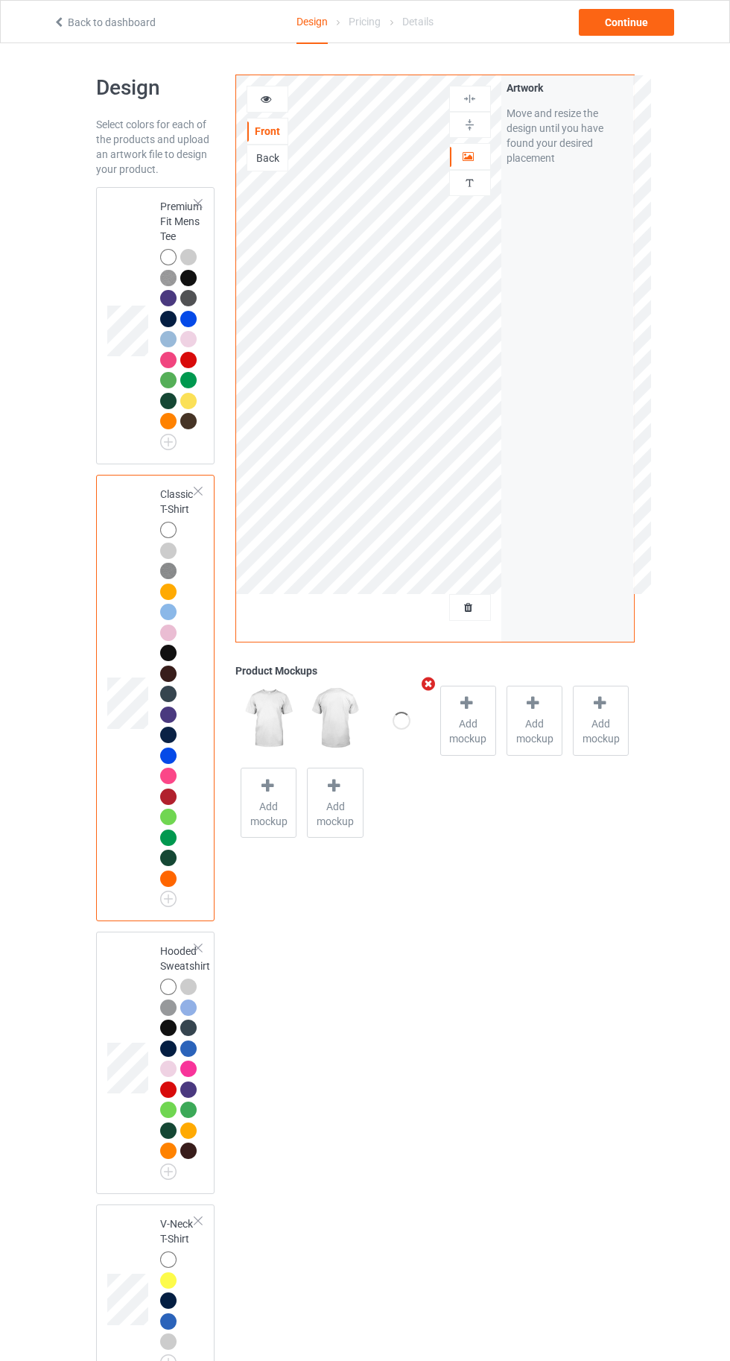
click at [168, 250] on div at bounding box center [168, 257] width 16 height 16
click at [251, 96] on div at bounding box center [267, 99] width 40 height 15
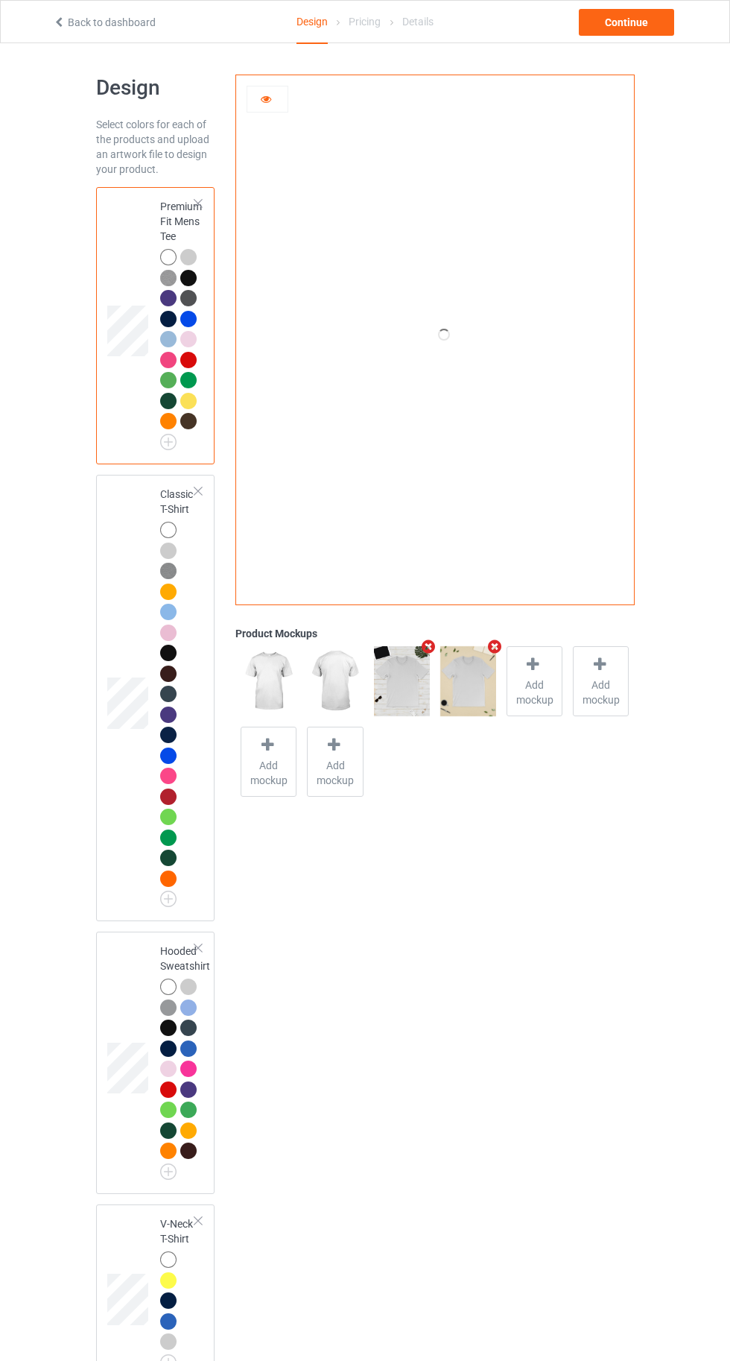
click at [174, 551] on div at bounding box center [168, 550] width 16 height 16
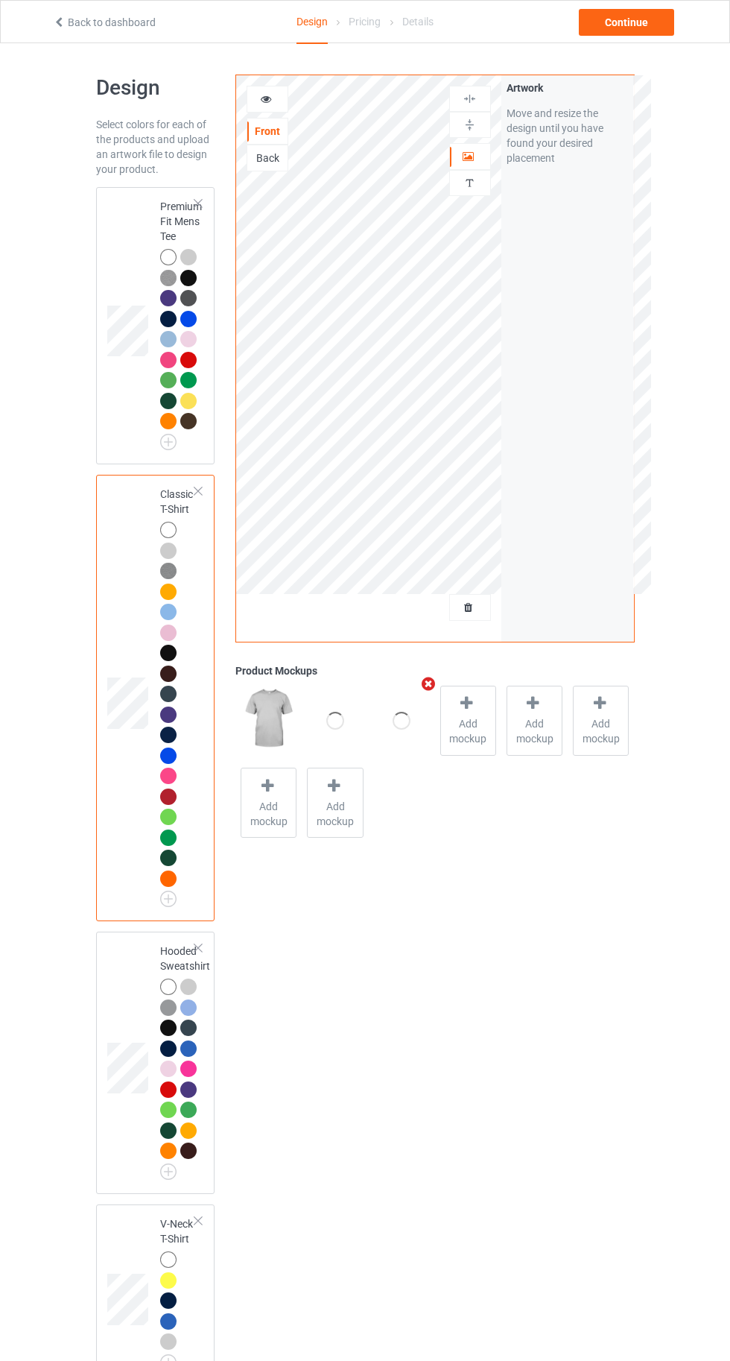
click at [167, 256] on div at bounding box center [168, 257] width 16 height 16
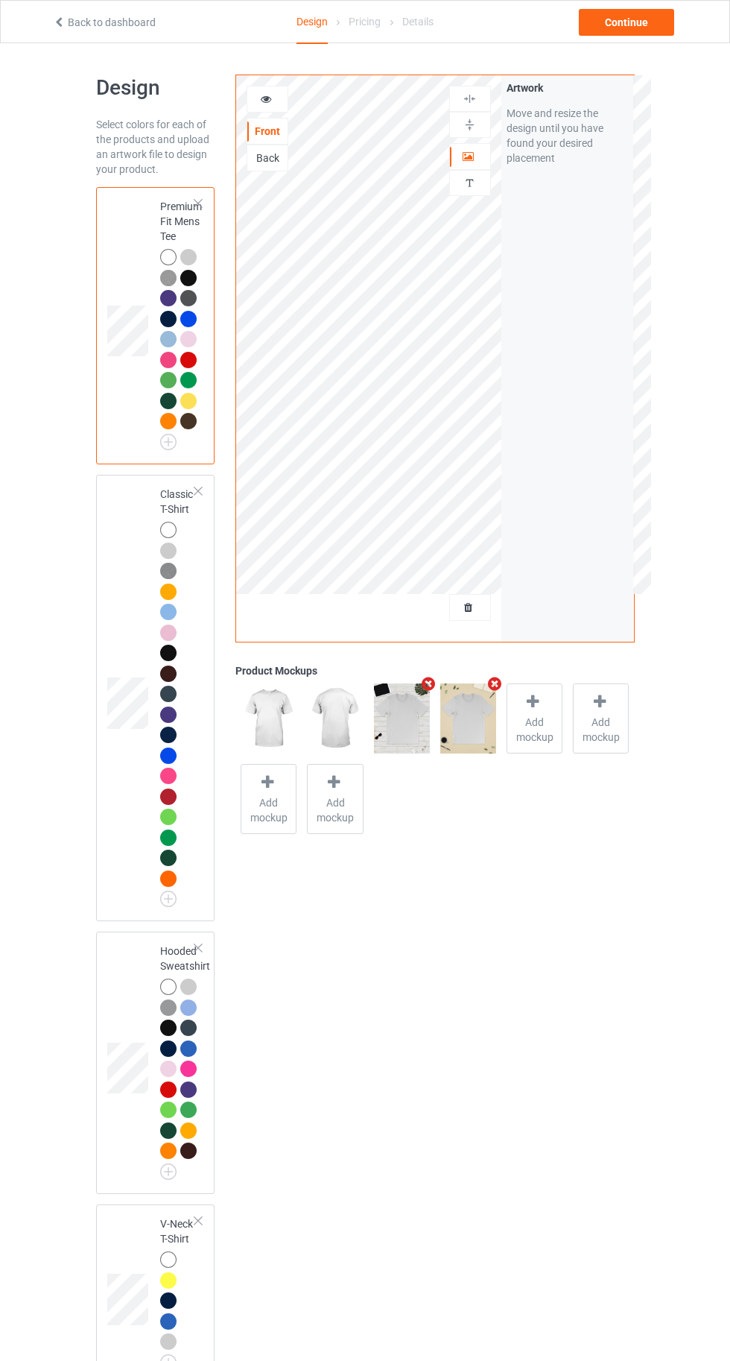
click at [162, 530] on div at bounding box center [168, 530] width 16 height 16
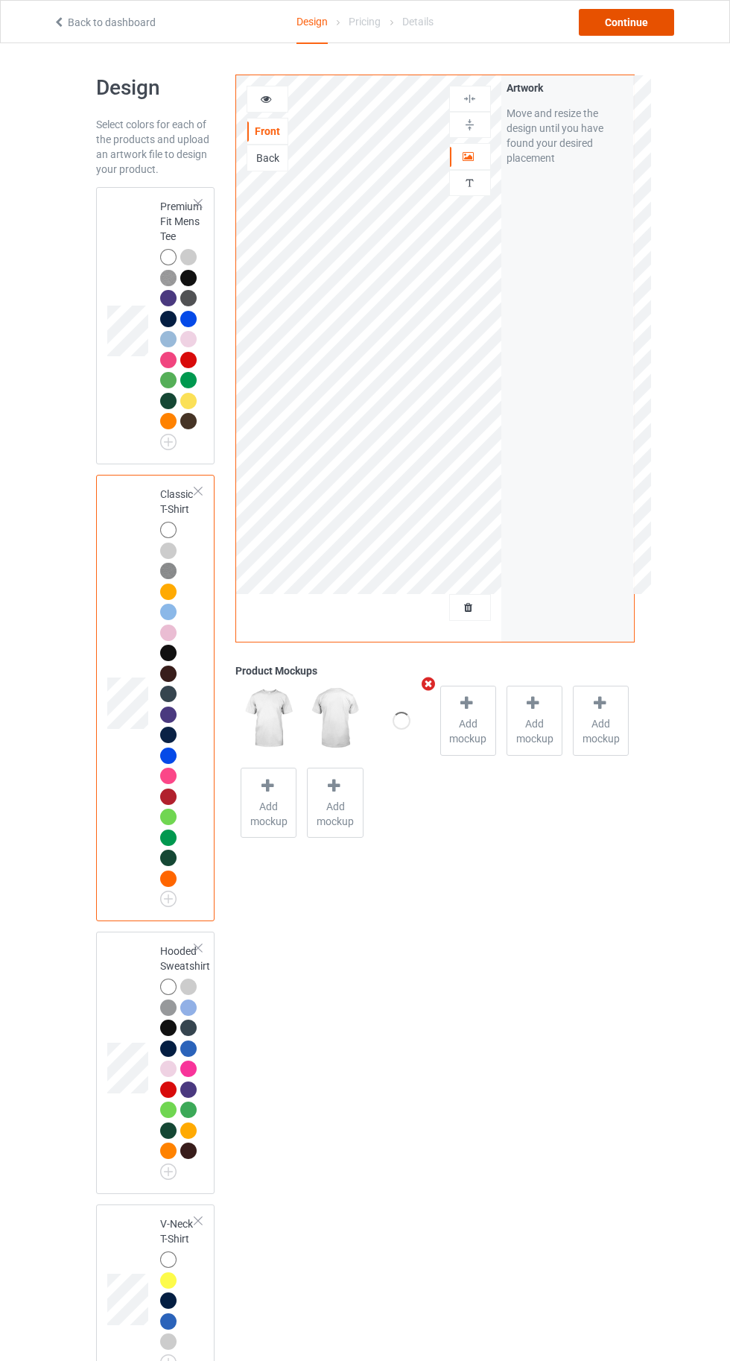
click at [630, 23] on div "Continue" at bounding box center [626, 22] width 95 height 27
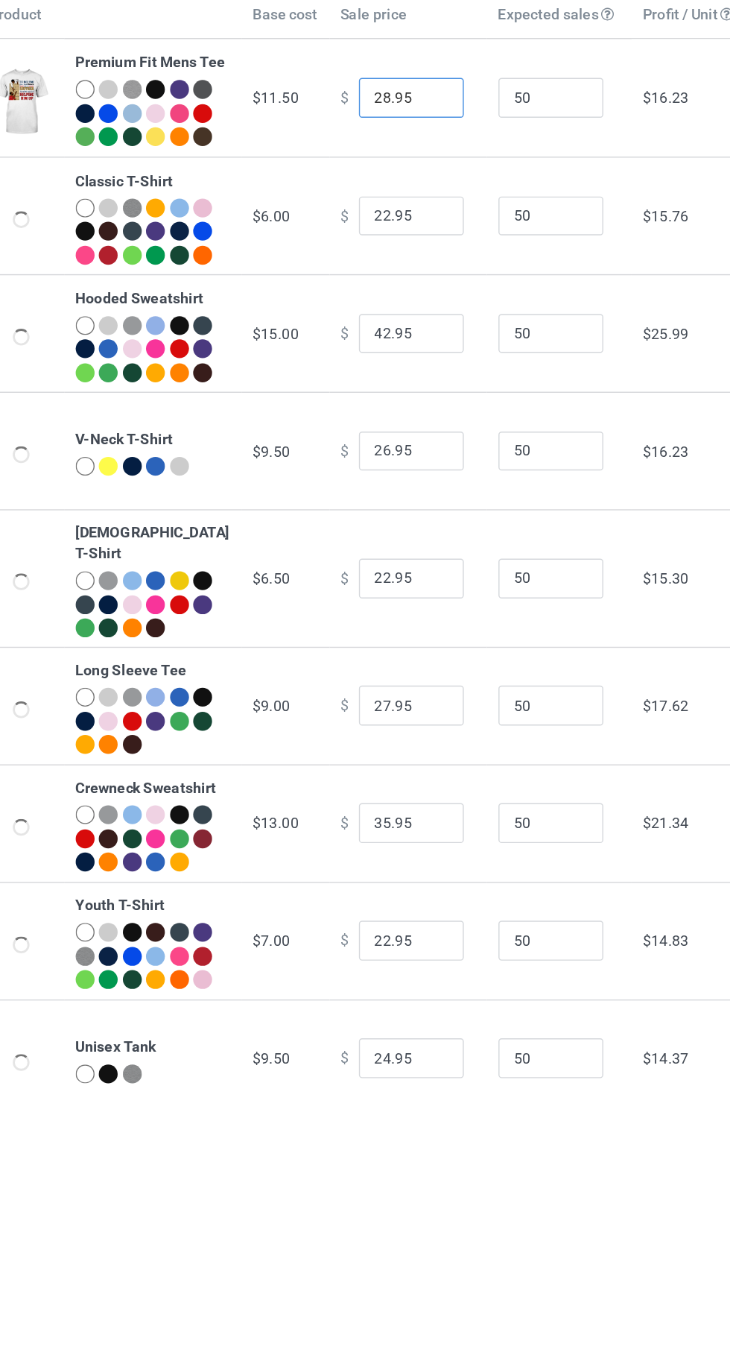
click at [370, 203] on input "28.95" at bounding box center [404, 188] width 75 height 28
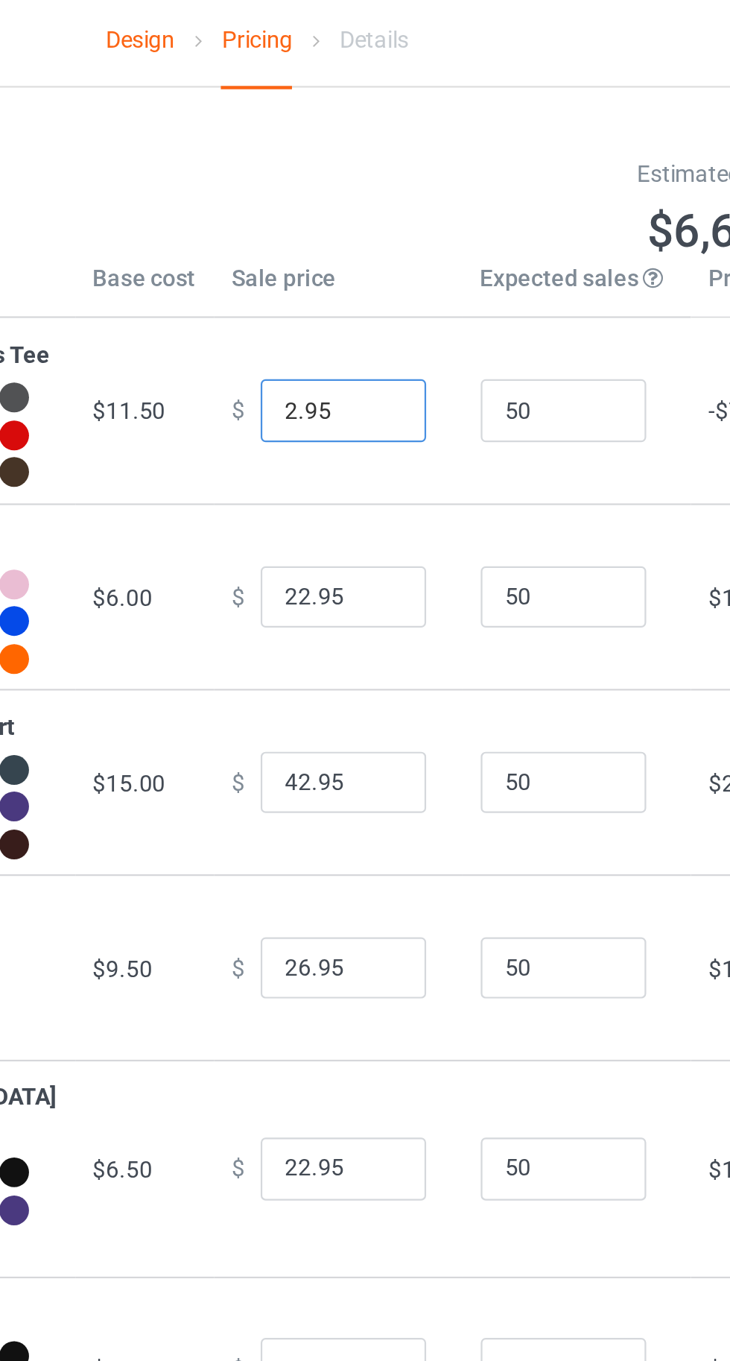
type input "20.95"
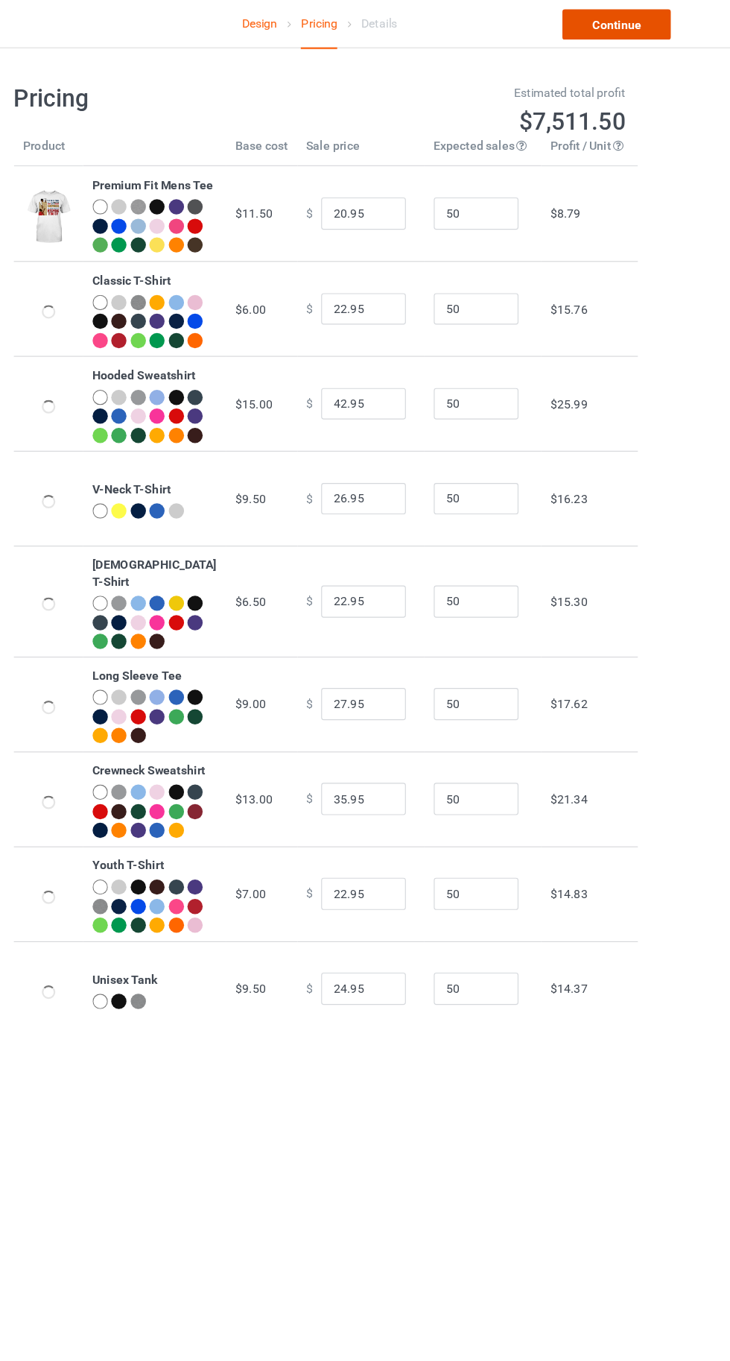
click at [627, 26] on link "Continue" at bounding box center [626, 22] width 95 height 27
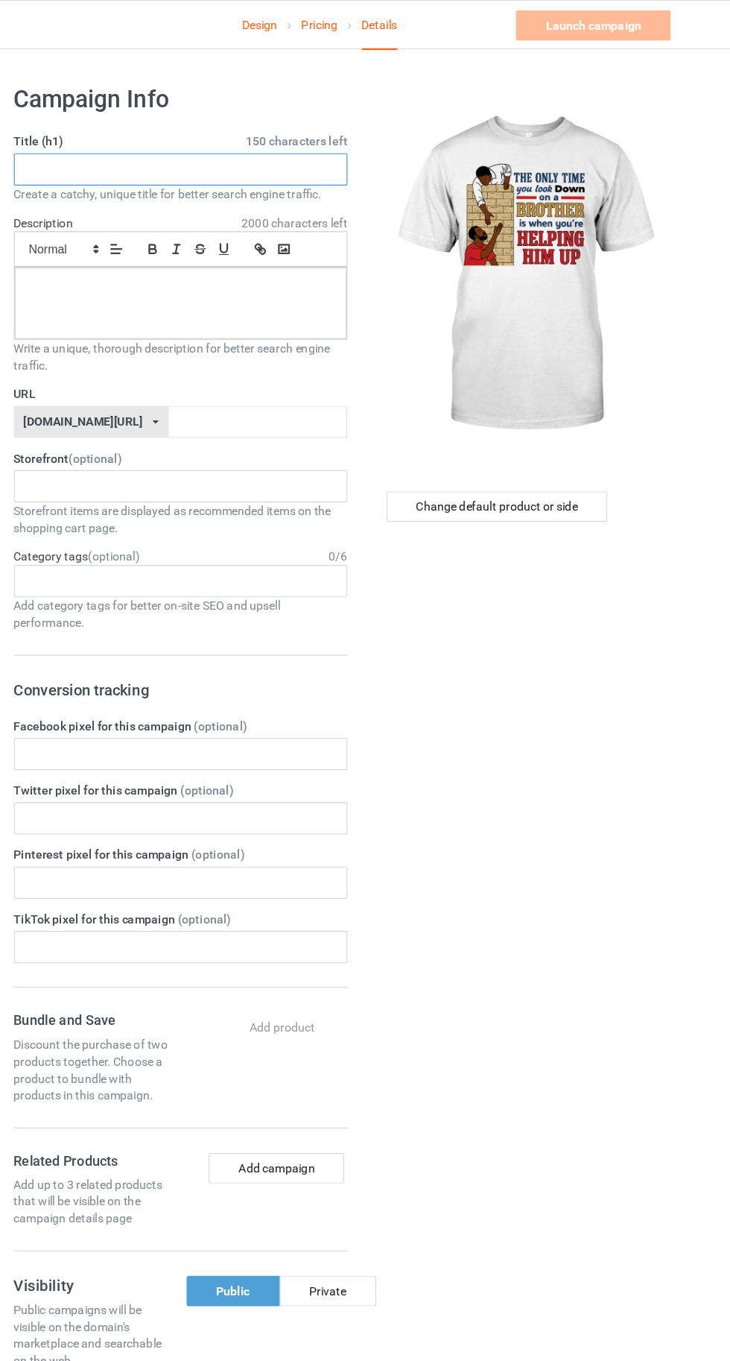
click at [256, 148] on input "text" at bounding box center [243, 149] width 294 height 28
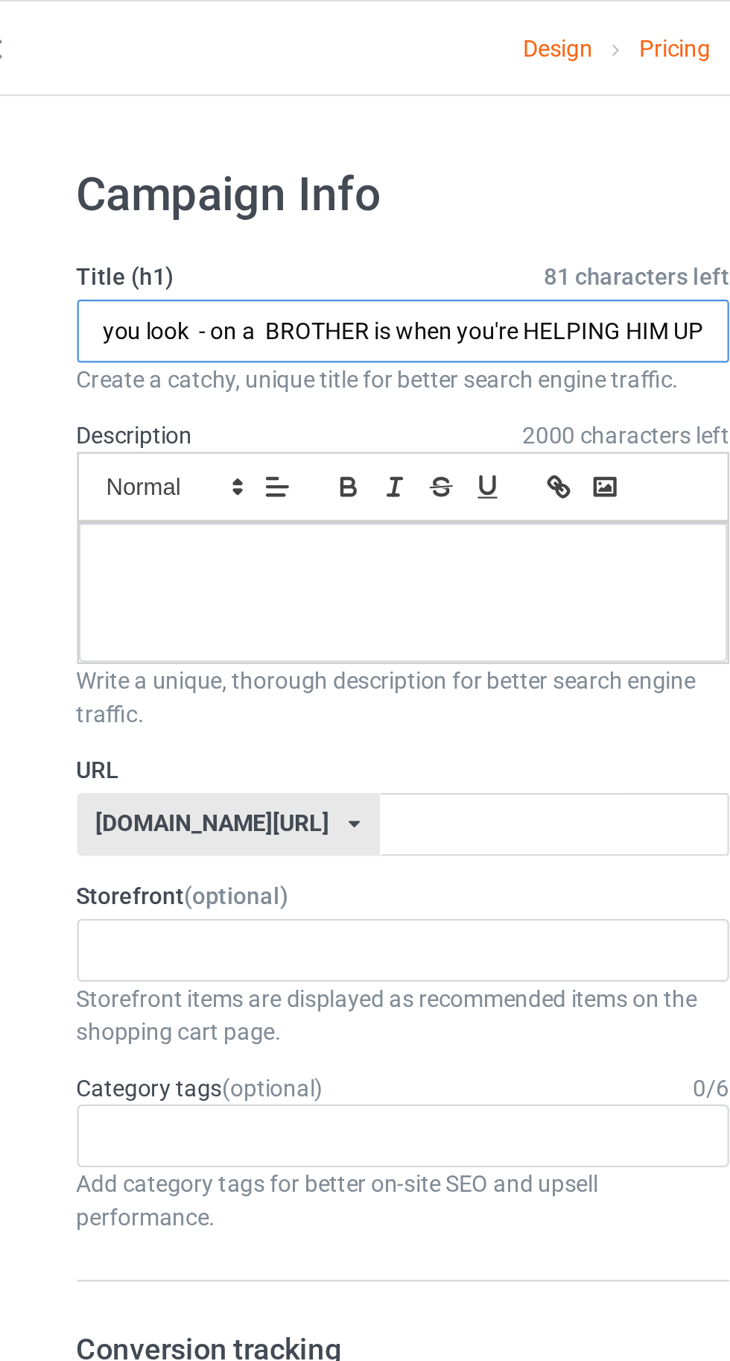
type input "THE ONLY TIME you look - on a BROTHER is when you're HELPING HIM UP"
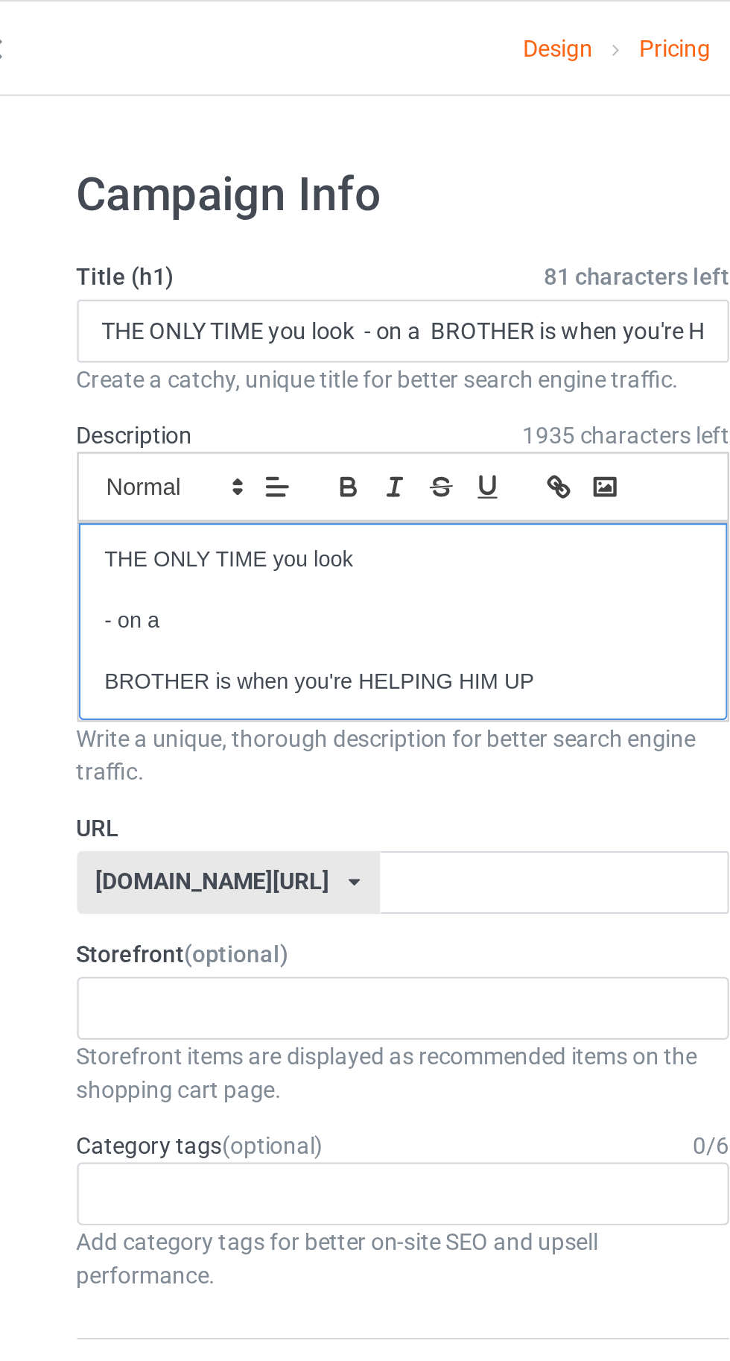
scroll to position [0, 0]
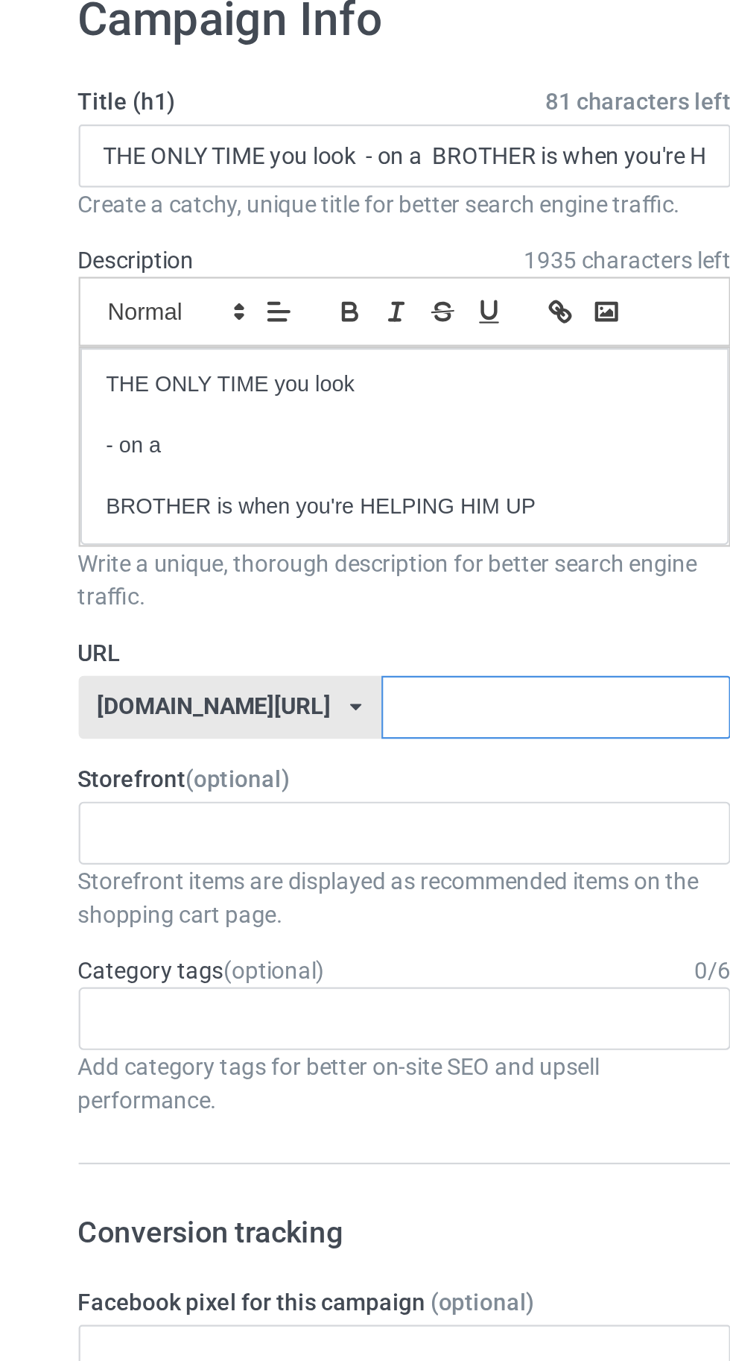
click at [313, 399] on input "text" at bounding box center [310, 397] width 157 height 28
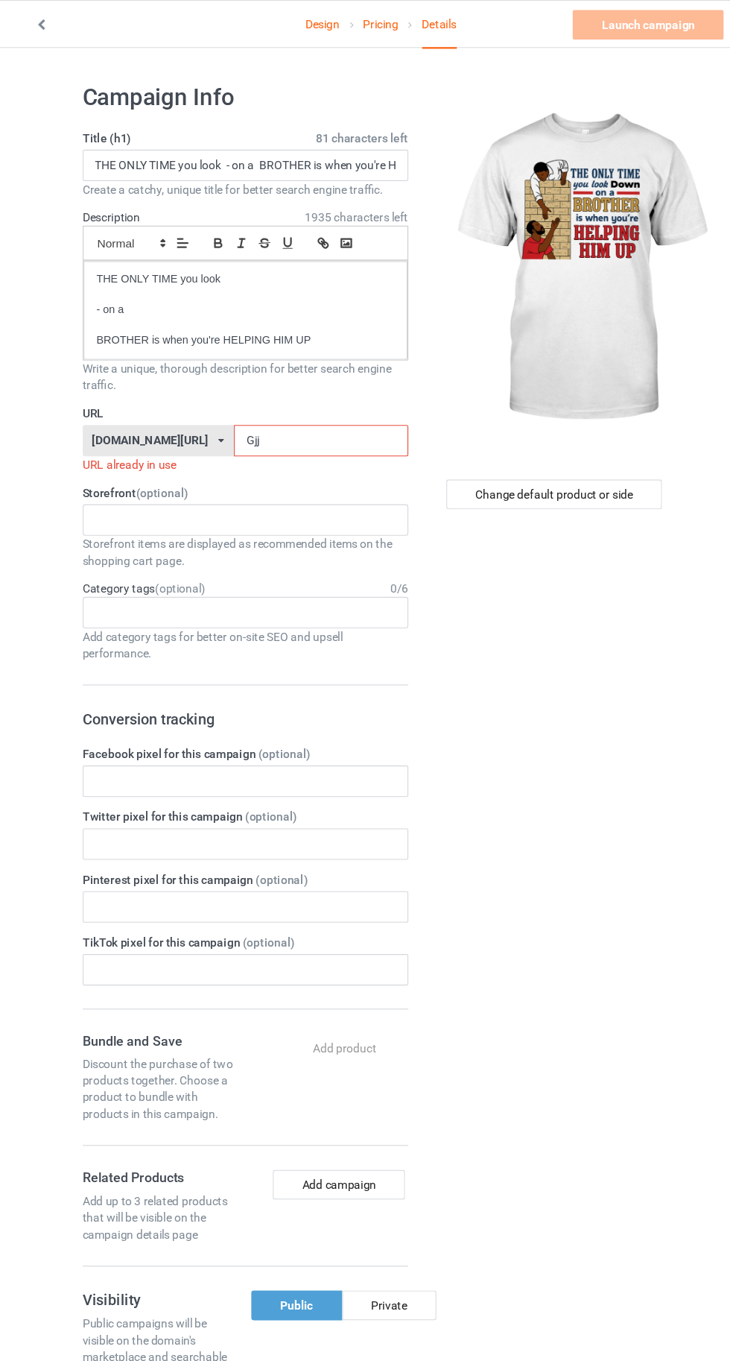
type input "Gjjk"
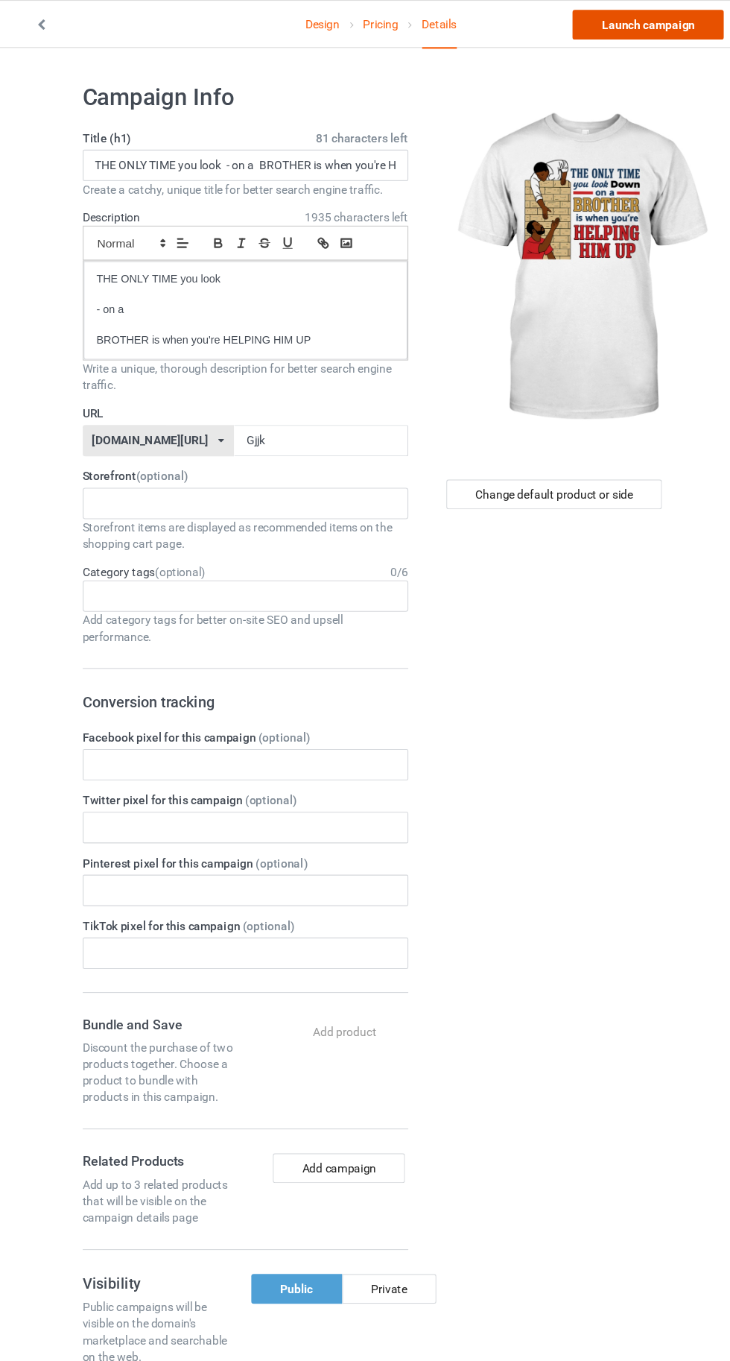
click at [581, 22] on link "Launch campaign" at bounding box center [606, 22] width 136 height 27
